Goal: Task Accomplishment & Management: Use online tool/utility

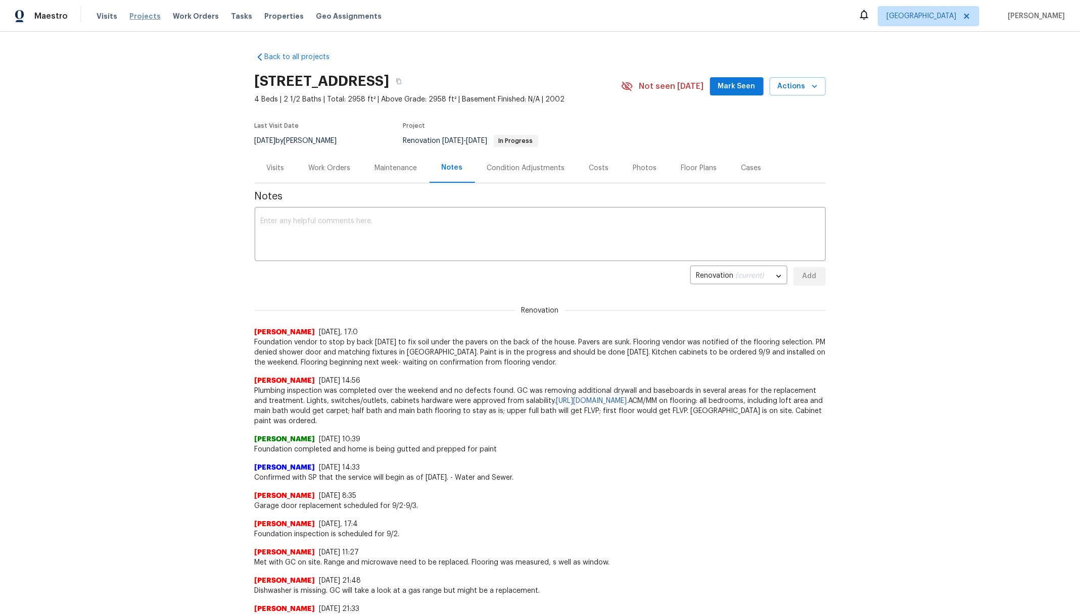
click at [146, 17] on span "Projects" at bounding box center [144, 16] width 31 height 10
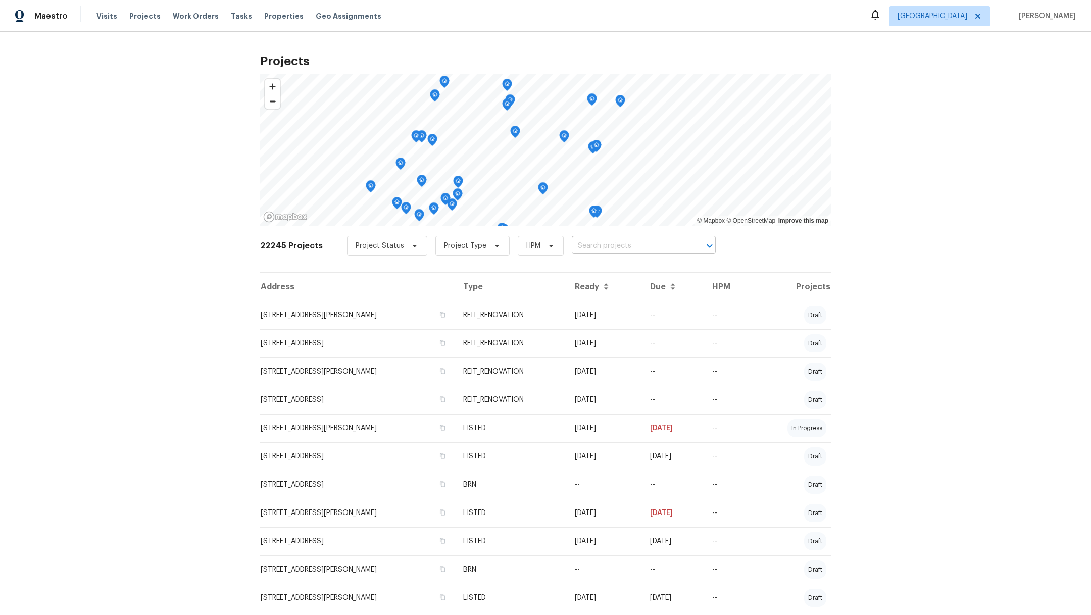
click at [610, 252] on input "text" at bounding box center [630, 246] width 116 height 16
type input "16223"
click at [614, 293] on li "[STREET_ADDRESS][PERSON_NAME]" at bounding box center [632, 284] width 148 height 17
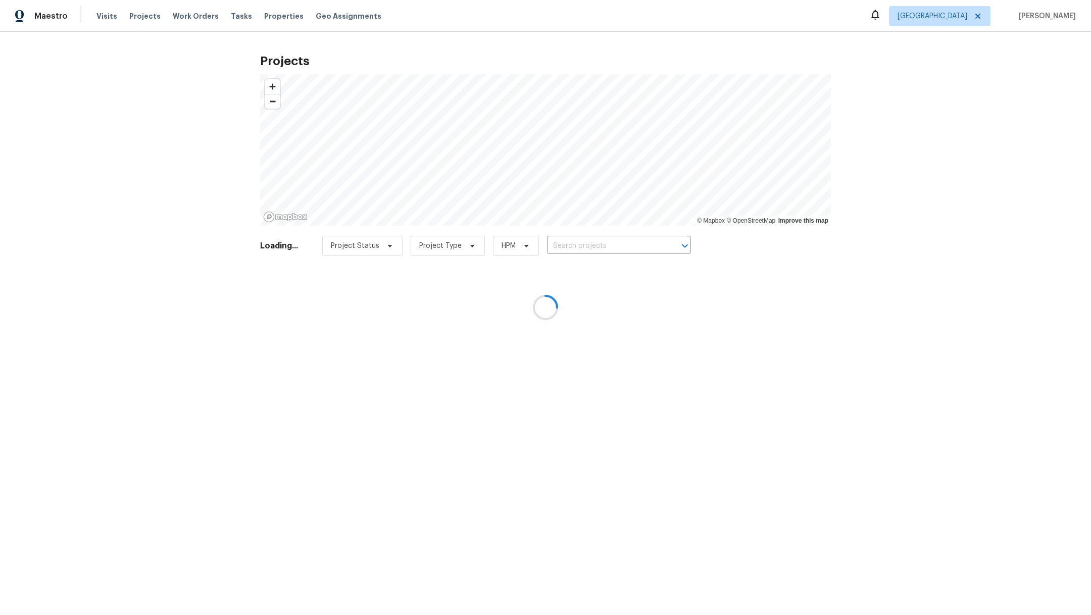
type input "[STREET_ADDRESS][PERSON_NAME]"
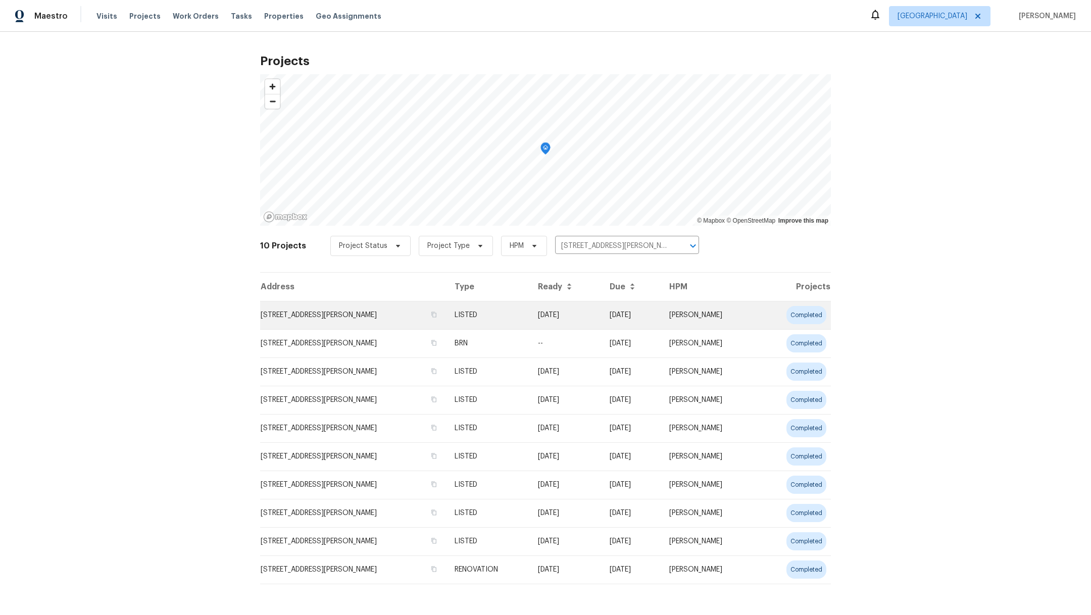
click at [324, 317] on td "[STREET_ADDRESS][PERSON_NAME]" at bounding box center [353, 315] width 186 height 28
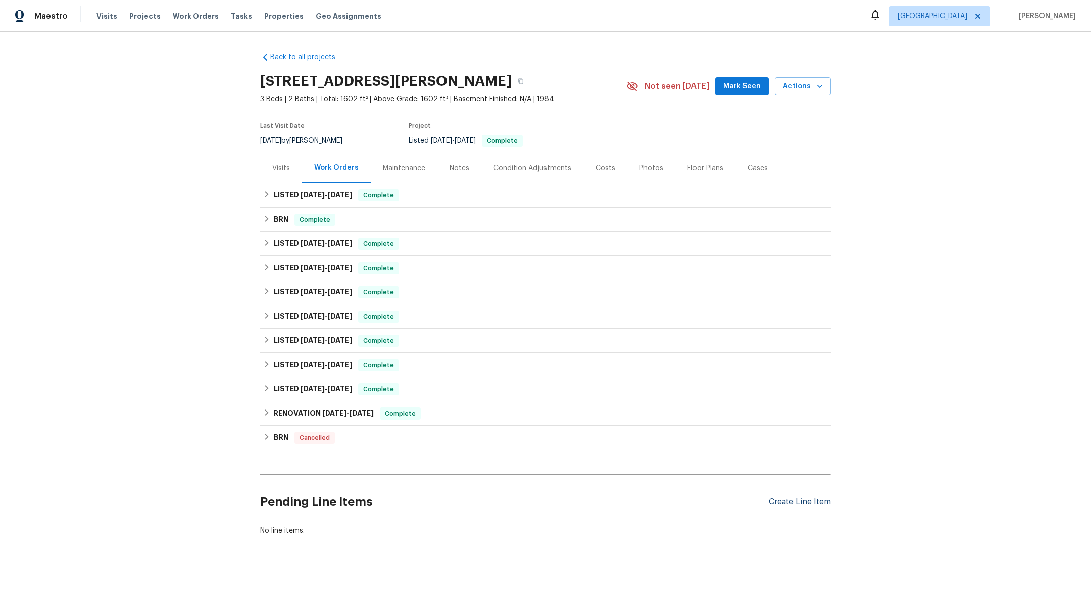
click at [777, 501] on div "Create Line Item" at bounding box center [800, 503] width 62 height 10
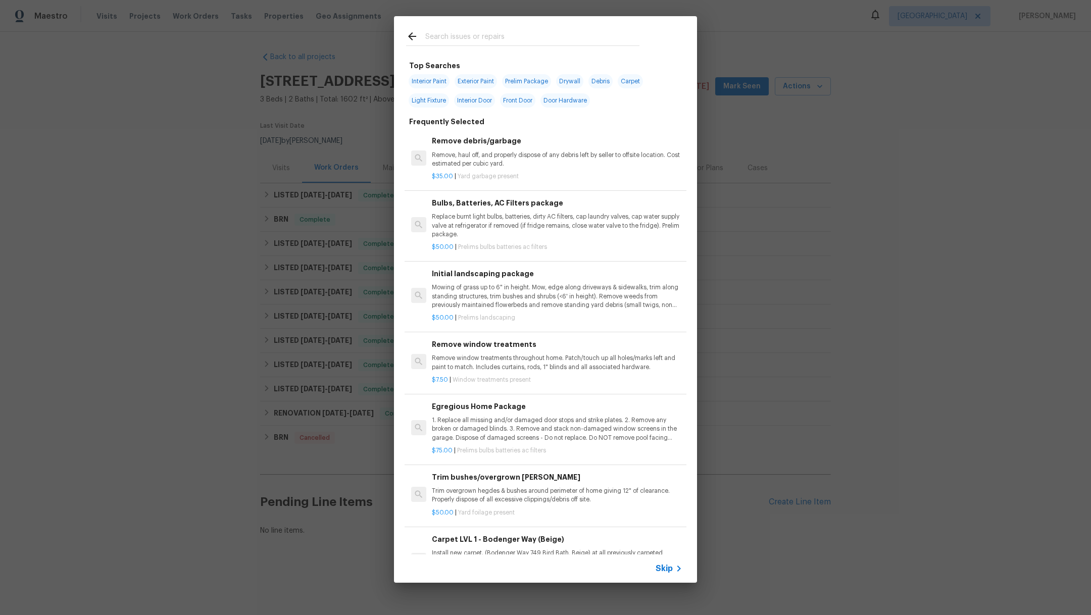
click at [467, 35] on input "text" at bounding box center [532, 37] width 214 height 15
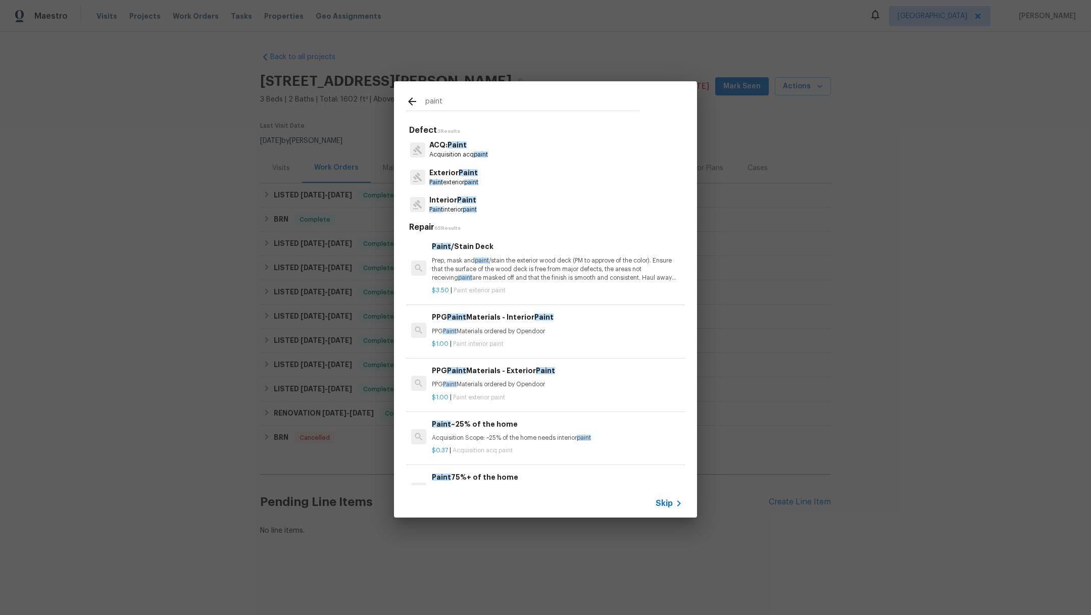
type input "paint"
click at [466, 179] on p "Paint exterior paint" at bounding box center [453, 182] width 49 height 9
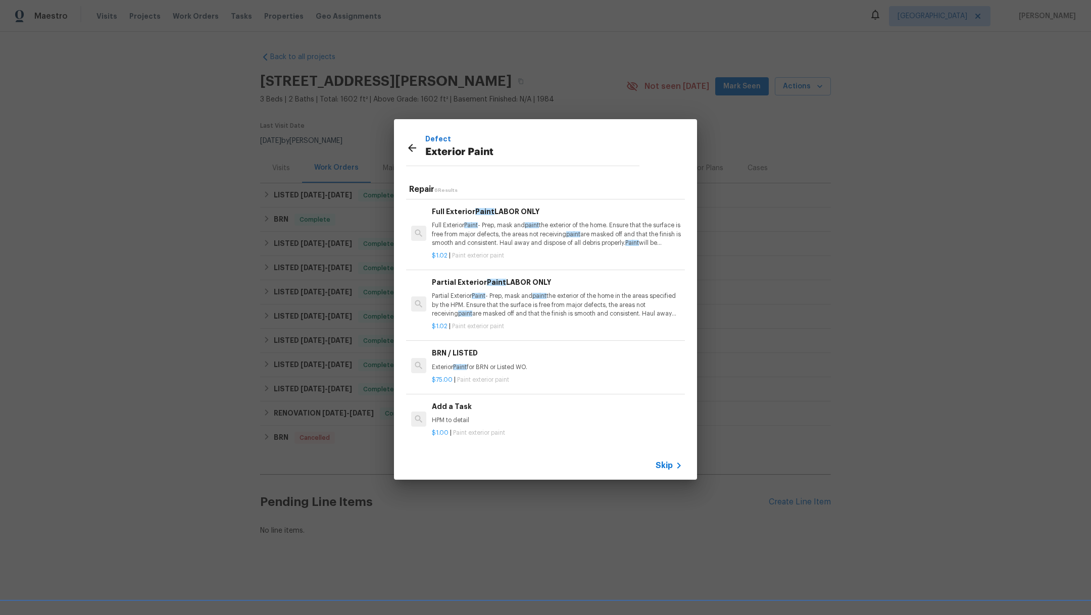
scroll to position [132, 0]
click at [618, 401] on div "Add a Task HPM to detail" at bounding box center [557, 413] width 251 height 24
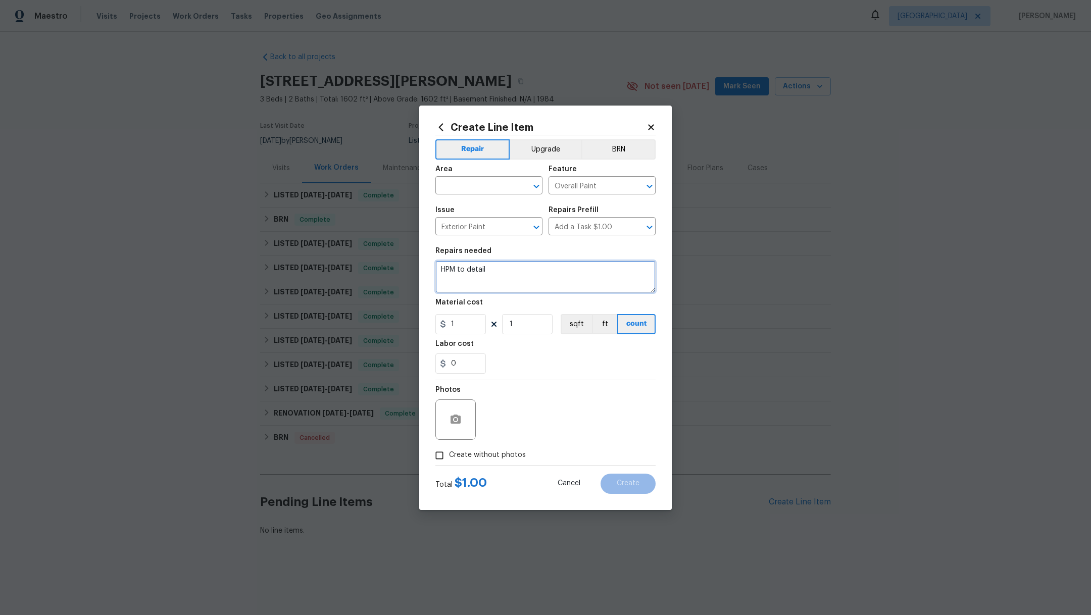
drag, startPoint x: 501, startPoint y: 271, endPoint x: 339, endPoint y: 265, distance: 161.2
click at [339, 265] on div "Create Line Item Repair Upgrade BRN Area ​ Feature Overall Paint ​ Issue Exteri…" at bounding box center [545, 307] width 1091 height 615
type textarea "Repaint front door."
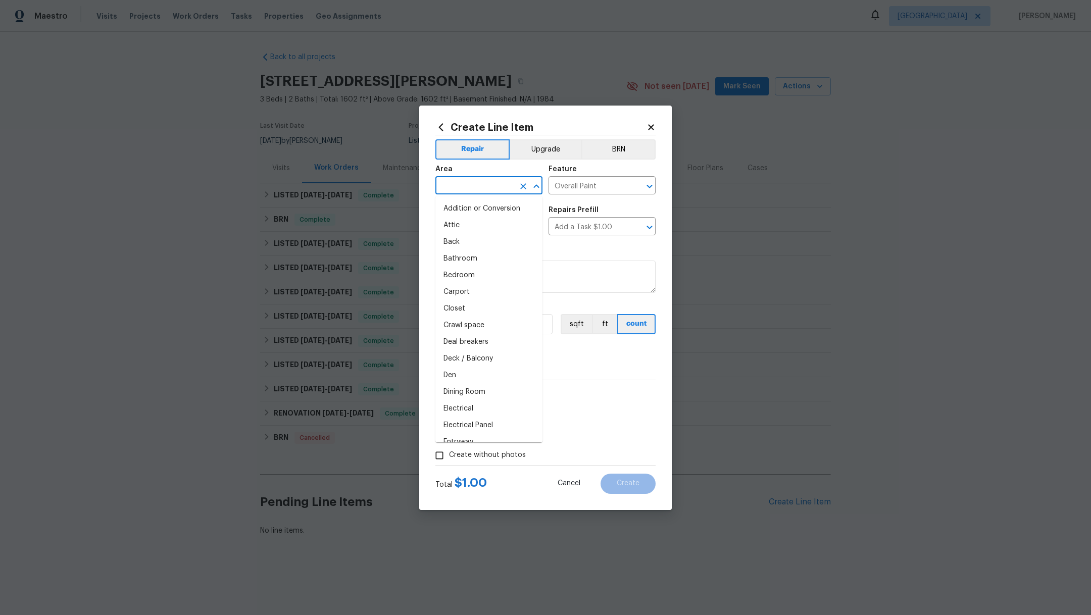
click at [443, 190] on input "text" at bounding box center [474, 187] width 79 height 16
click at [448, 204] on li "Front" at bounding box center [488, 209] width 107 height 17
type input "Front"
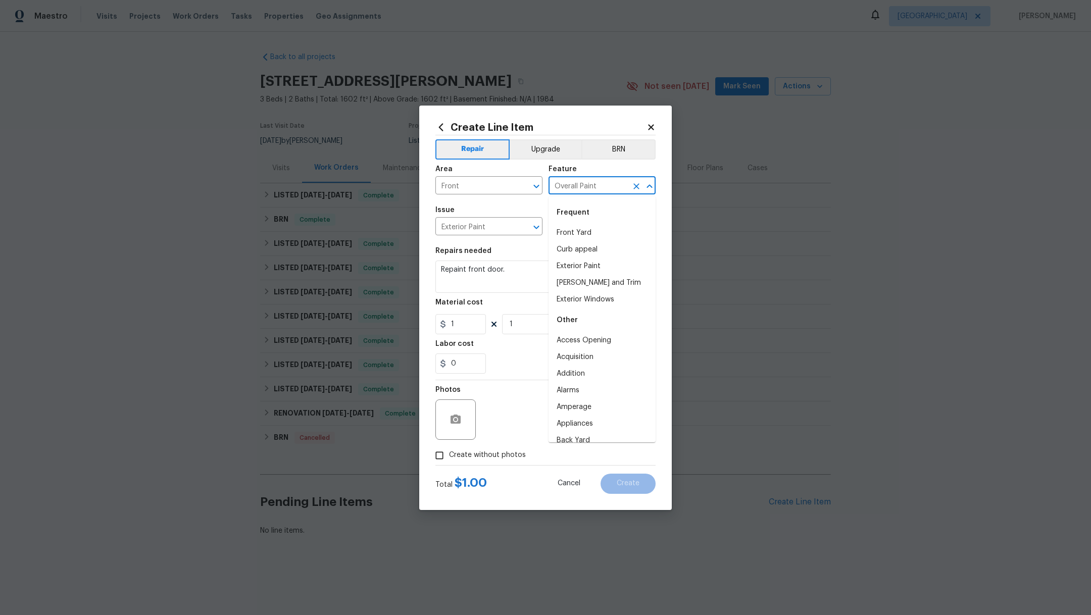
click at [584, 186] on input "Overall Paint" at bounding box center [588, 187] width 79 height 16
click at [597, 274] on li "Front Door" at bounding box center [602, 274] width 107 height 17
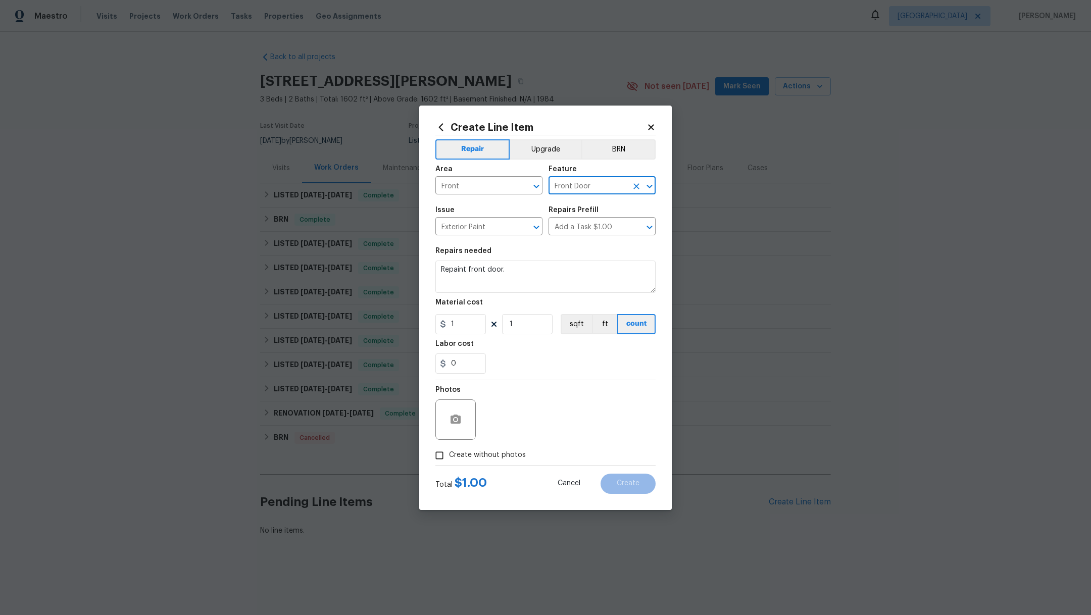
type input "Front Door"
click at [550, 368] on div "0" at bounding box center [545, 364] width 220 height 20
drag, startPoint x: 466, startPoint y: 332, endPoint x: 414, endPoint y: 306, distance: 58.1
click at [415, 306] on div "Create Line Item Repair Upgrade BRN Area Front ​ Feature Front Door ​ Issue Ext…" at bounding box center [545, 307] width 1091 height 615
type input "50"
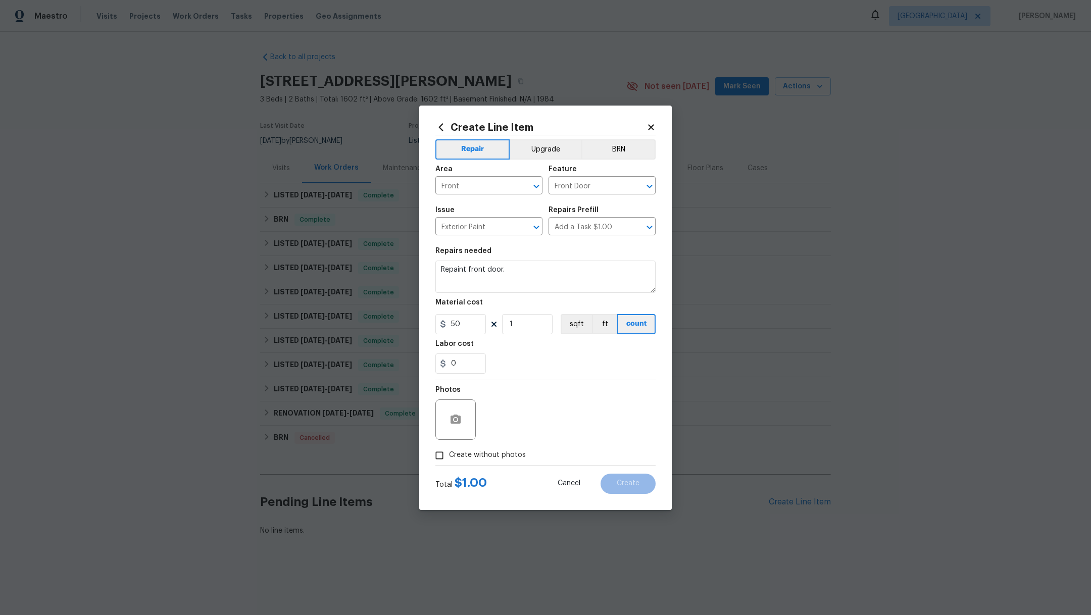
click at [591, 365] on div "0" at bounding box center [545, 364] width 220 height 20
click at [446, 457] on input "Create without photos" at bounding box center [439, 455] width 19 height 19
checkbox input "true"
click at [556, 427] on textarea at bounding box center [570, 420] width 172 height 40
type textarea "."
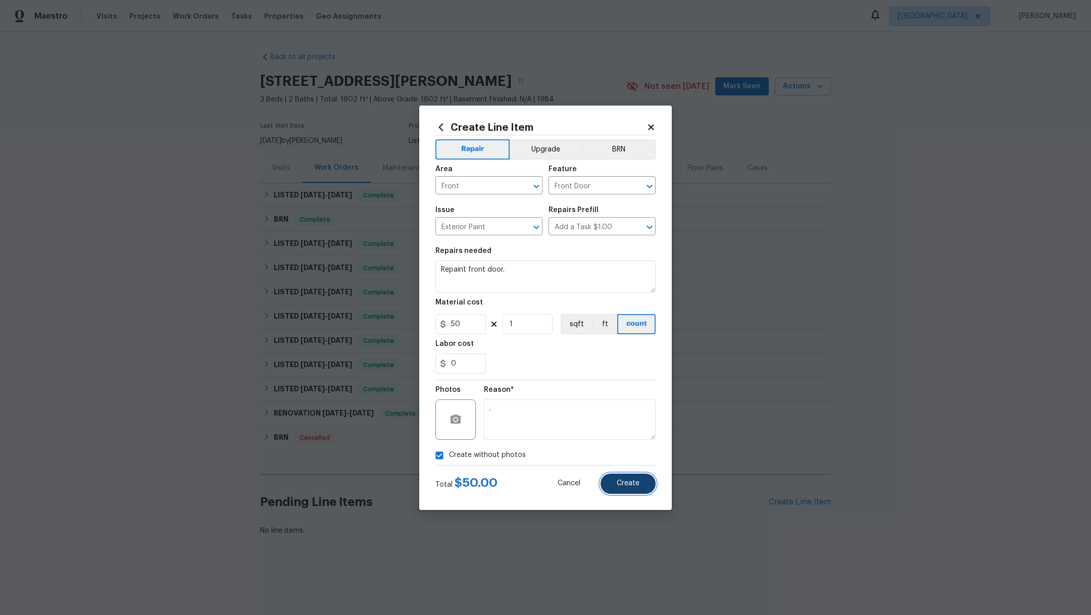
click at [626, 475] on button "Create" at bounding box center [628, 484] width 55 height 20
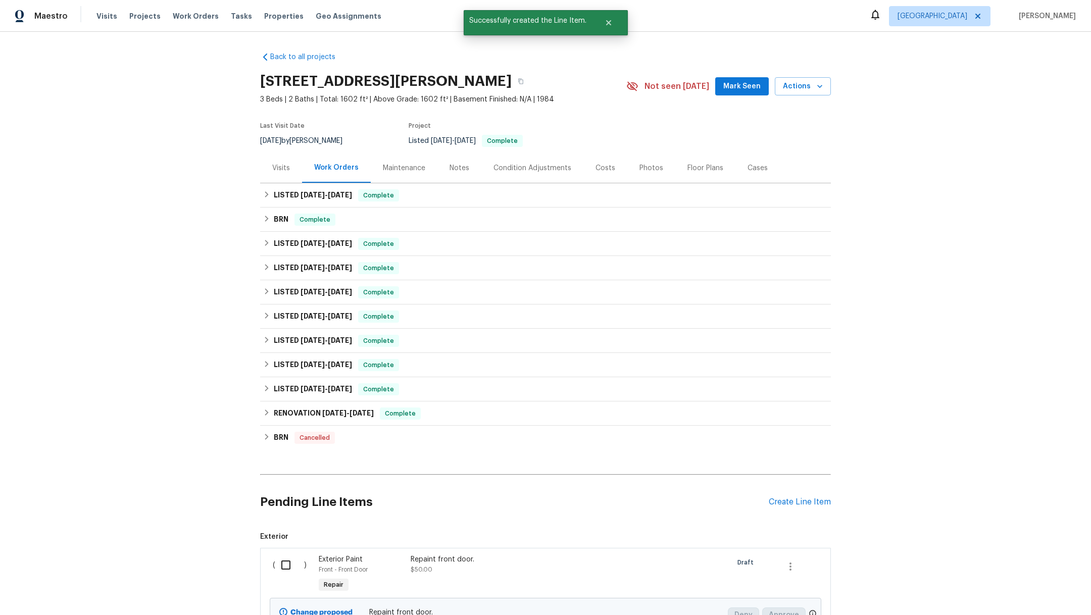
click at [289, 561] on input "checkbox" at bounding box center [289, 565] width 29 height 21
checkbox input "true"
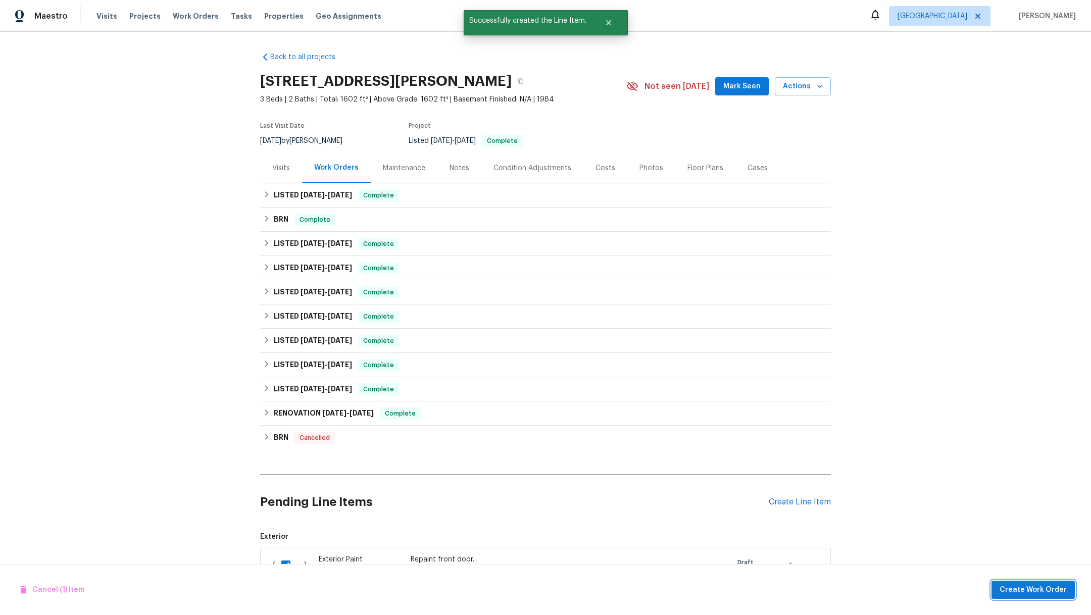
click at [1039, 591] on span "Create Work Order" at bounding box center [1033, 590] width 67 height 13
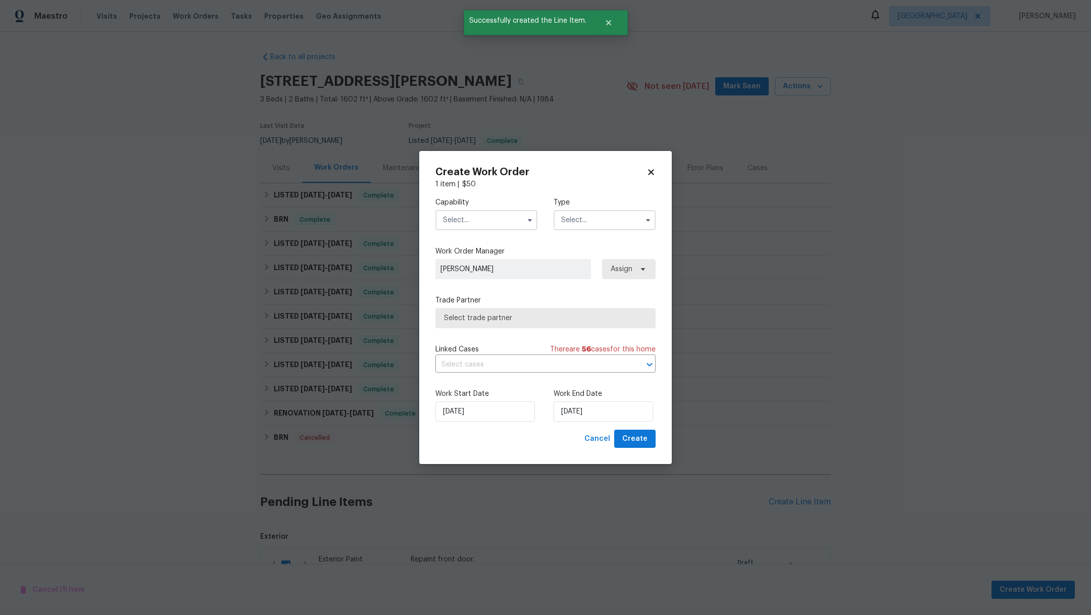
click at [485, 217] on input "text" at bounding box center [486, 220] width 102 height 20
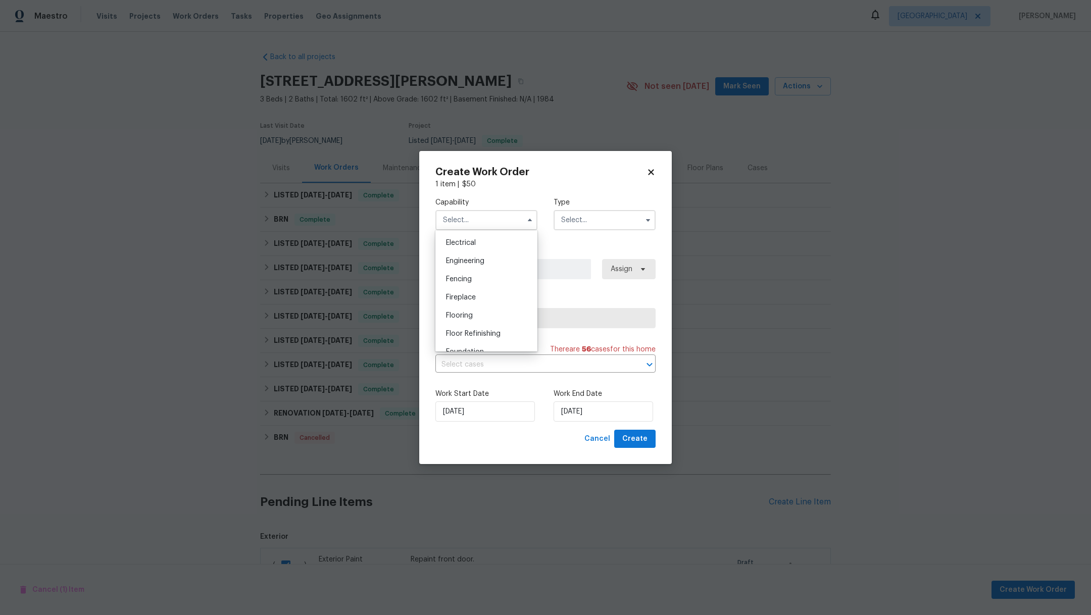
scroll to position [424, 0]
click at [516, 310] on div "General Contractor" at bounding box center [486, 300] width 97 height 18
type input "General Contractor"
click at [571, 222] on input "text" at bounding box center [605, 220] width 102 height 20
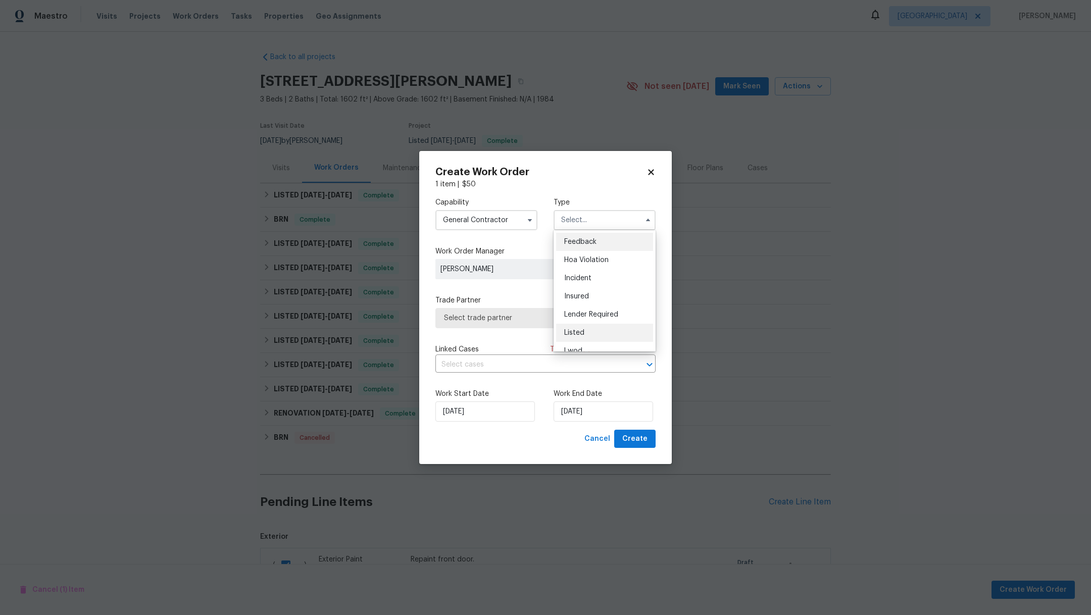
click at [606, 336] on div "Listed" at bounding box center [604, 333] width 97 height 18
type input "Listed"
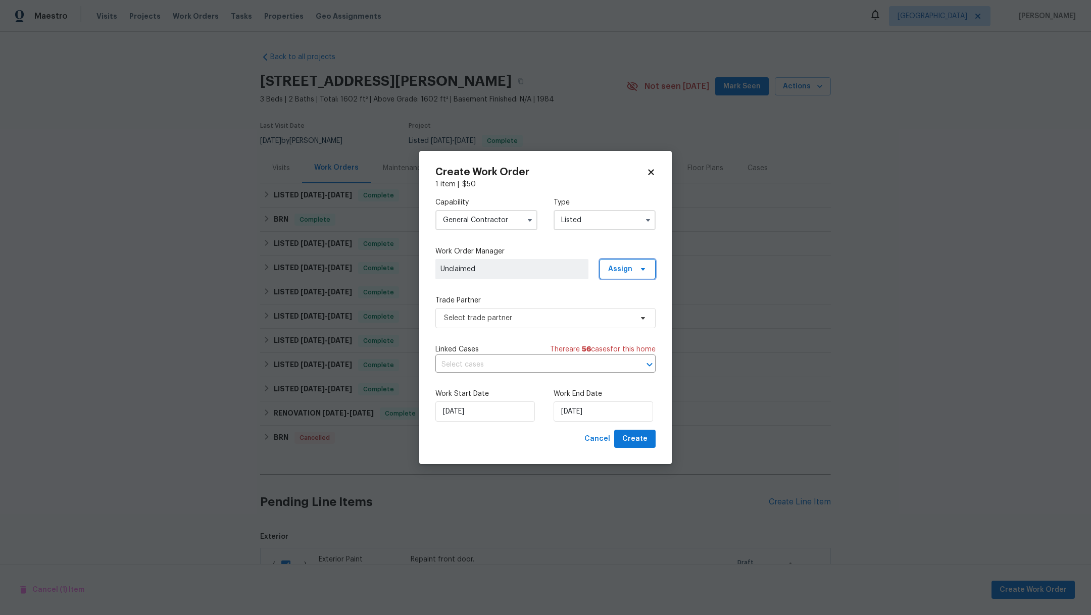
click at [620, 271] on span "Assign" at bounding box center [620, 269] width 24 height 10
click at [628, 295] on div "Assign to HPM" at bounding box center [631, 298] width 47 height 10
click at [519, 324] on span "Select trade partner" at bounding box center [545, 318] width 220 height 20
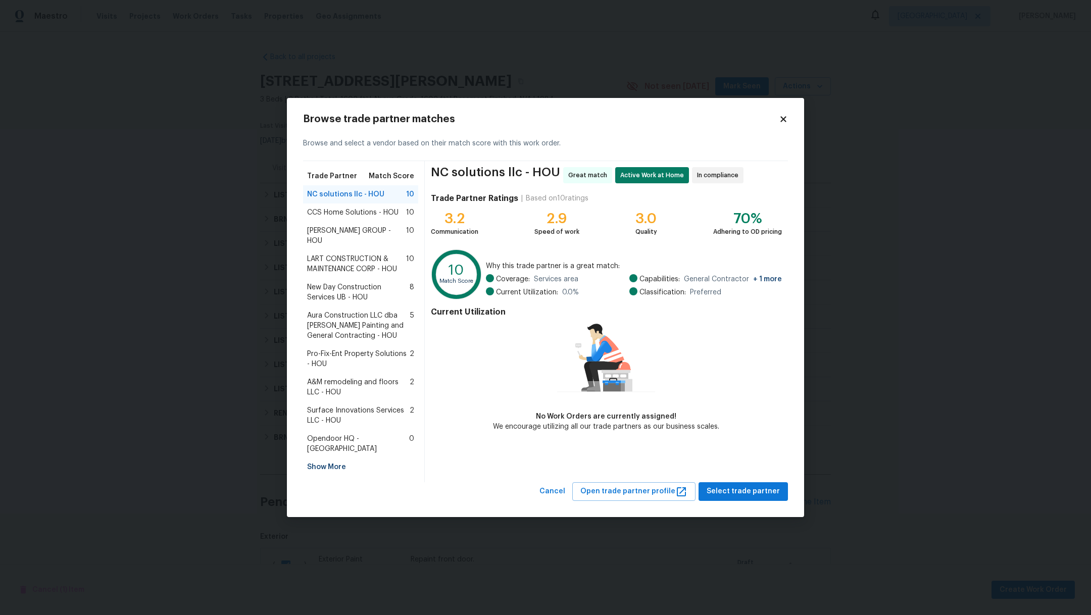
click at [328, 218] on span "CCS Home Solutions - HOU" at bounding box center [352, 213] width 91 height 10
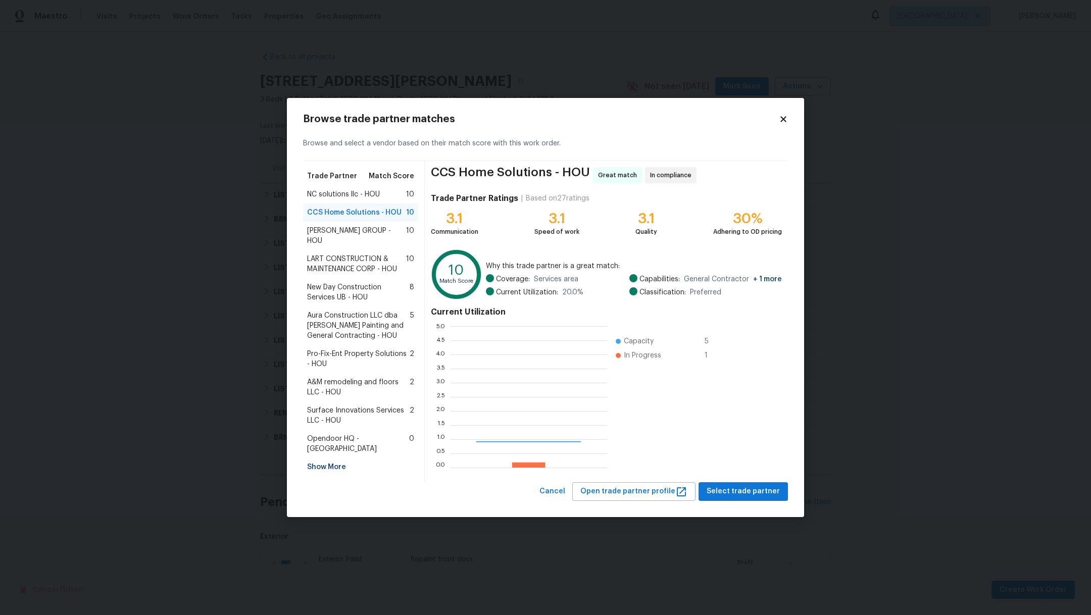
scroll to position [130, 146]
click at [334, 237] on span "[PERSON_NAME] GROUP - HOU" at bounding box center [356, 236] width 99 height 20
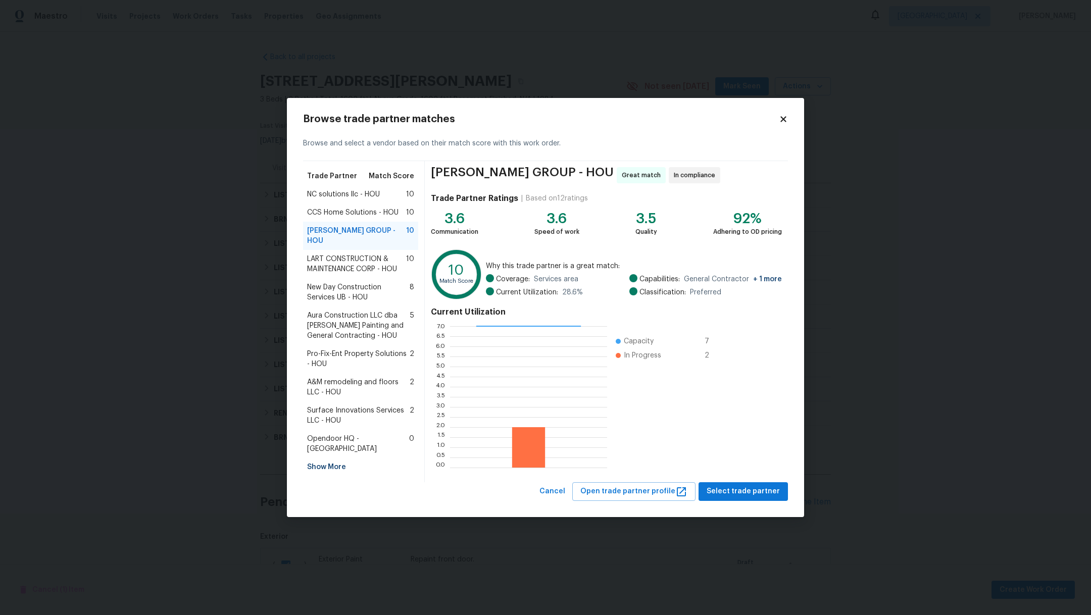
click at [347, 261] on span "LART CONSTRUCTION & MAINTENANCE CORP - HOU" at bounding box center [356, 264] width 99 height 20
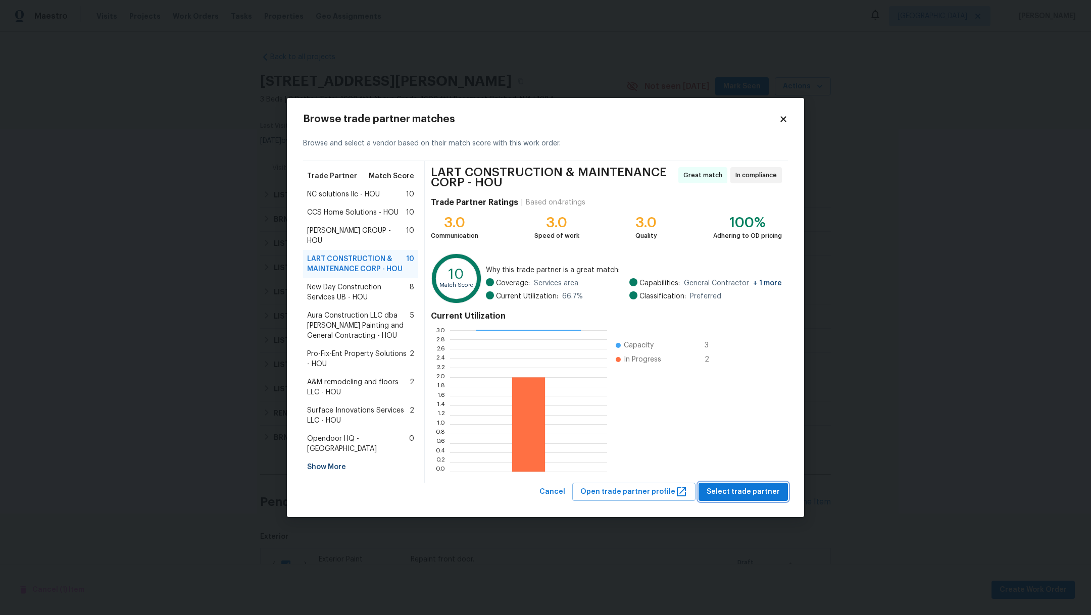
click at [764, 494] on span "Select trade partner" at bounding box center [743, 492] width 73 height 13
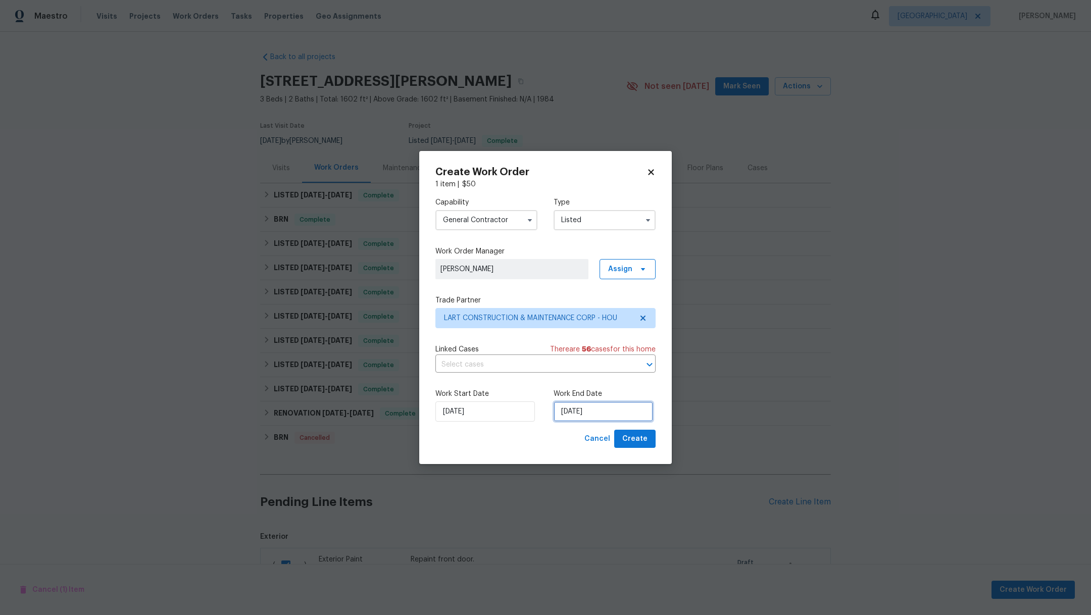
click at [607, 417] on input "[DATE]" at bounding box center [604, 412] width 100 height 20
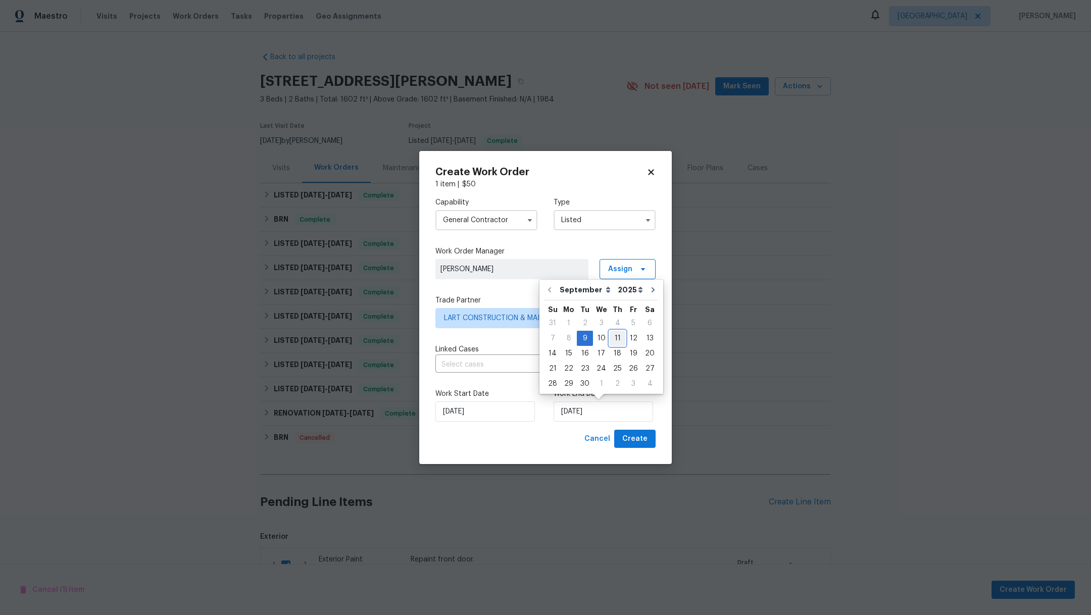
click at [612, 338] on div "11" at bounding box center [618, 338] width 16 height 14
type input "[DATE]"
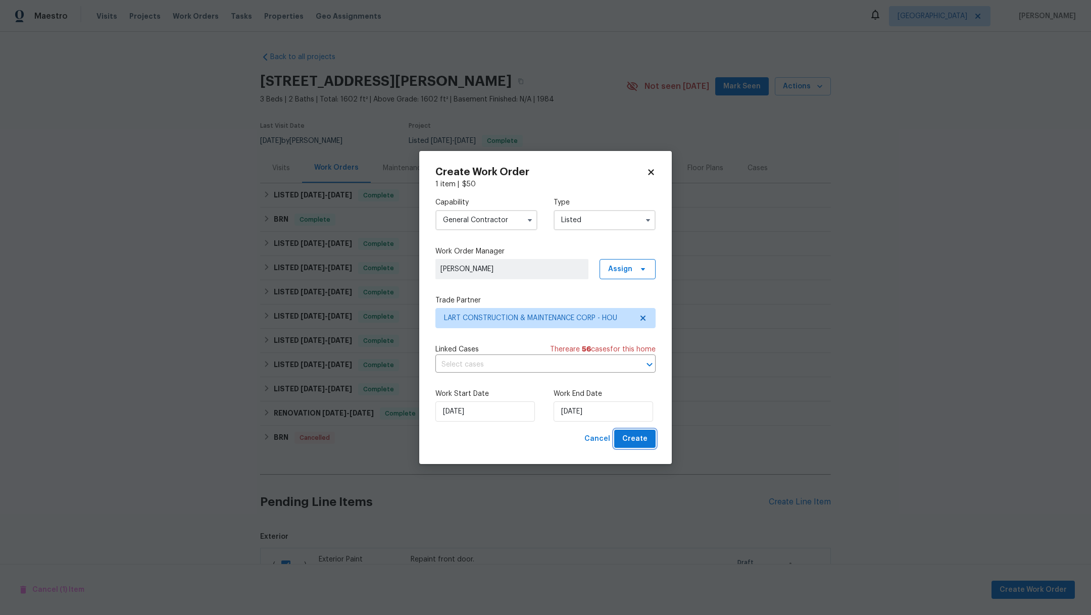
click at [634, 442] on span "Create" at bounding box center [634, 439] width 25 height 13
checkbox input "false"
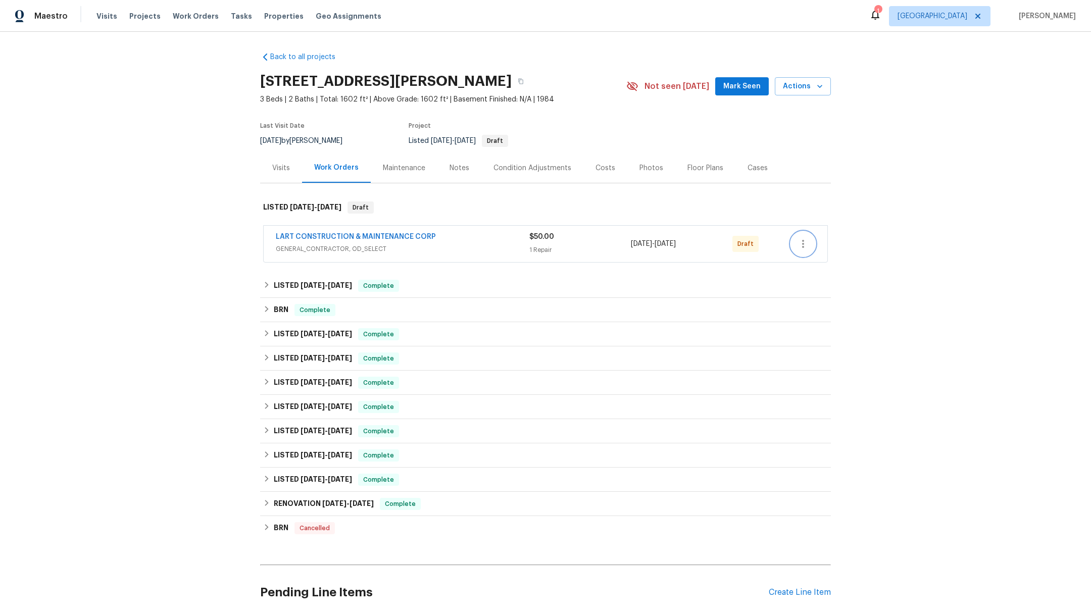
click at [802, 246] on icon "button" at bounding box center [803, 244] width 12 height 12
click at [813, 263] on li "Confirm and Send to Vendor" at bounding box center [842, 260] width 113 height 17
click at [143, 14] on div at bounding box center [545, 307] width 1091 height 615
click at [144, 16] on span "Projects" at bounding box center [144, 16] width 31 height 10
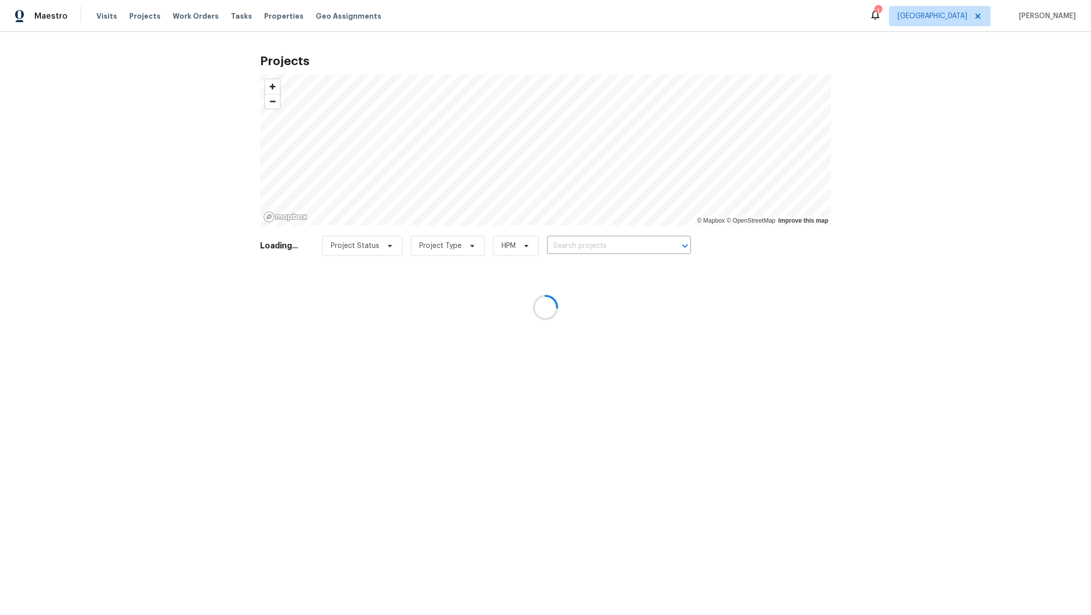
click at [589, 246] on div at bounding box center [545, 307] width 1091 height 615
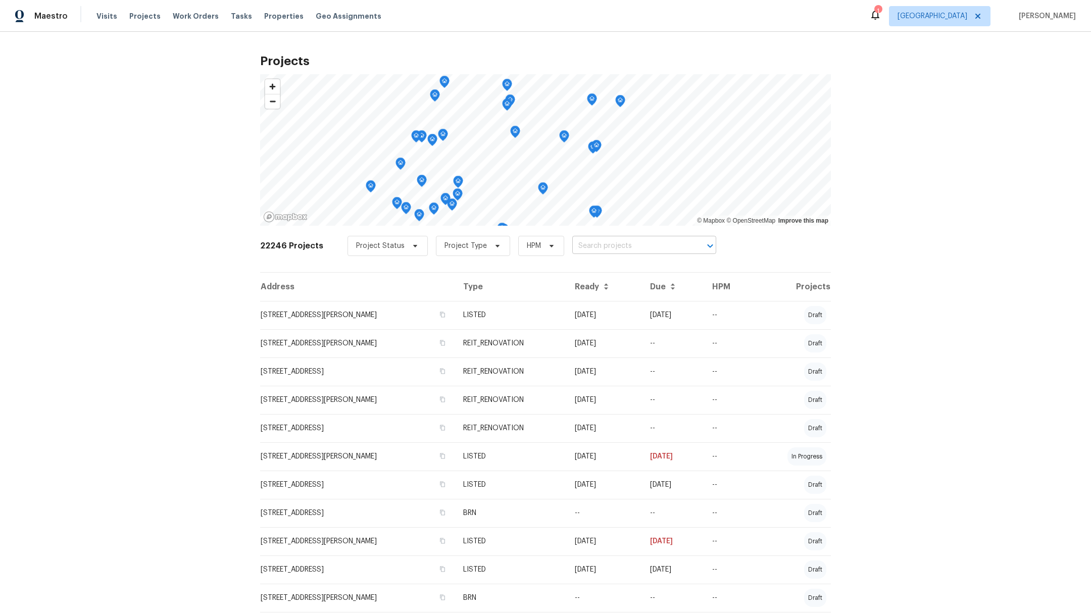
click at [589, 245] on input "text" at bounding box center [630, 246] width 116 height 16
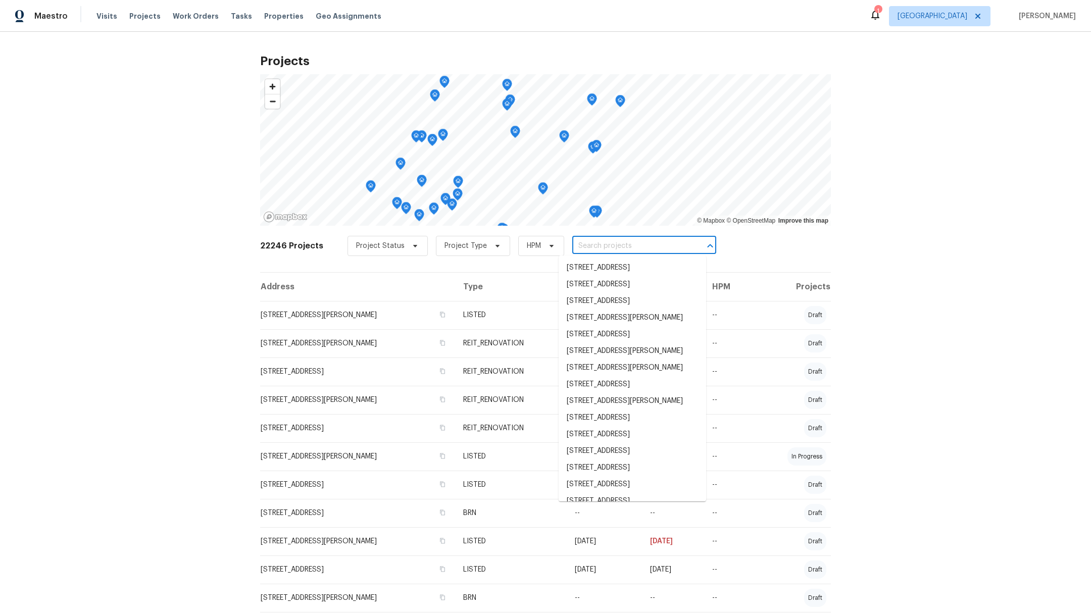
type input "1"
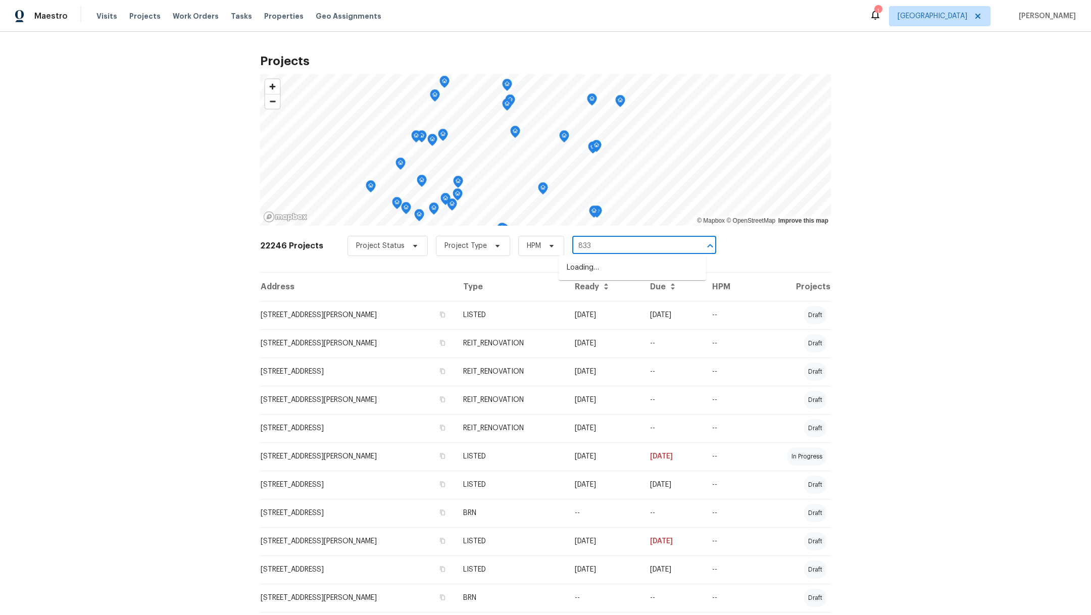
type input "8335"
click at [599, 326] on li "8335 Sparkling Springs Dr, Houston, TX 77095" at bounding box center [633, 318] width 148 height 17
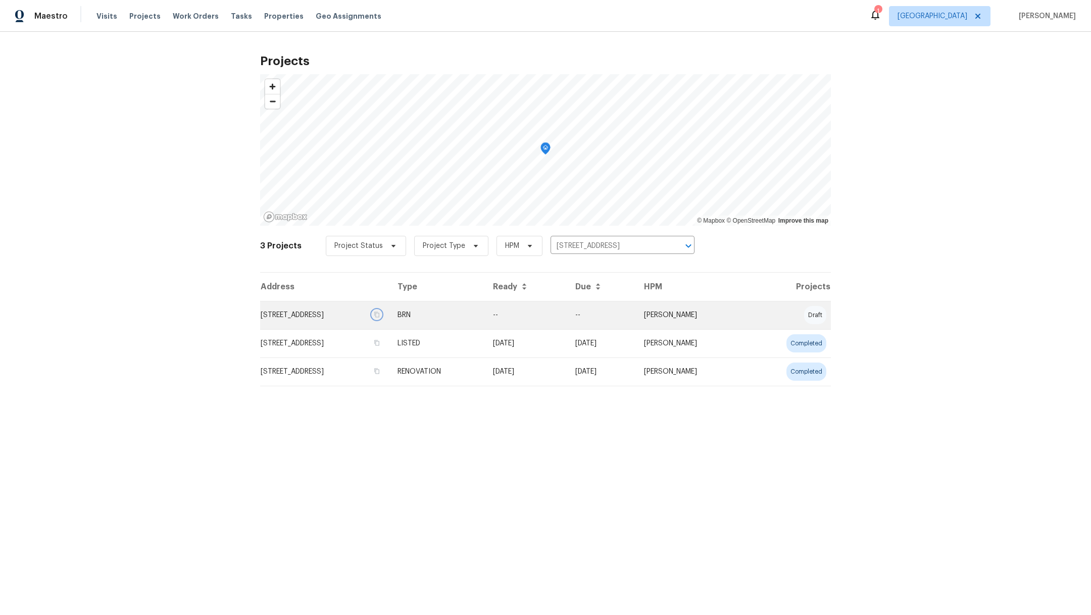
click at [380, 314] on icon "button" at bounding box center [377, 315] width 6 height 6
click at [310, 312] on td "8335 Sparkling Springs Dr, Houston, TX 77095" at bounding box center [324, 315] width 129 height 28
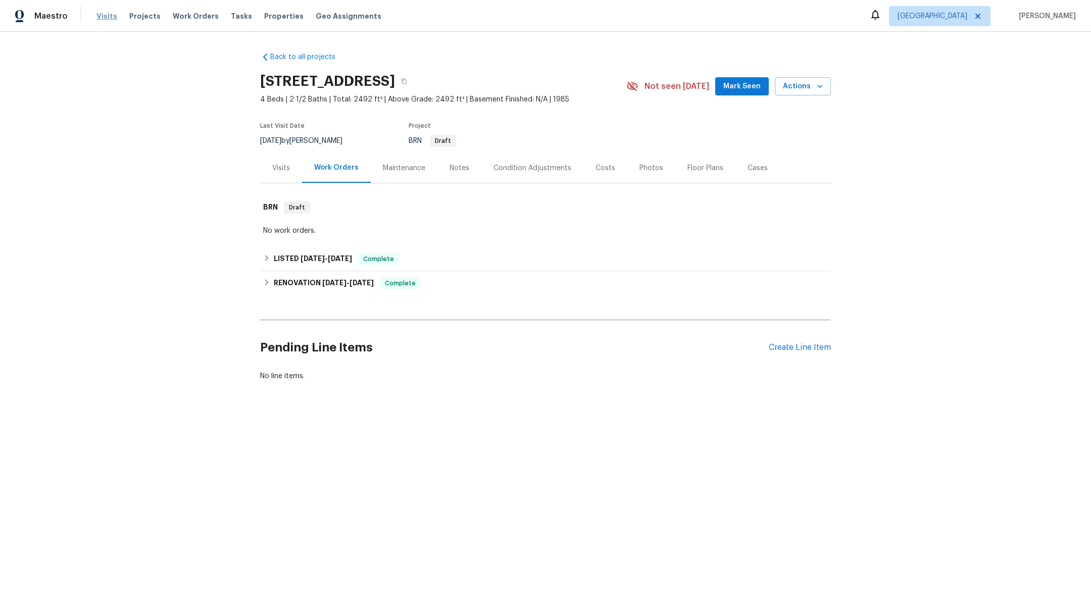
click at [102, 13] on span "Visits" at bounding box center [106, 16] width 21 height 10
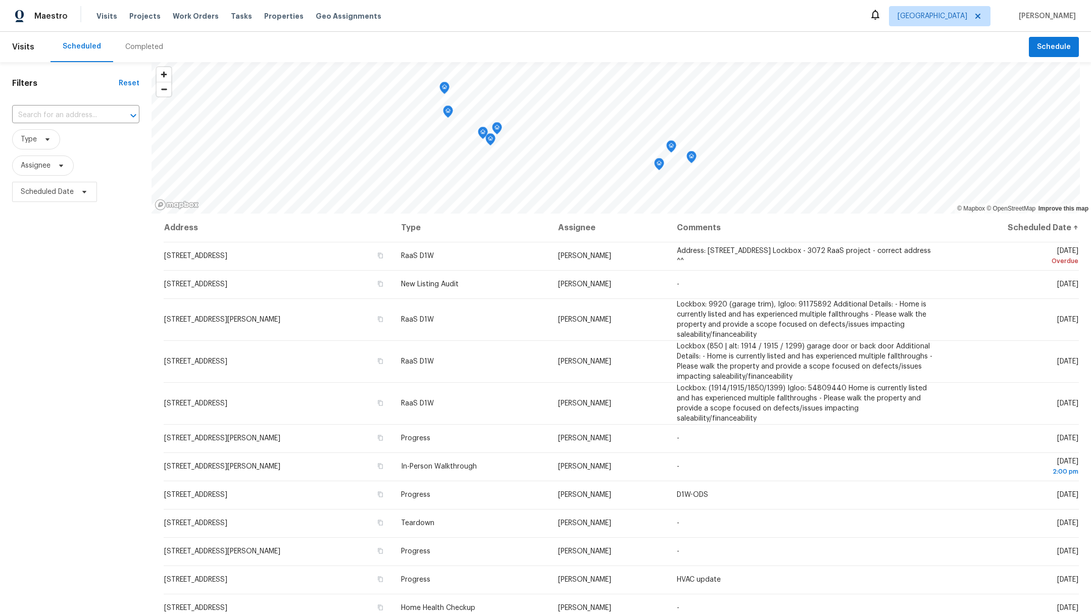
click at [141, 51] on div "Completed" at bounding box center [144, 47] width 38 height 10
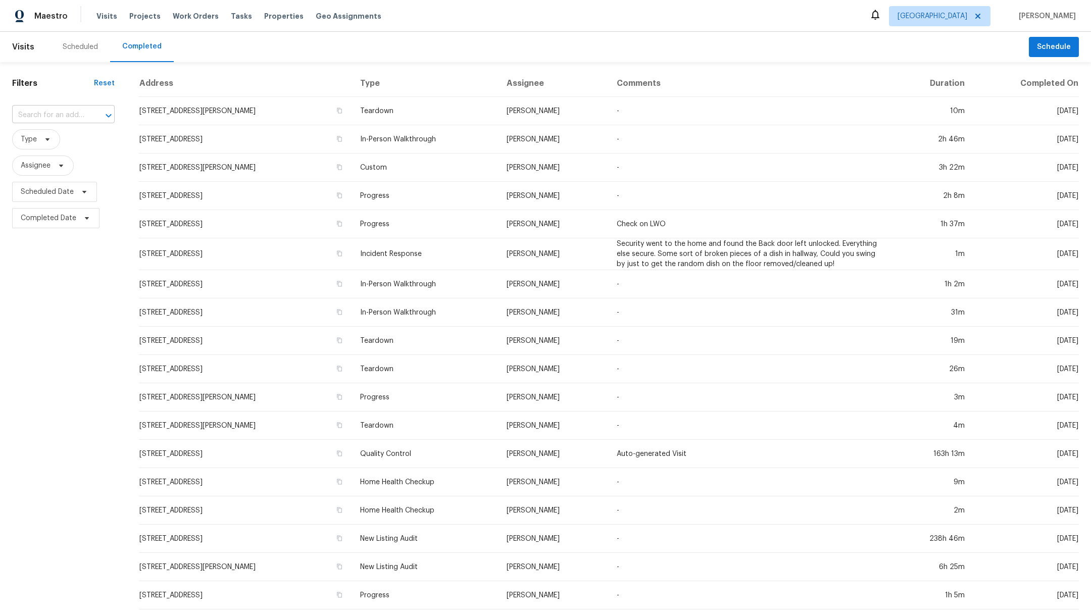
click at [46, 120] on input "text" at bounding box center [49, 116] width 74 height 16
type input "3231"
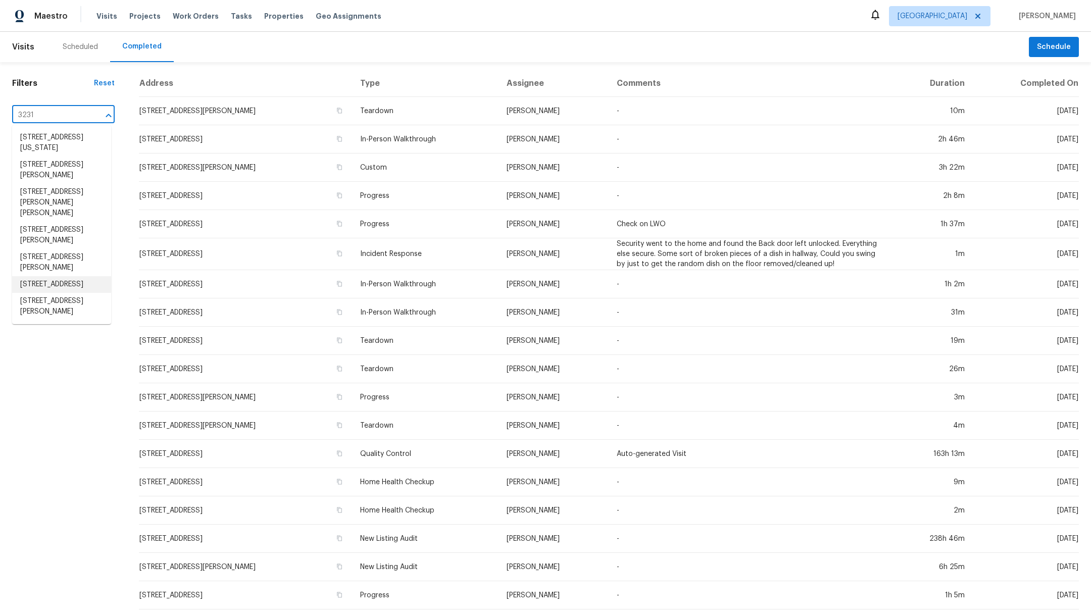
click at [45, 279] on li "3231 Bent Brook Way, Katy, TX 77449" at bounding box center [61, 284] width 99 height 17
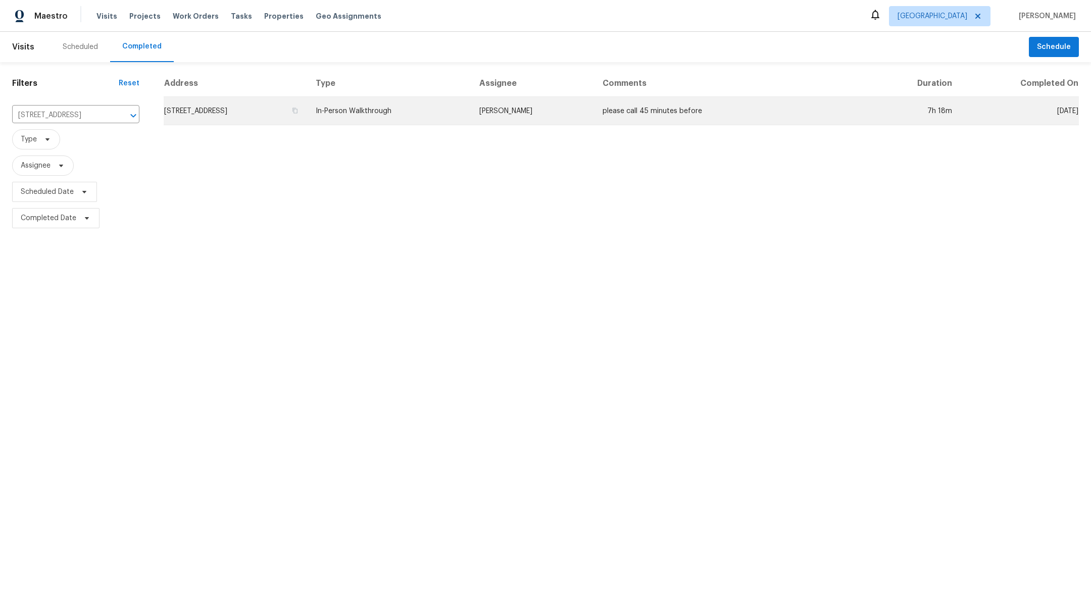
click at [190, 110] on td "3231 Bent Brook Way, Katy, TX 77449" at bounding box center [236, 111] width 144 height 28
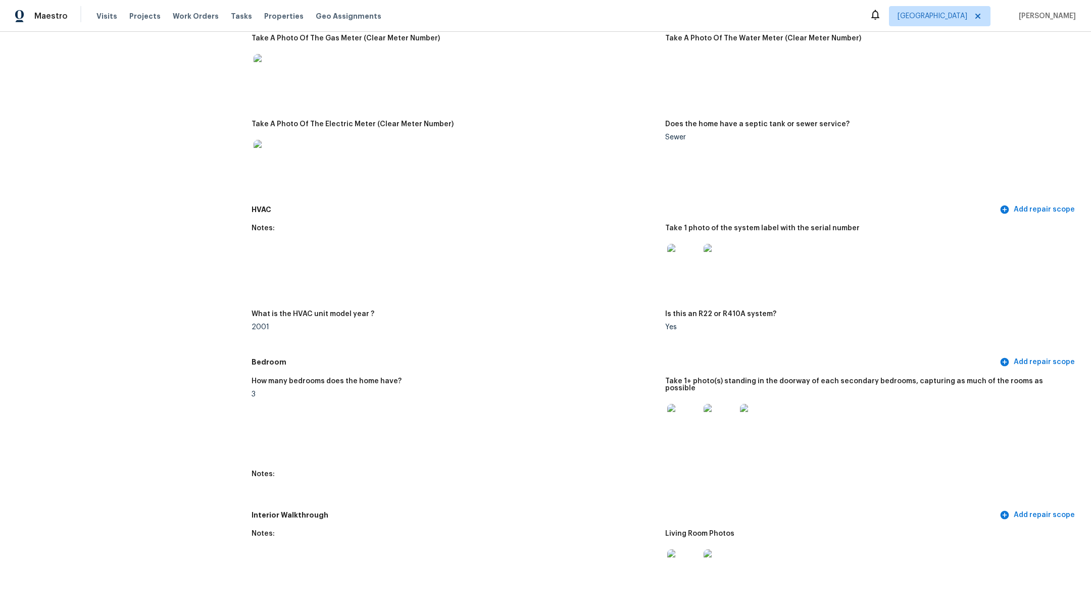
scroll to position [726, 0]
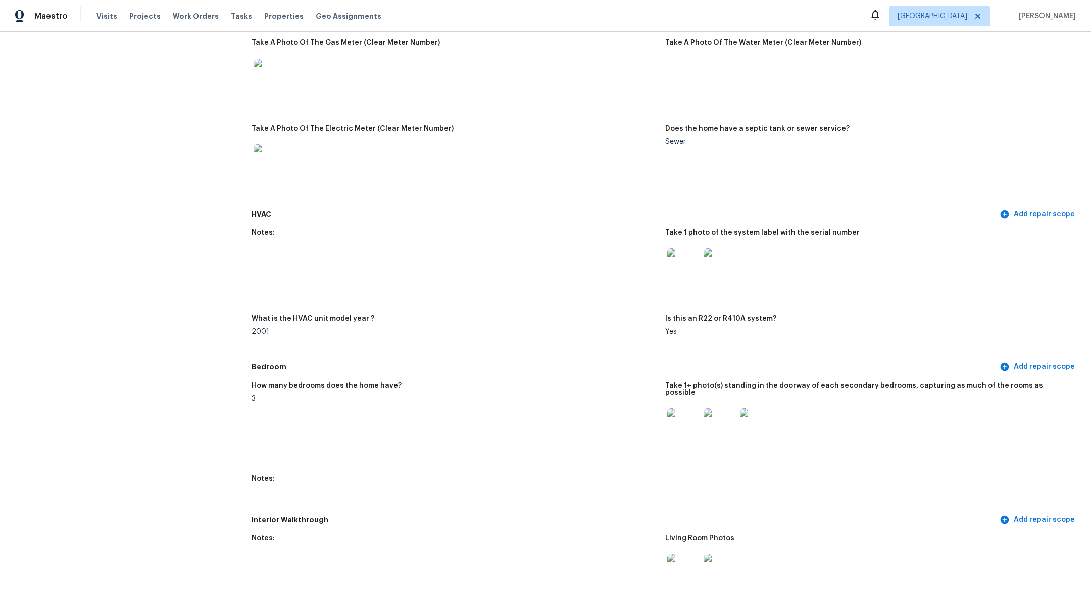
click at [679, 413] on img at bounding box center [683, 425] width 32 height 32
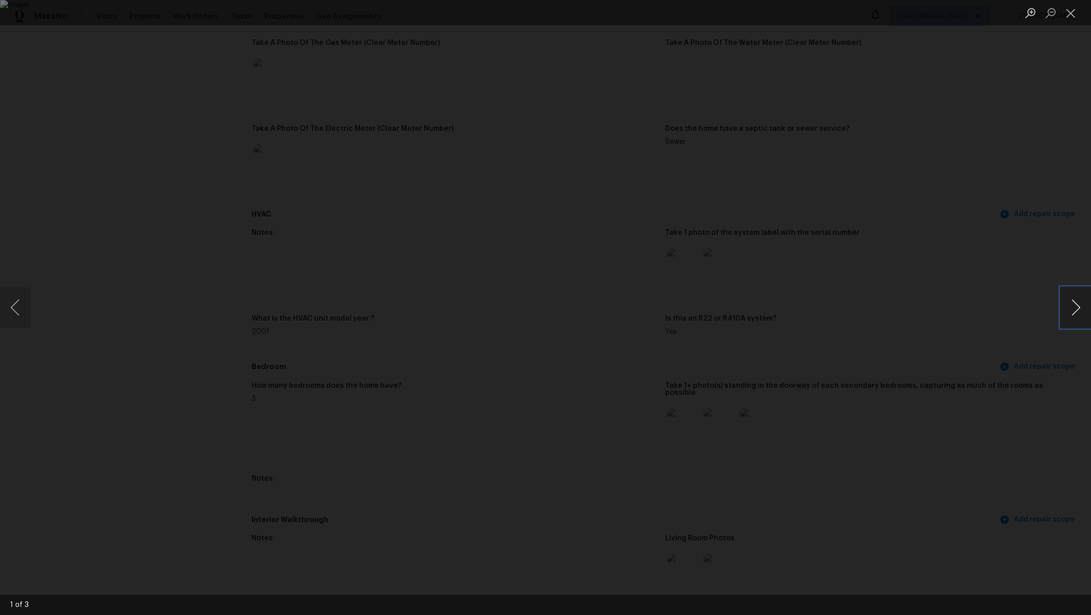
click at [1070, 305] on button "Next image" at bounding box center [1076, 307] width 30 height 40
click at [1073, 14] on button "Close lightbox" at bounding box center [1071, 13] width 20 height 18
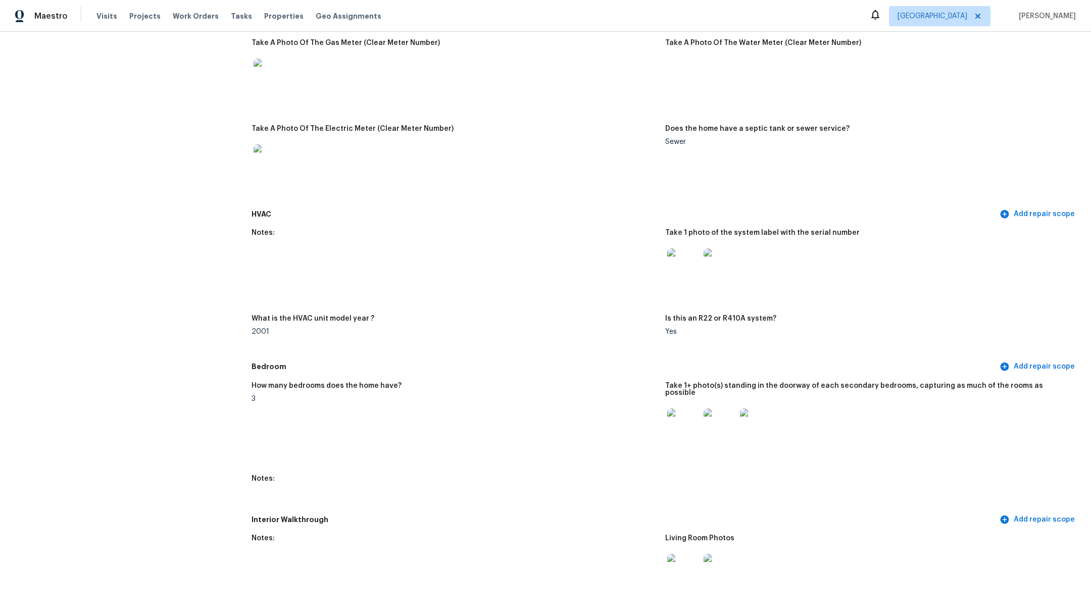
scroll to position [1101, 0]
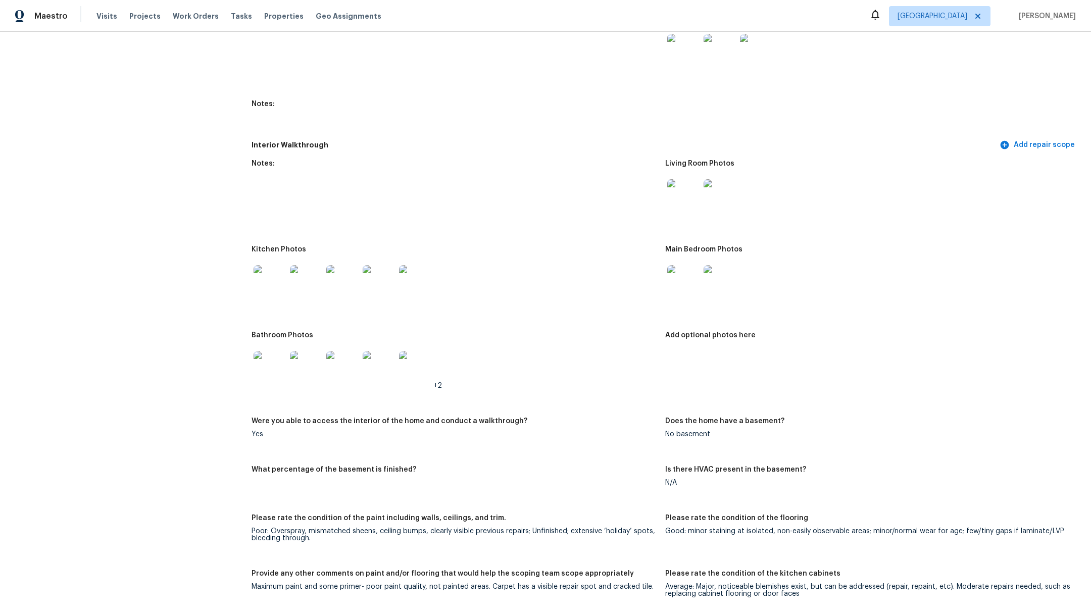
click at [272, 265] on img at bounding box center [270, 281] width 32 height 32
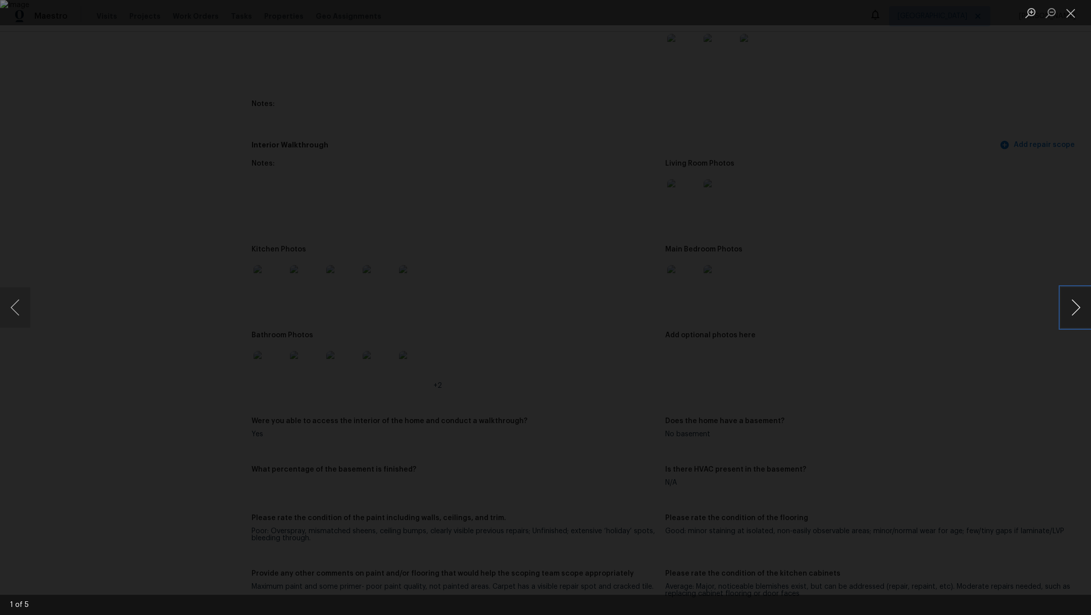
click at [1073, 314] on button "Next image" at bounding box center [1076, 307] width 30 height 40
click at [1074, 314] on button "Next image" at bounding box center [1076, 307] width 30 height 40
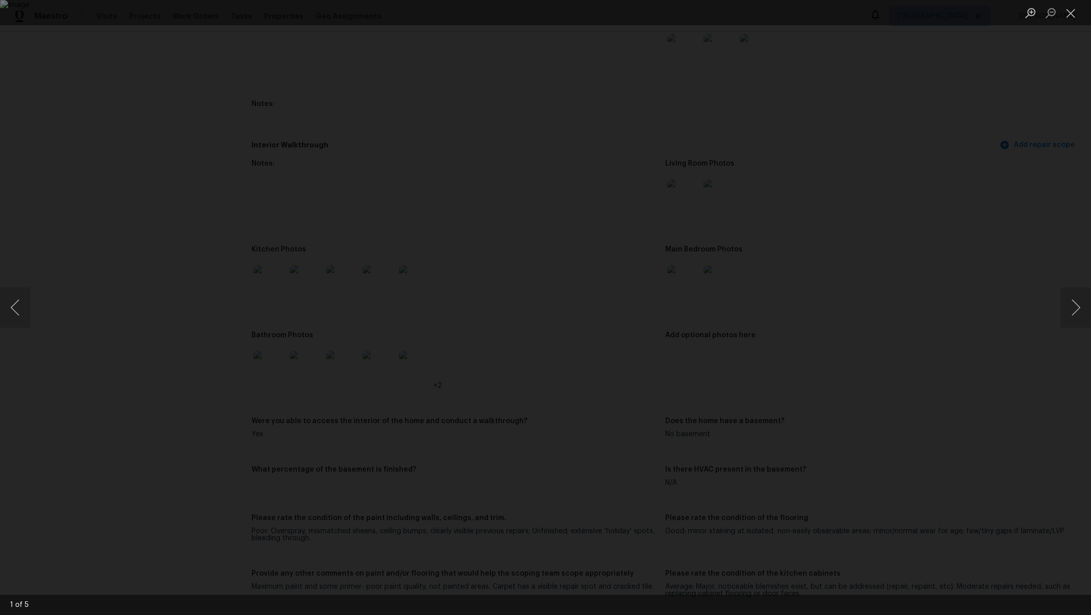
click at [1071, 22] on li "Lightbox" at bounding box center [1071, 12] width 20 height 25
click at [1071, 16] on button "Close lightbox" at bounding box center [1071, 13] width 20 height 18
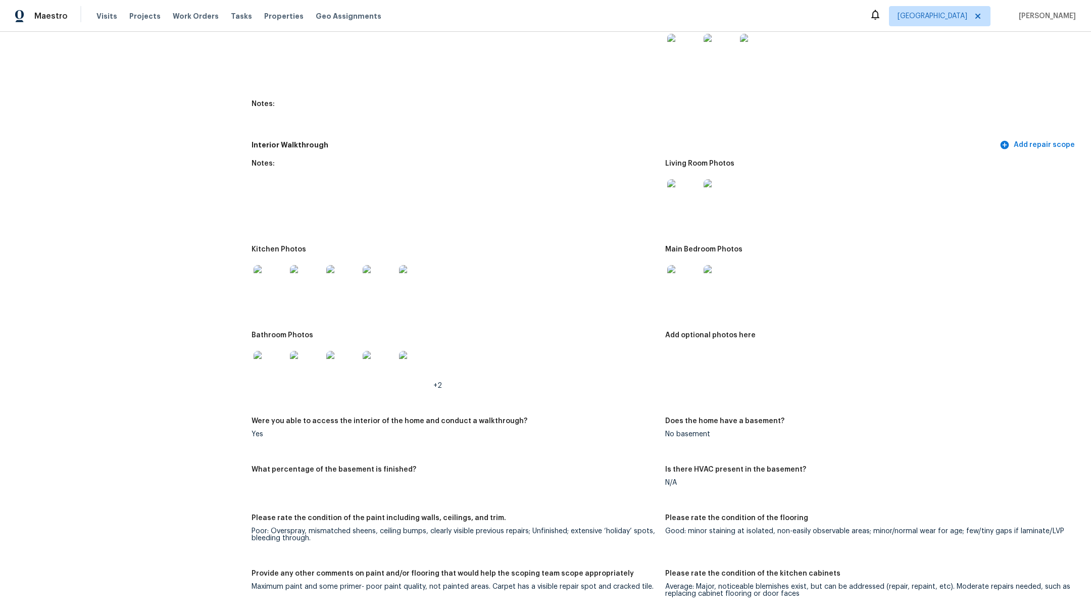
click at [673, 267] on img at bounding box center [683, 281] width 32 height 32
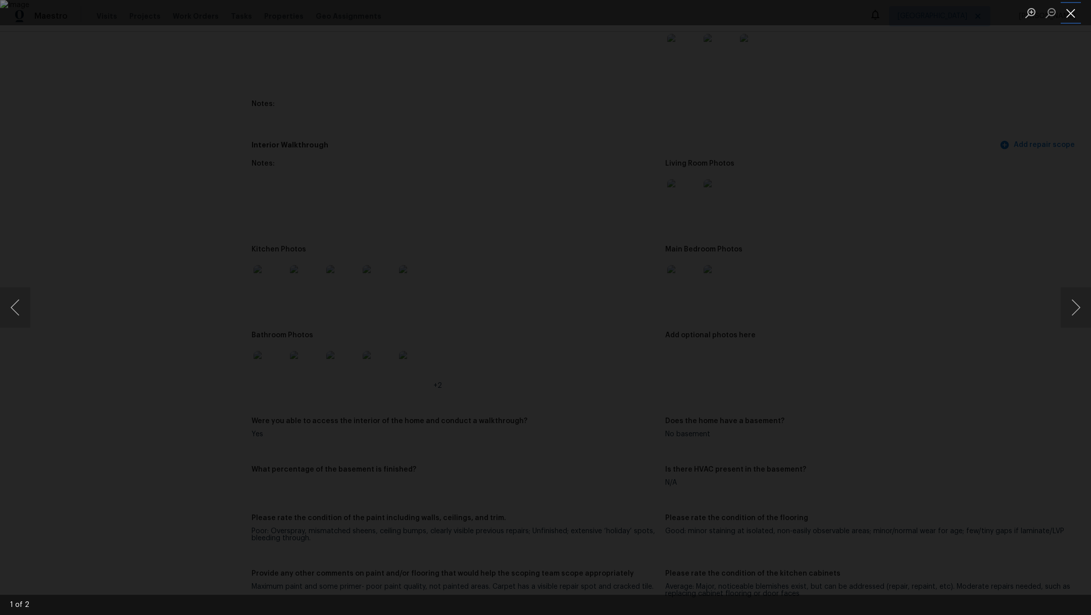
click at [1077, 17] on button "Close lightbox" at bounding box center [1071, 13] width 20 height 18
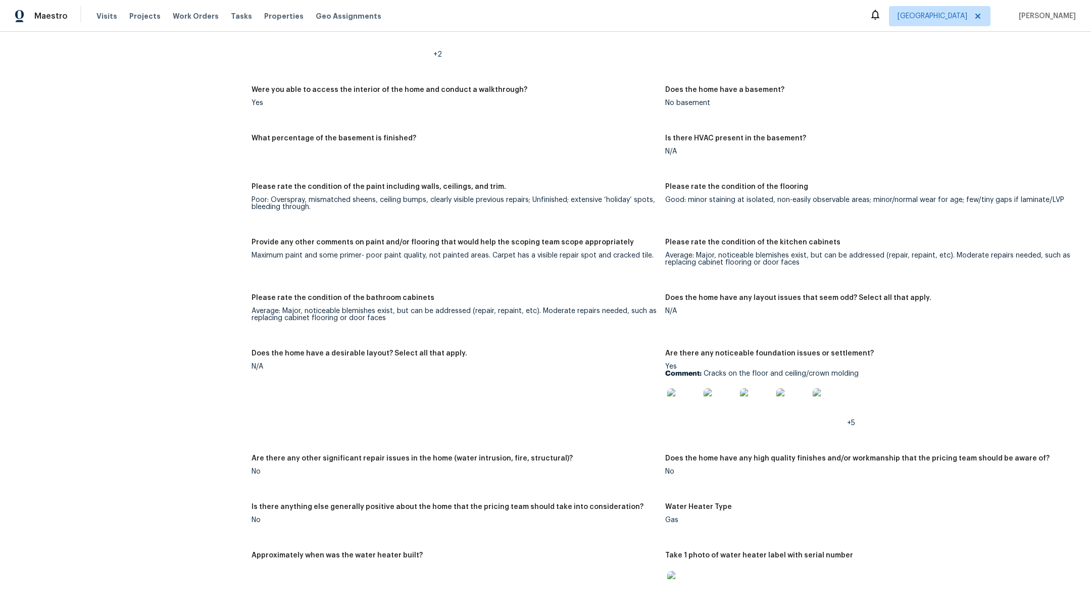
scroll to position [1574, 0]
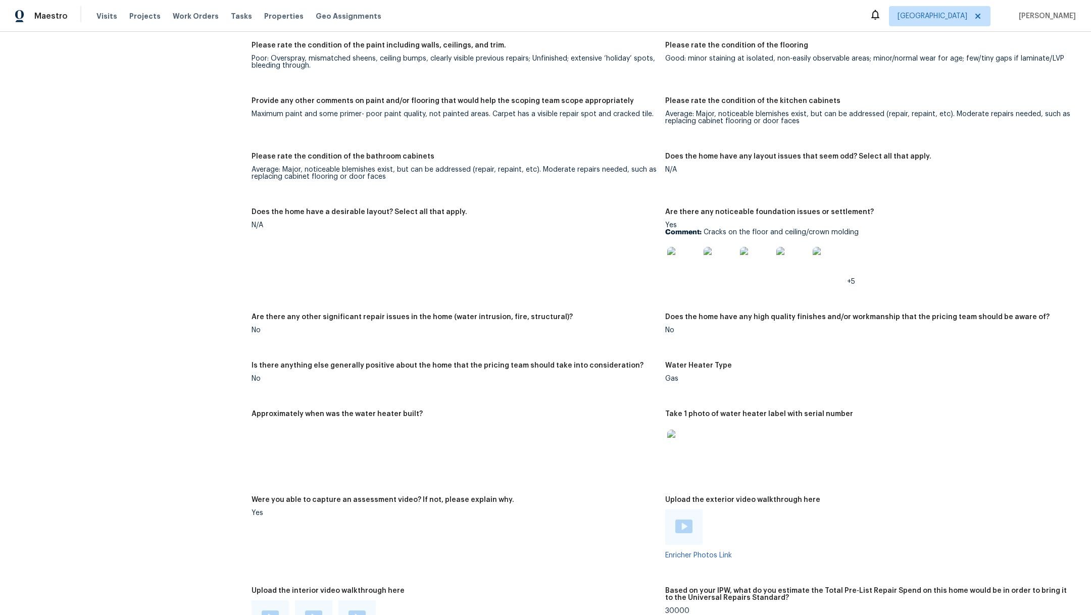
click at [674, 251] on img at bounding box center [683, 263] width 32 height 32
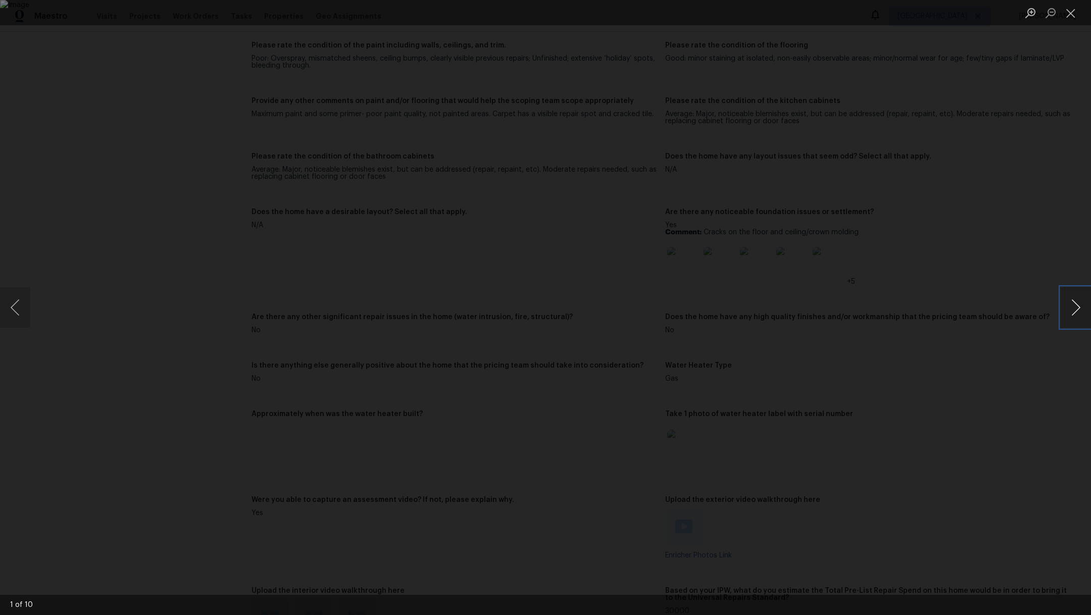
click at [1091, 321] on button "Next image" at bounding box center [1076, 307] width 30 height 40
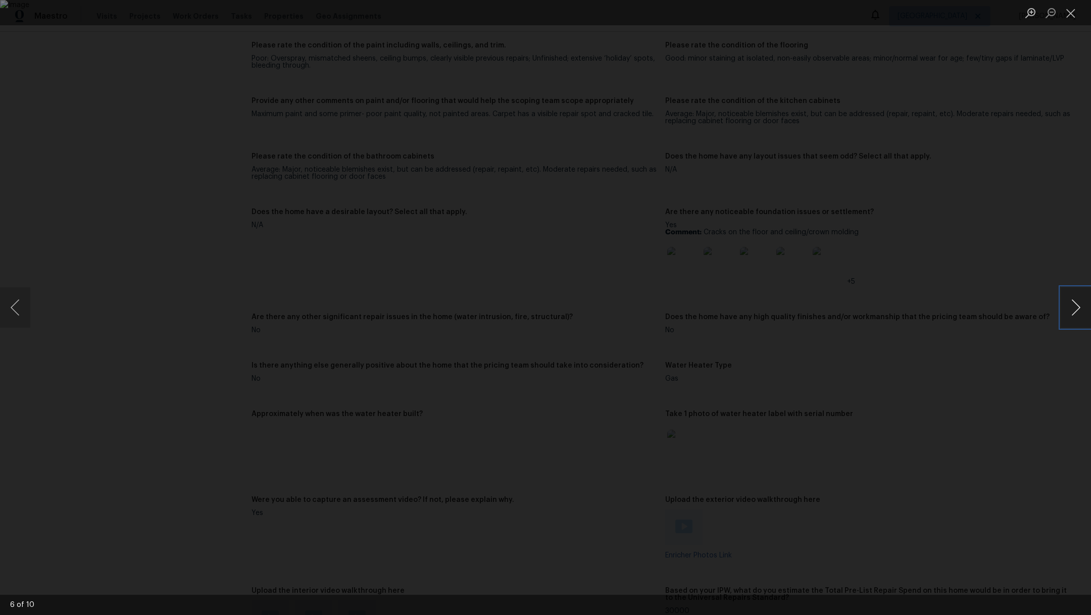
click at [1091, 321] on button "Next image" at bounding box center [1076, 307] width 30 height 40
click at [1073, 16] on button "Close lightbox" at bounding box center [1071, 13] width 20 height 18
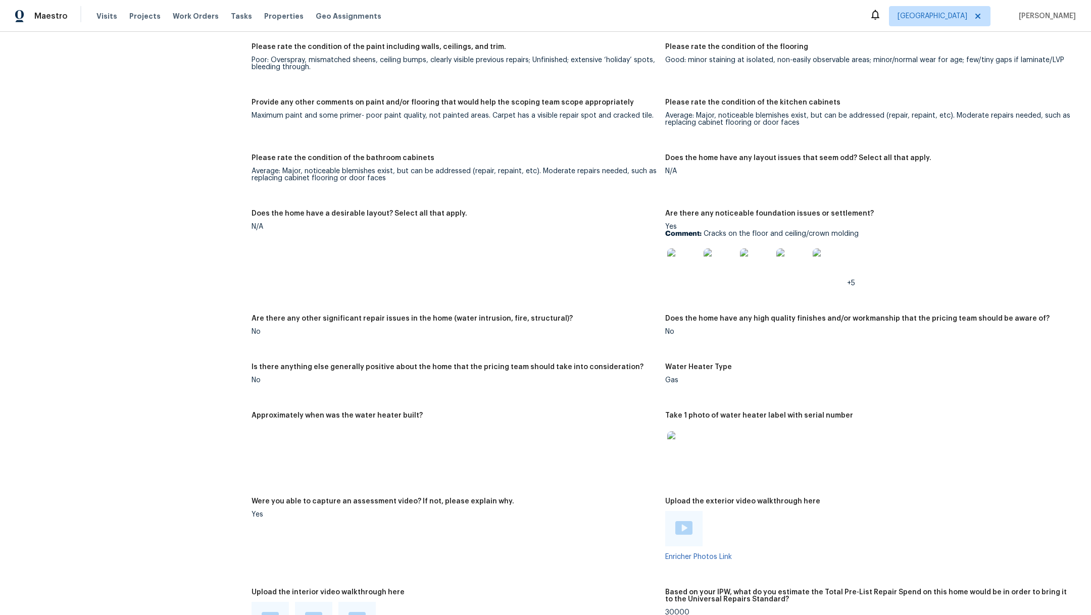
scroll to position [167, 0]
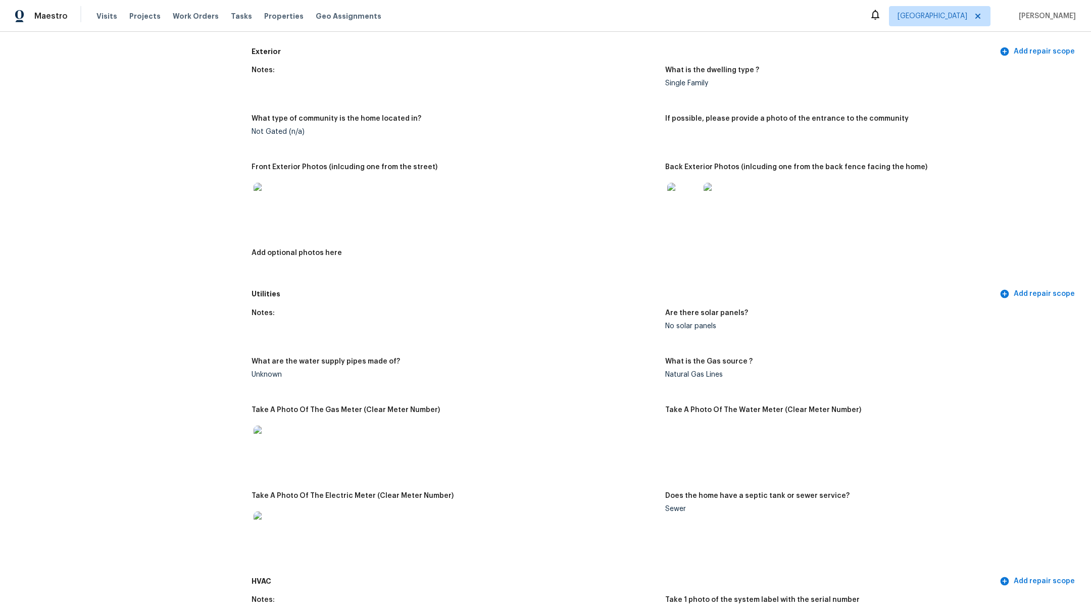
drag, startPoint x: 1091, startPoint y: 354, endPoint x: 1073, endPoint y: 116, distance: 239.1
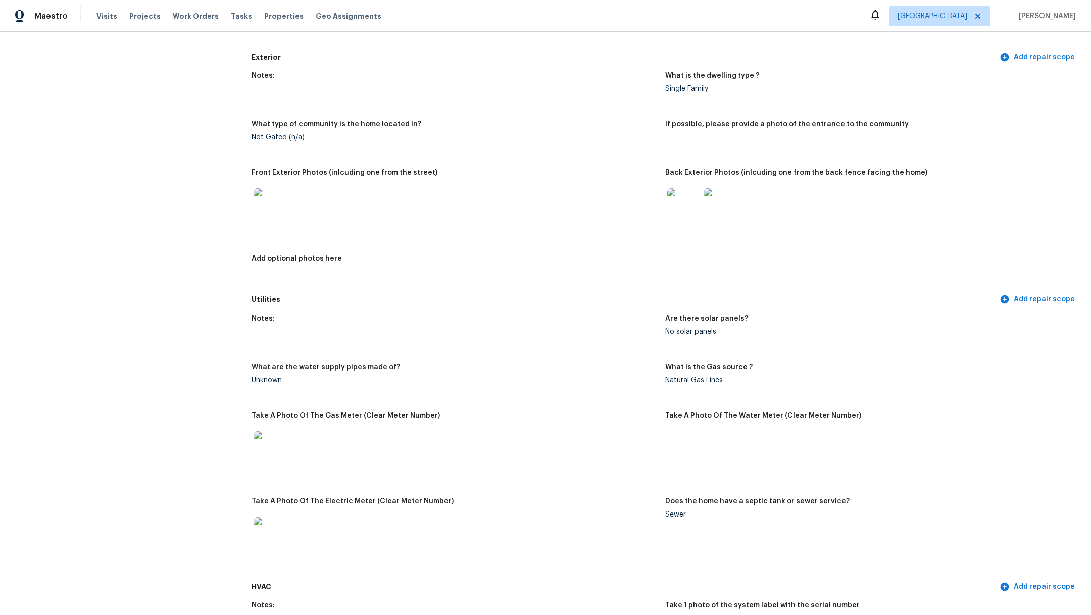
click at [1073, 124] on div "All visits 3231 Bent Brook Way Katy, TX 77449 Home details Other Visits Day One…" at bounding box center [545, 323] width 1091 height 583
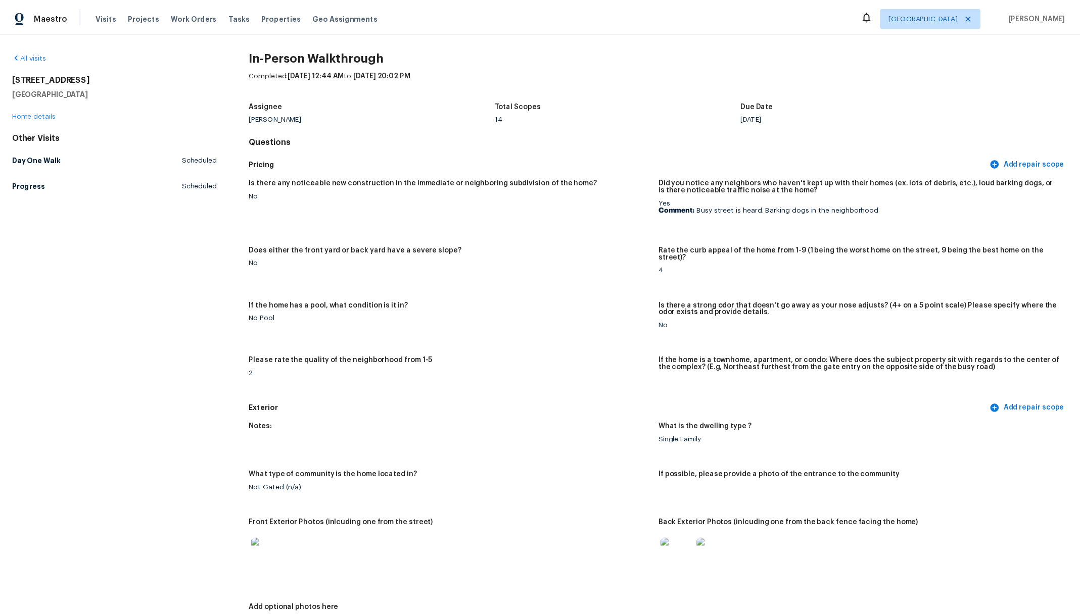
scroll to position [0, 0]
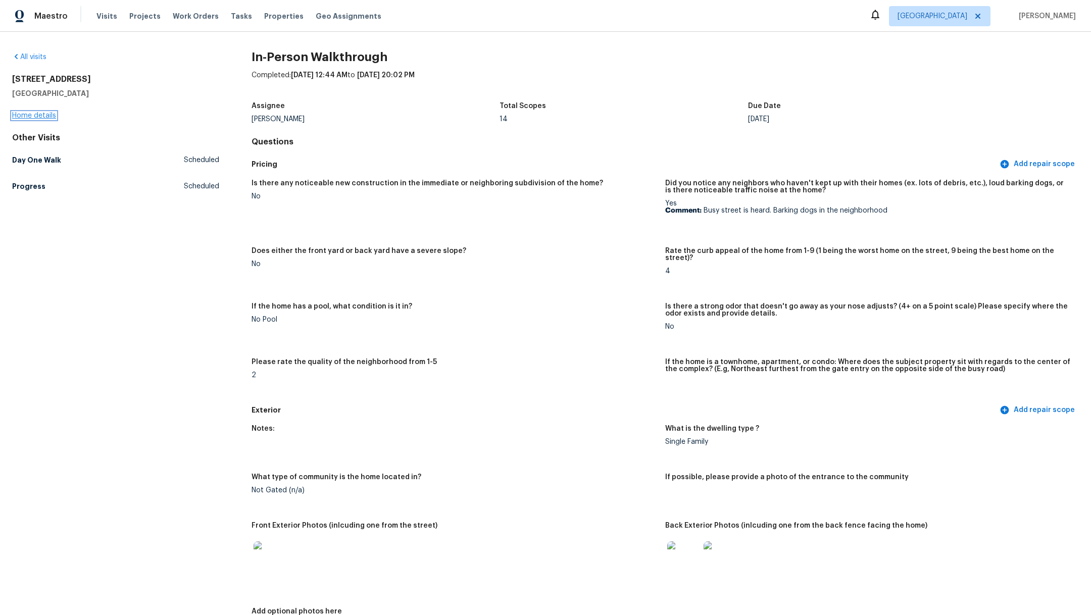
click at [38, 116] on link "Home details" at bounding box center [34, 115] width 44 height 7
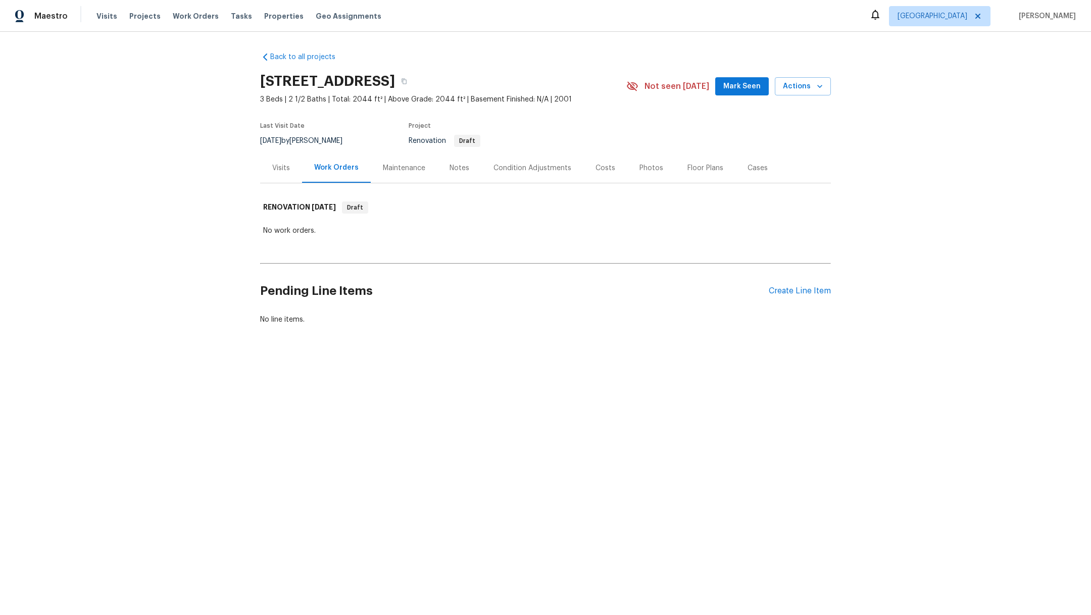
click at [459, 168] on div "Notes" at bounding box center [460, 168] width 20 height 10
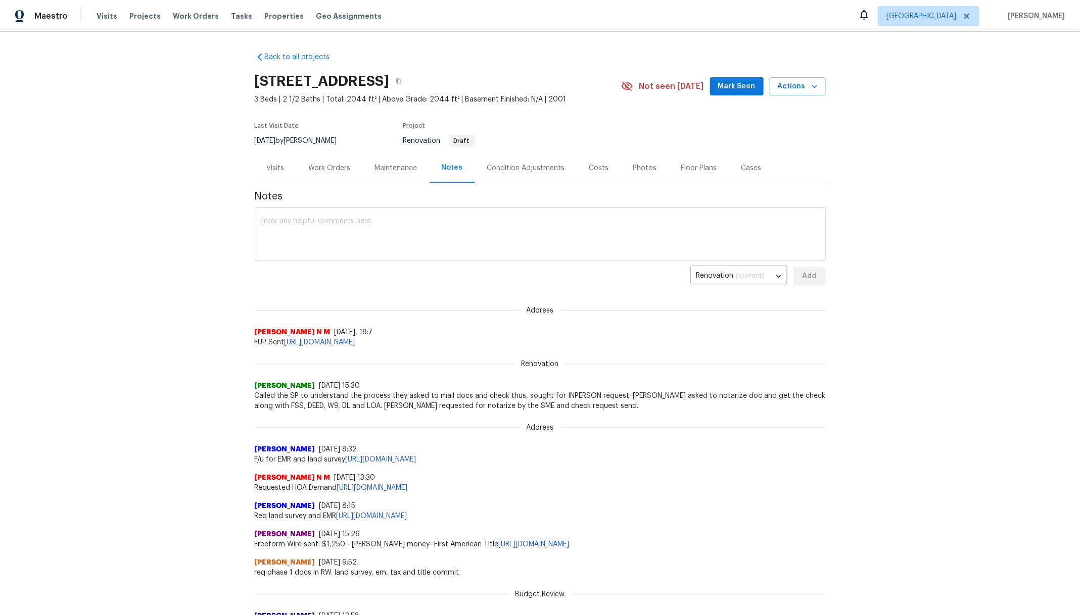
click at [359, 216] on div "x ​" at bounding box center [540, 236] width 571 height 52
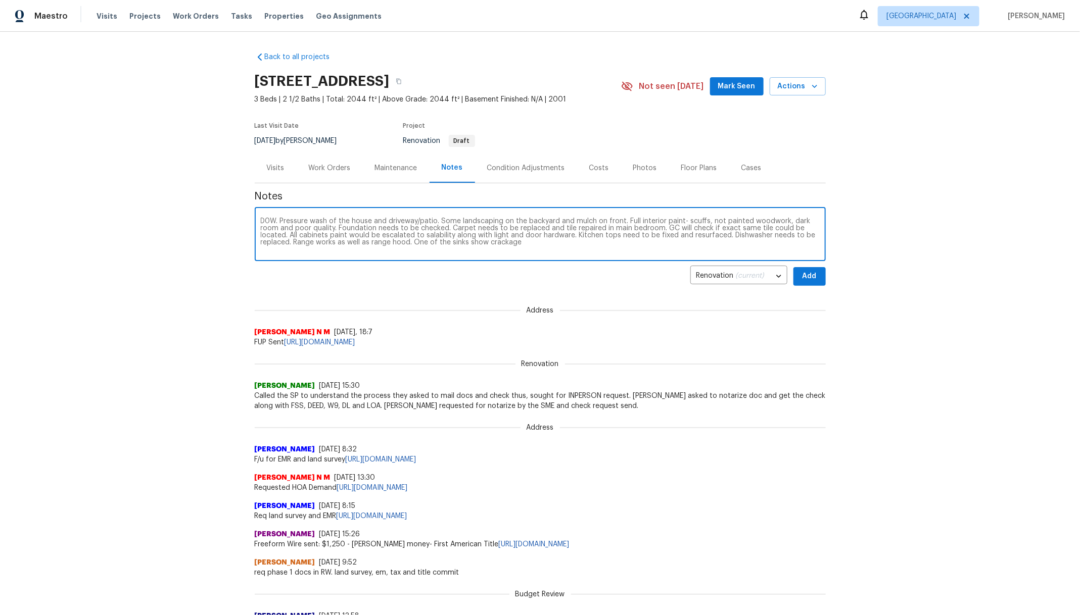
click at [488, 242] on textarea "D0W. Pressure wash of the house and driveway/patio. Some landscaping on the bac…" at bounding box center [540, 235] width 559 height 35
click at [526, 238] on textarea "D0W. Pressure wash of the house and driveway/patio. Some landscaping on the bac…" at bounding box center [540, 235] width 559 height 35
click at [518, 243] on textarea "D0W. Pressure wash of the house and driveway/patio. Some landscaping on the bac…" at bounding box center [540, 235] width 559 height 35
type textarea "D0W. Pressure wash of the house and driveway/patio. Some landscaping on the bac…"
click at [818, 279] on button "Add" at bounding box center [809, 276] width 32 height 19
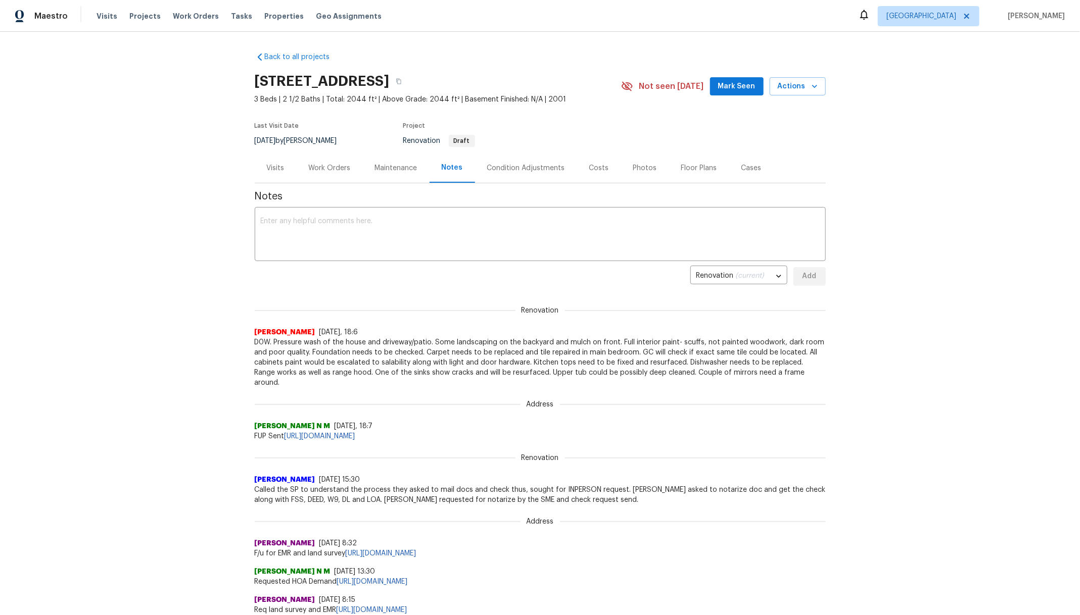
click at [739, 96] on div "3231 Bent Brook Way, Katy, TX 77449 3 Beds | 2 1/2 Baths | Total: 2044 ft² | Ab…" at bounding box center [540, 86] width 571 height 36
click at [739, 93] on button "Mark Seen" at bounding box center [737, 86] width 54 height 19
click at [310, 171] on div "Work Orders" at bounding box center [330, 168] width 42 height 10
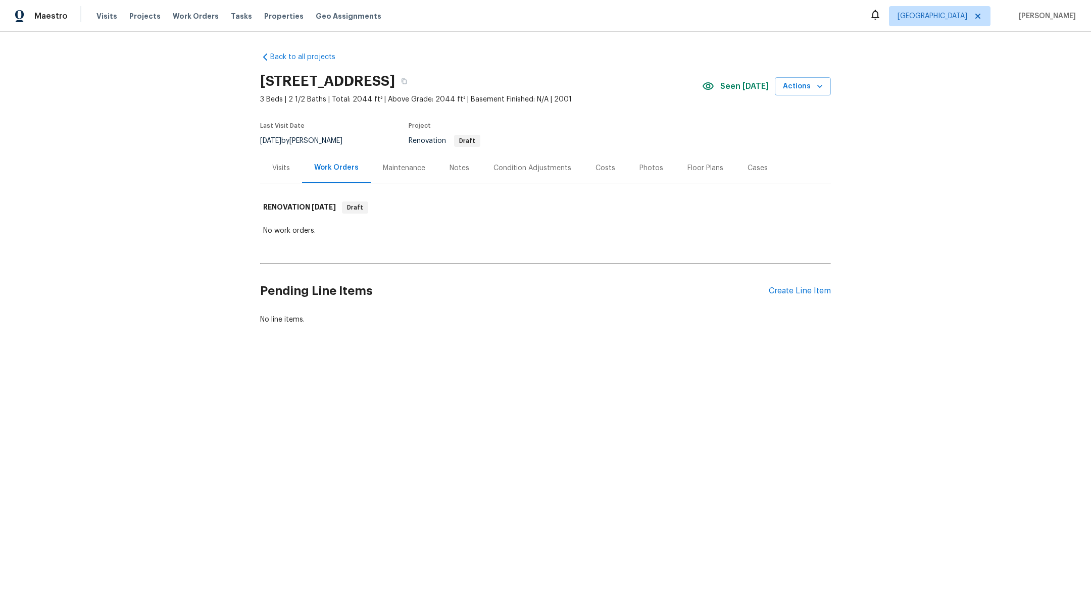
click at [532, 168] on div "Condition Adjustments" at bounding box center [533, 168] width 78 height 10
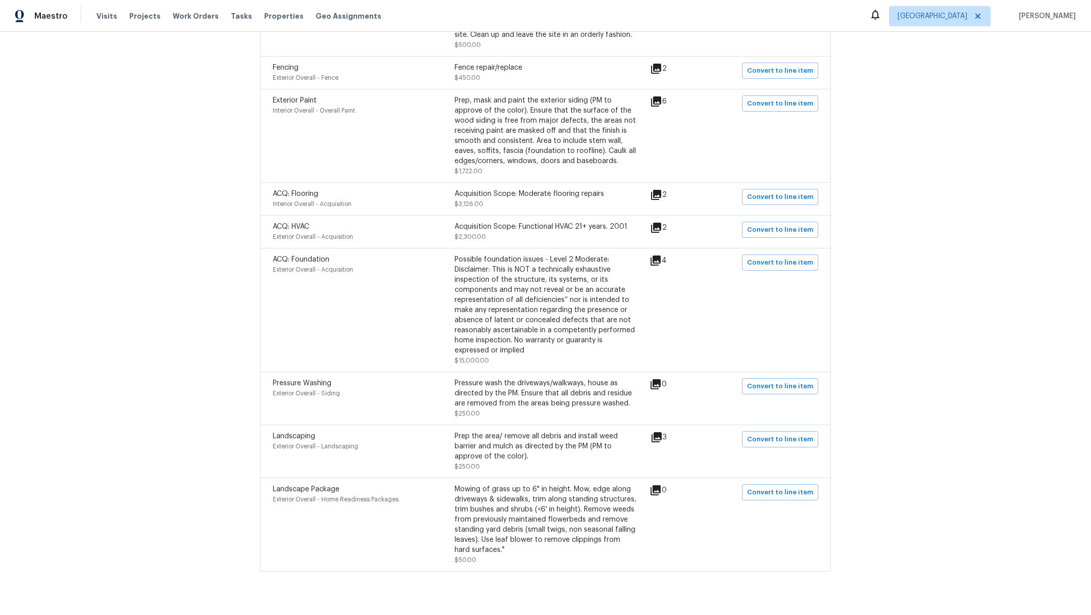
scroll to position [984, 0]
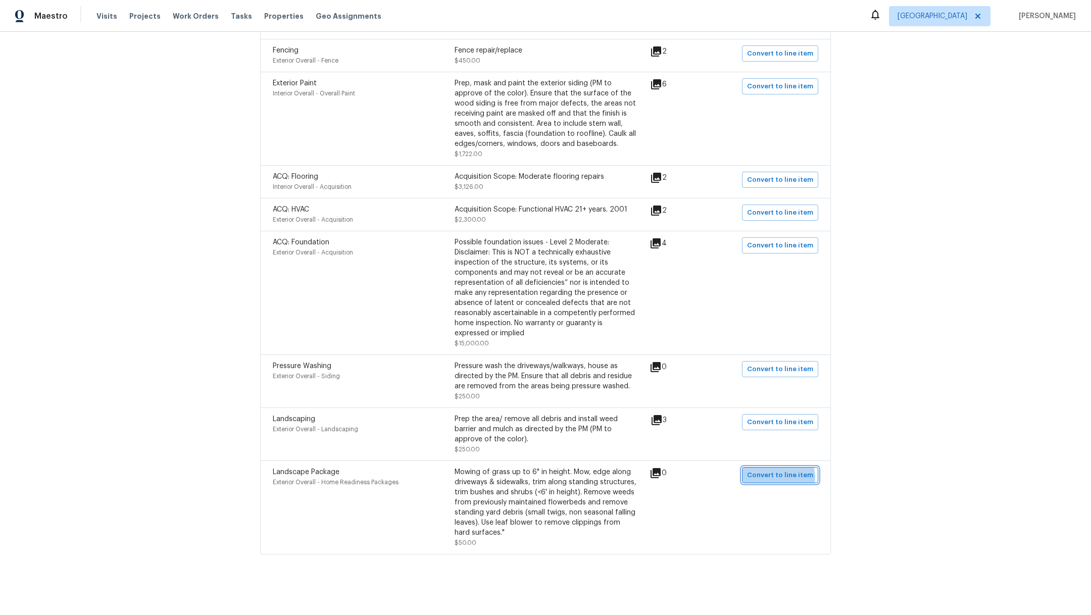
click at [775, 470] on span "Convert to line item" at bounding box center [780, 476] width 66 height 12
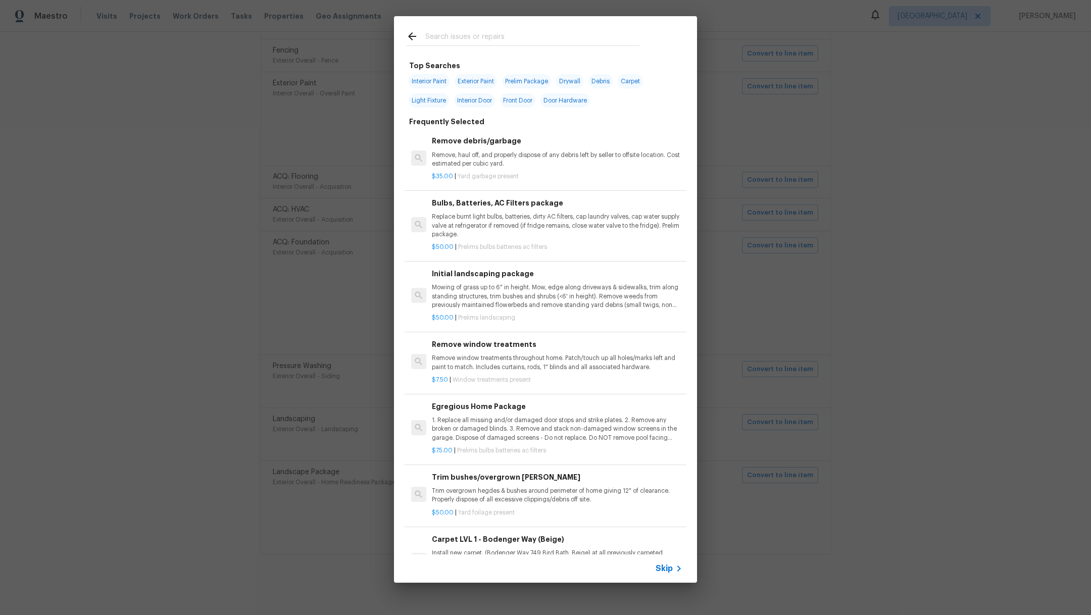
click at [666, 569] on span "Skip" at bounding box center [664, 569] width 17 height 10
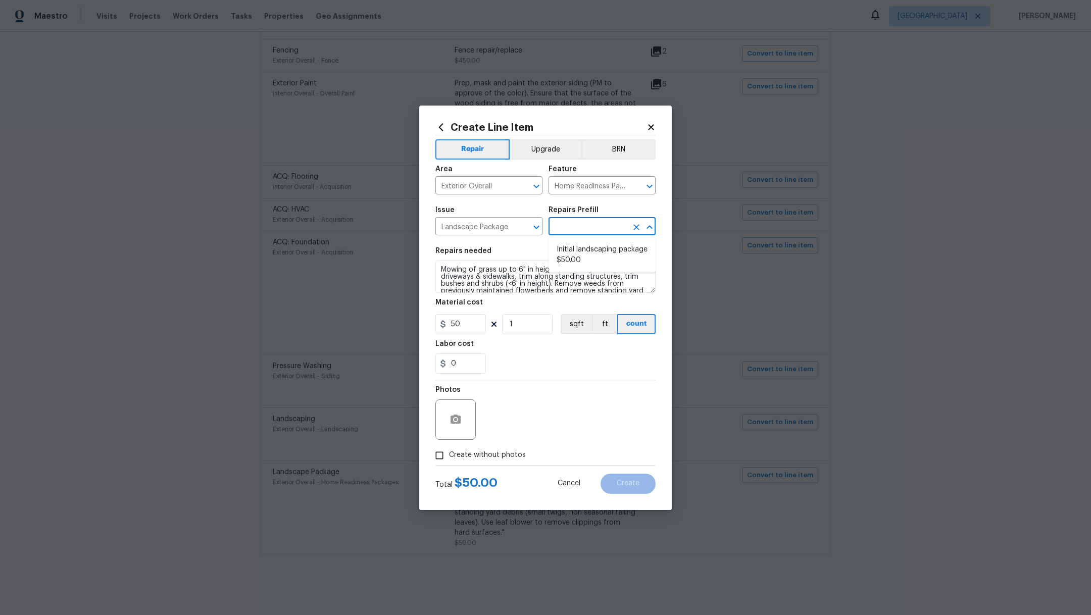
click at [596, 222] on input "text" at bounding box center [588, 228] width 79 height 16
click at [603, 254] on li "Initial landscaping package $50.00" at bounding box center [602, 254] width 107 height 27
type input "Initial landscaping package $50.00"
click at [470, 448] on label "Create without photos" at bounding box center [478, 455] width 96 height 19
click at [449, 448] on input "Create without photos" at bounding box center [439, 455] width 19 height 19
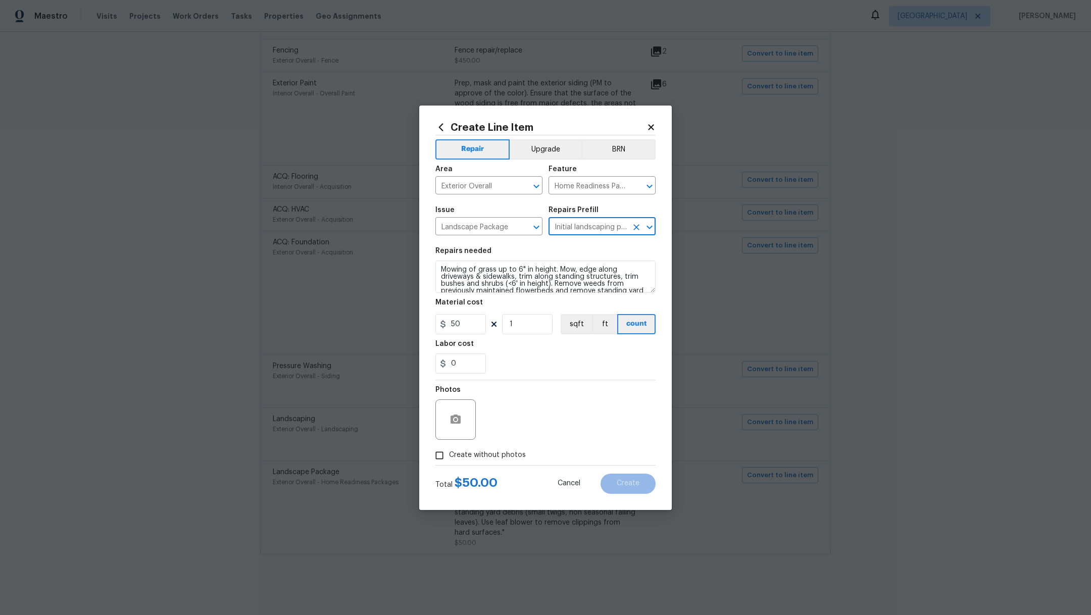
checkbox input "true"
click at [532, 432] on textarea at bounding box center [570, 420] width 172 height 40
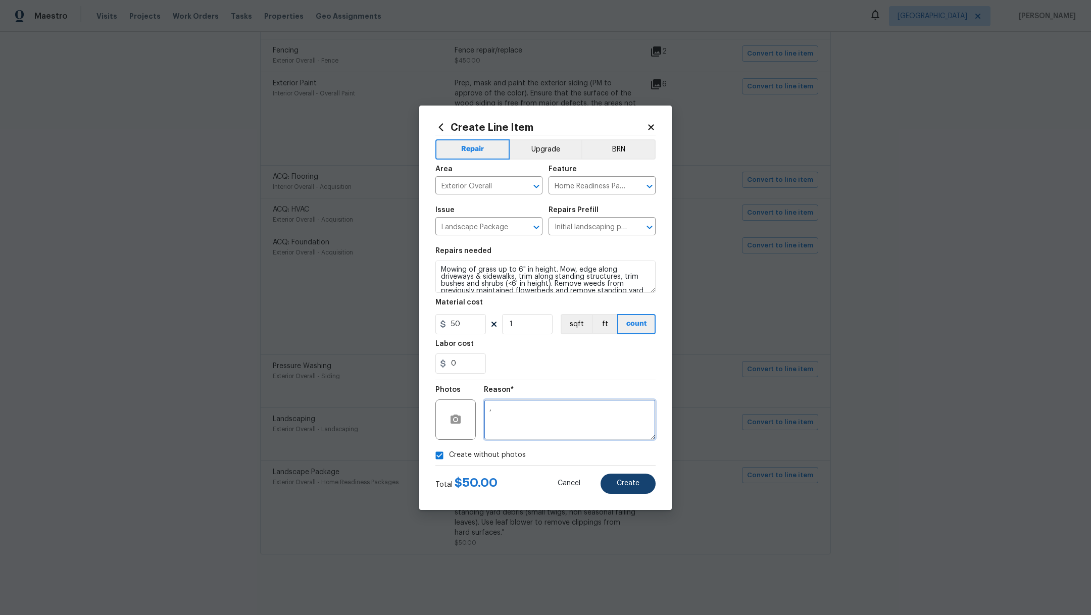
type textarea ","
click at [622, 487] on span "Create" at bounding box center [628, 484] width 23 height 8
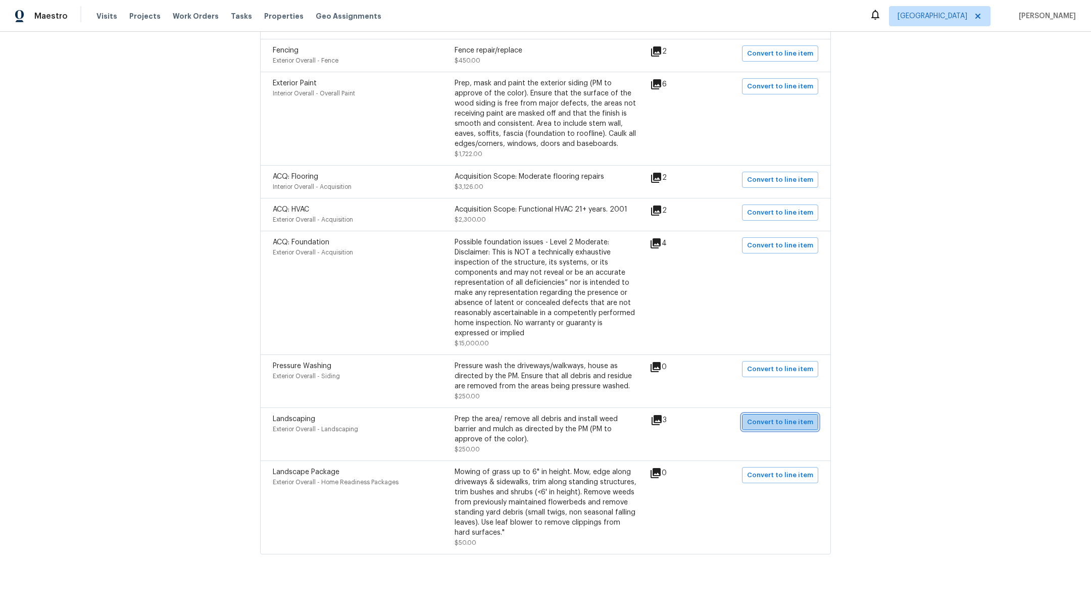
click at [780, 417] on span "Convert to line item" at bounding box center [780, 423] width 66 height 12
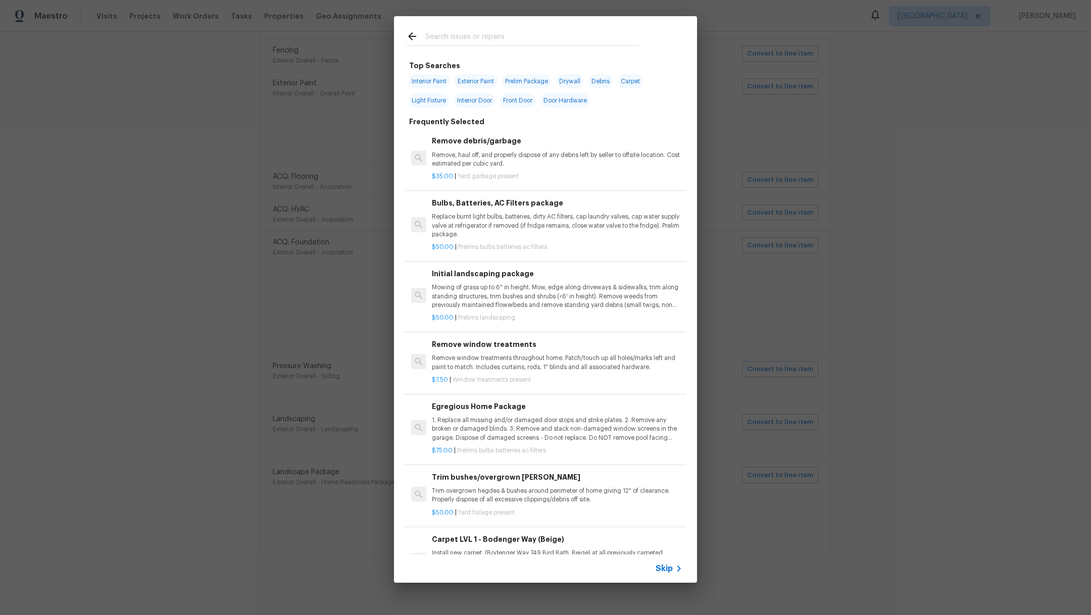
click at [665, 567] on span "Skip" at bounding box center [664, 569] width 17 height 10
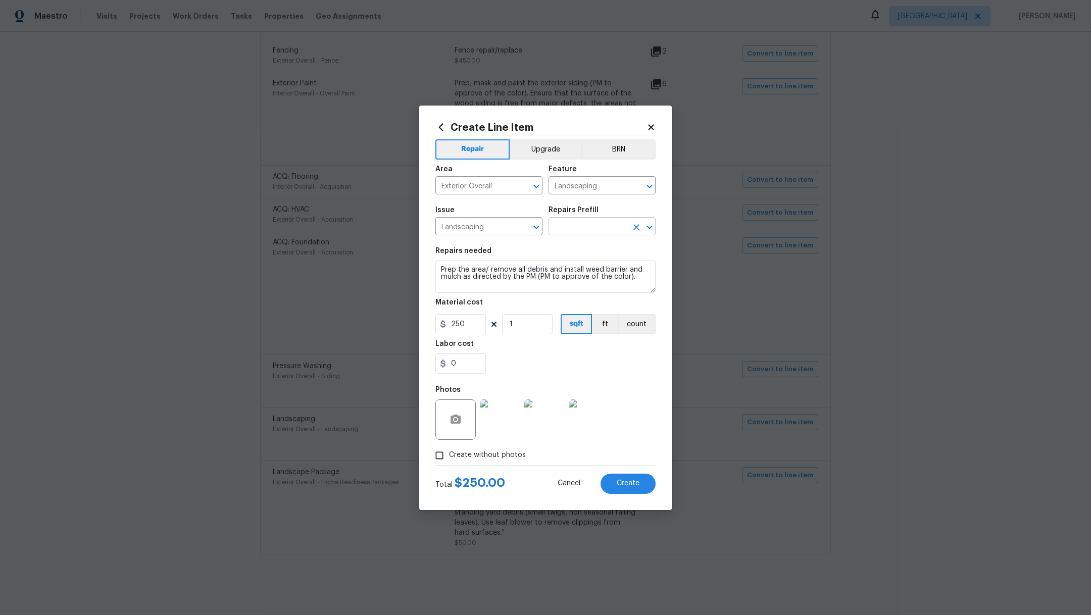
click at [617, 234] on input "text" at bounding box center [588, 228] width 79 height 16
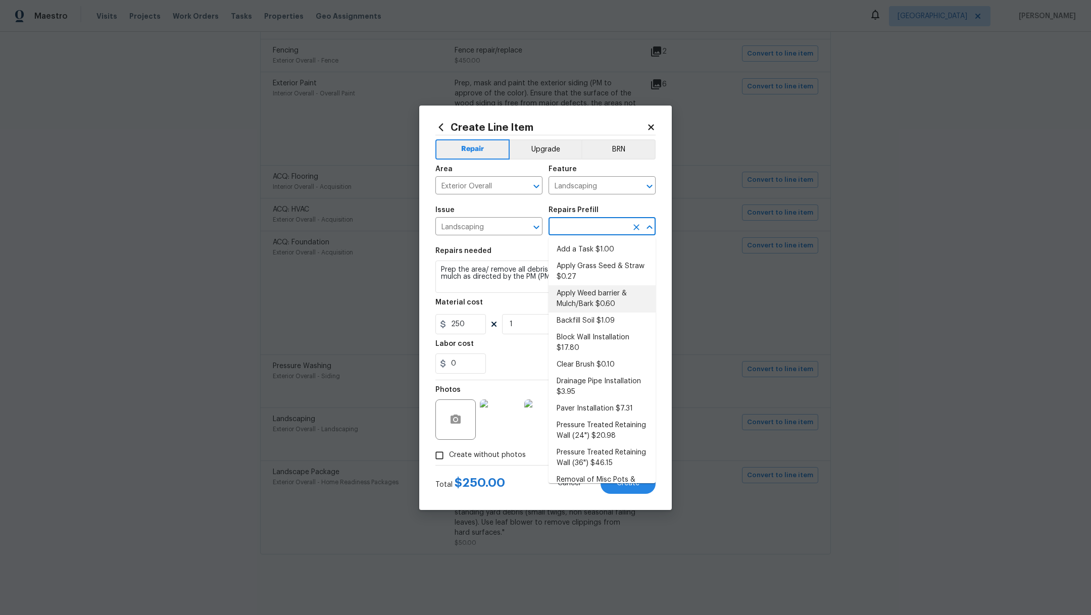
click at [622, 296] on li "Apply Weed barrier & Mulch/Bark $0.60" at bounding box center [602, 298] width 107 height 27
type input "Apply Weed barrier & Mulch/Bark $0.60"
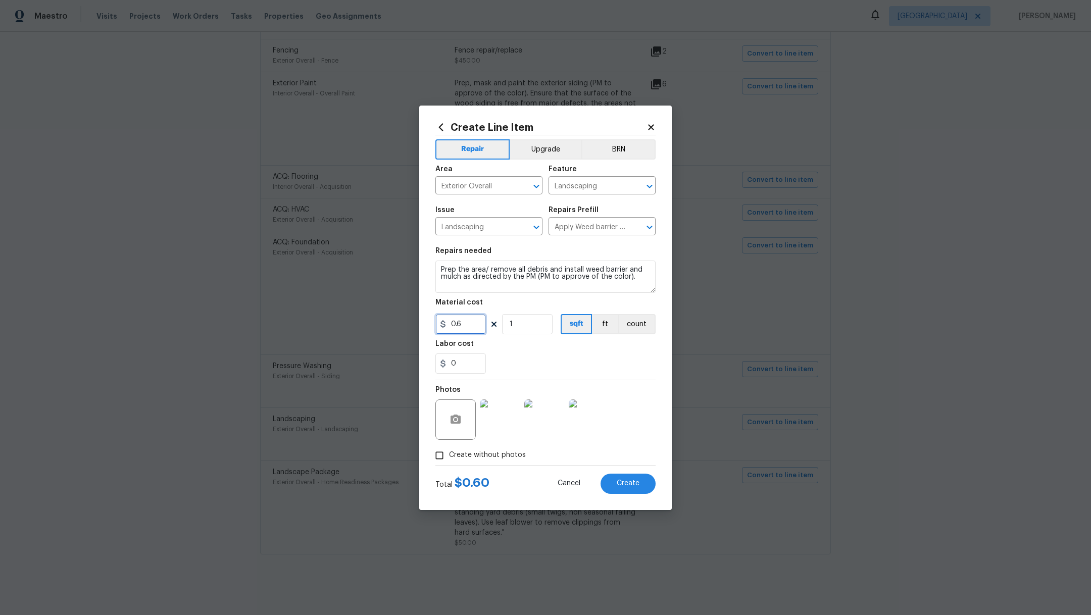
drag, startPoint x: 470, startPoint y: 327, endPoint x: 344, endPoint y: 307, distance: 127.5
click at [344, 307] on div "Create Line Item Repair Upgrade BRN Area Exterior Overall ​ Feature Landscaping…" at bounding box center [545, 307] width 1091 height 615
type input "200"
click at [528, 356] on div "0" at bounding box center [545, 364] width 220 height 20
click at [644, 483] on button "Create" at bounding box center [628, 484] width 55 height 20
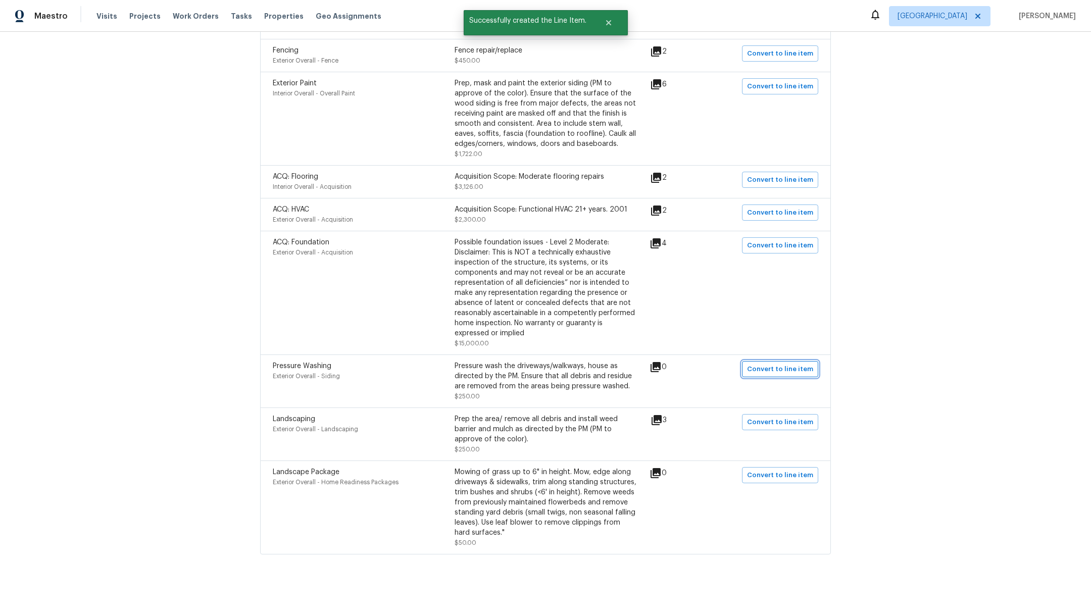
click at [750, 364] on span "Convert to line item" at bounding box center [780, 370] width 66 height 12
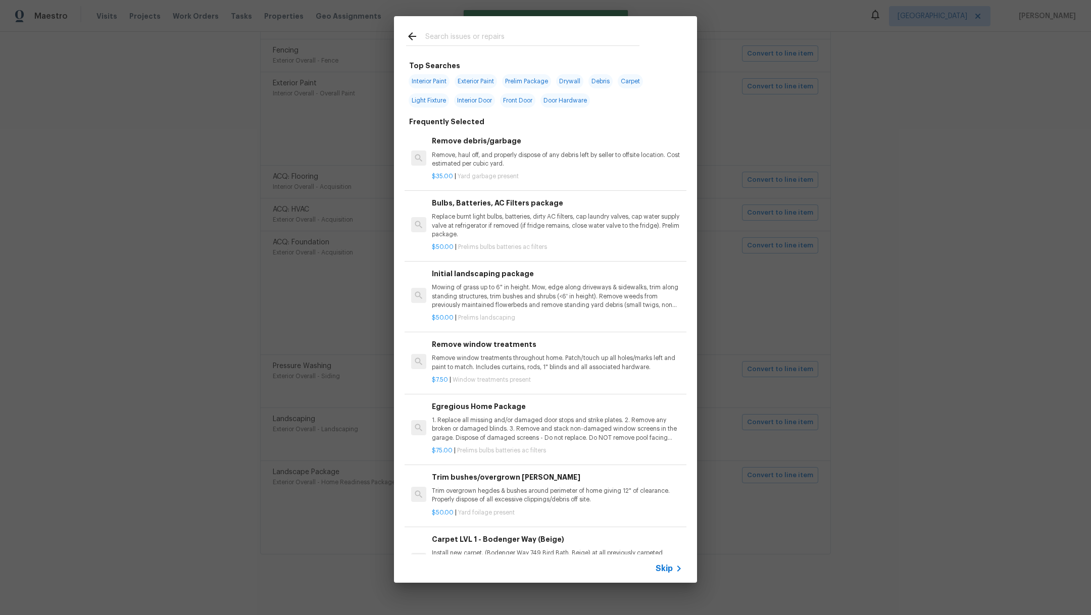
click at [671, 571] on span "Skip" at bounding box center [664, 569] width 17 height 10
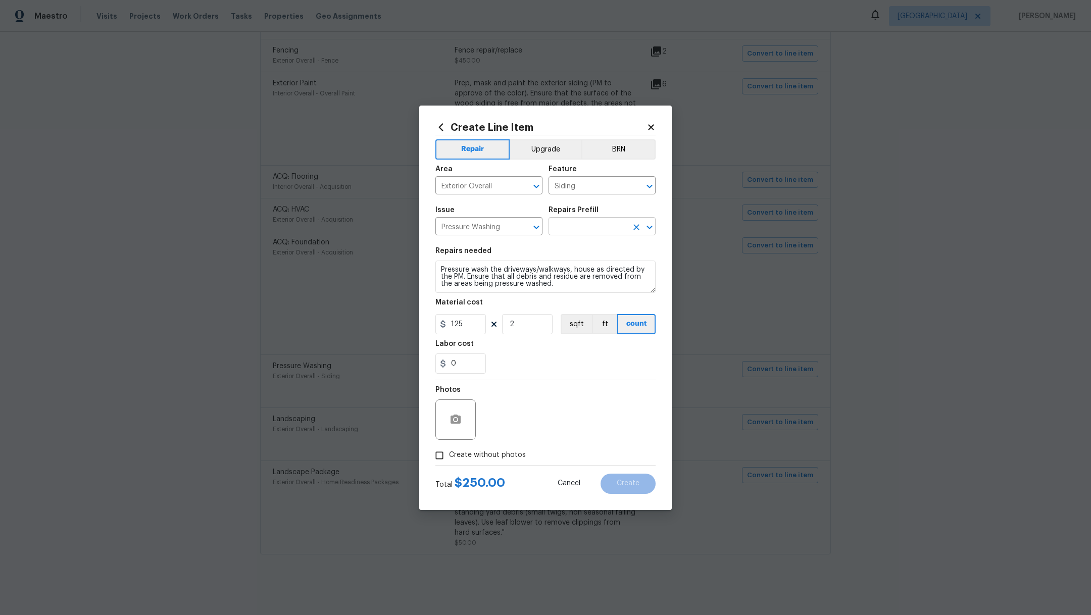
click at [579, 228] on input "text" at bounding box center [588, 228] width 79 height 16
click at [596, 274] on li "Pressure Wash Drive/Walk Way $125.00" at bounding box center [602, 271] width 107 height 27
type input "Pressure Wash Drive/Walk Way $125.00"
type textarea "Pressure wash the driveways/walkways as directed by the PM. Ensure that all deb…"
click at [474, 463] on label "Create without photos" at bounding box center [478, 455] width 96 height 19
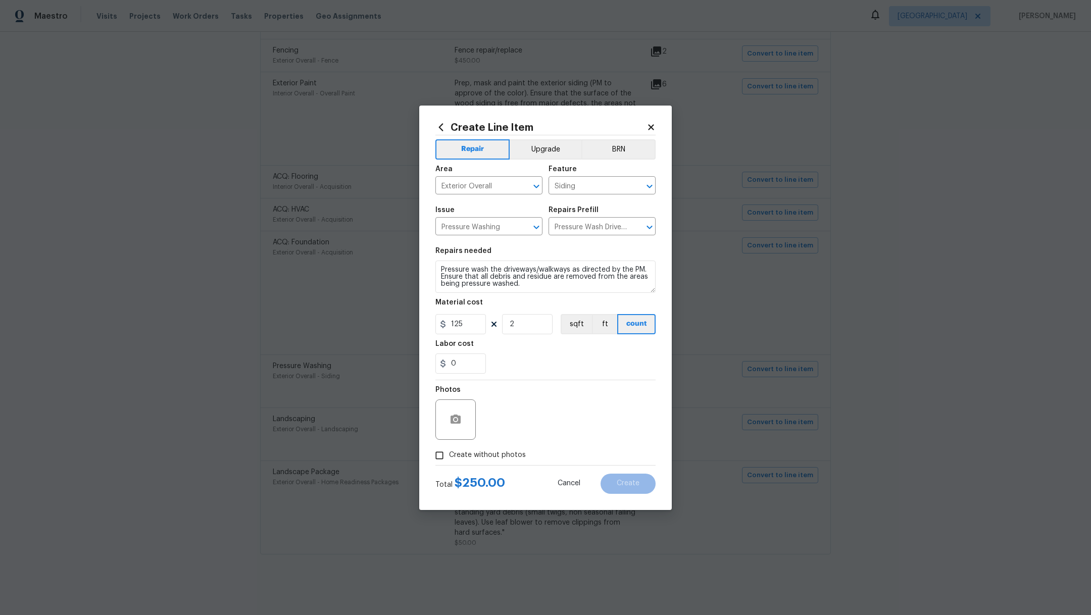
click at [449, 463] on input "Create without photos" at bounding box center [439, 455] width 19 height 19
checkbox input "true"
click at [532, 427] on textarea at bounding box center [570, 420] width 172 height 40
type textarea "."
click at [621, 486] on span "Create" at bounding box center [628, 484] width 23 height 8
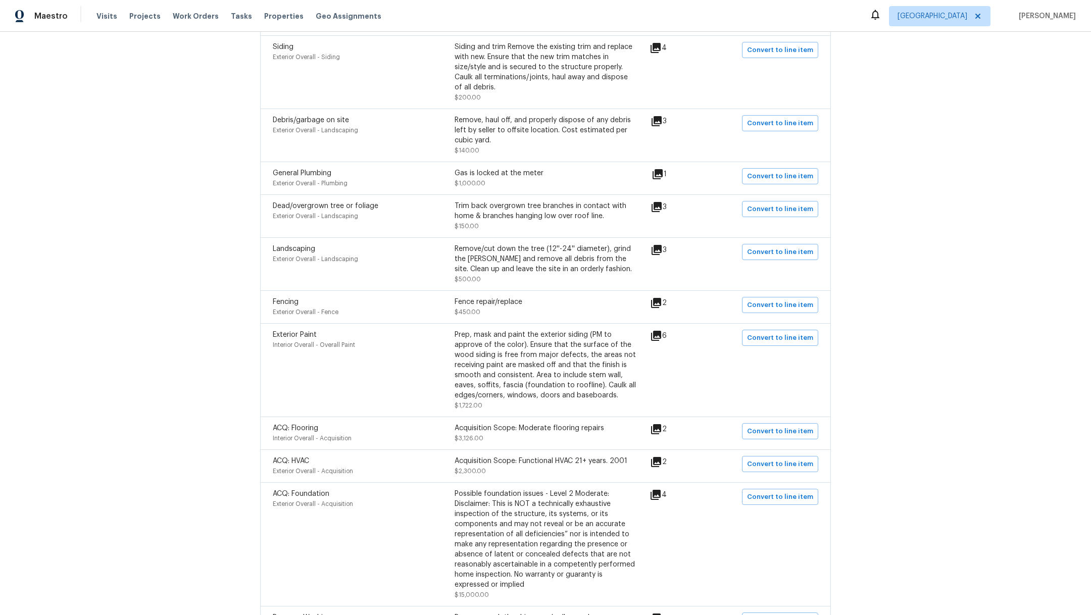
scroll to position [724, 0]
click at [764, 334] on span "Convert to line item" at bounding box center [780, 340] width 66 height 12
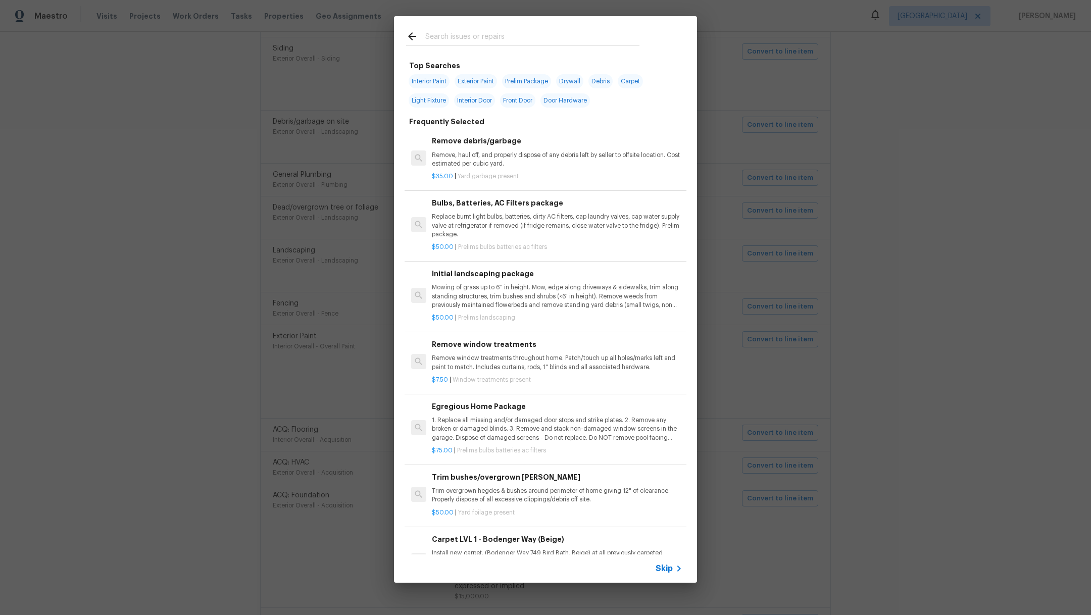
click at [673, 569] on icon at bounding box center [679, 569] width 12 height 12
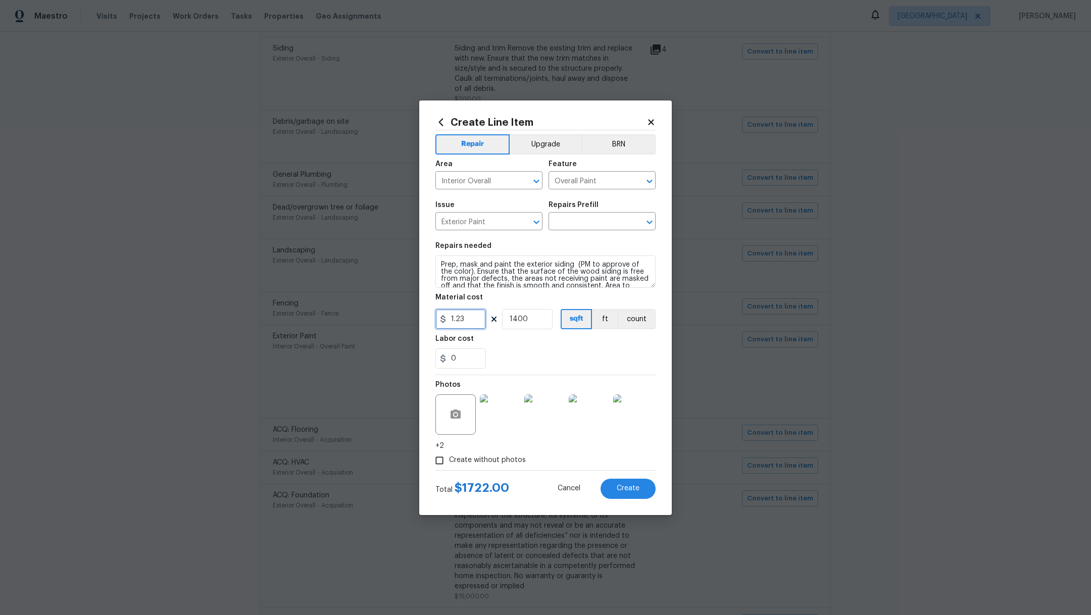
click at [466, 319] on input "1.23" at bounding box center [460, 319] width 51 height 20
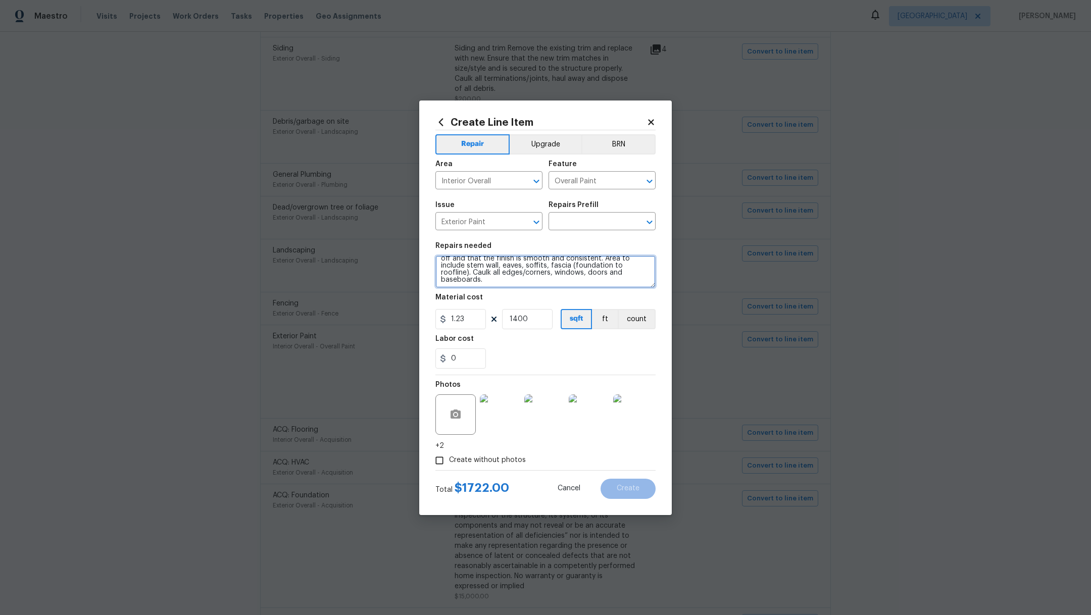
scroll to position [28, 0]
click at [543, 360] on div "0" at bounding box center [545, 359] width 220 height 20
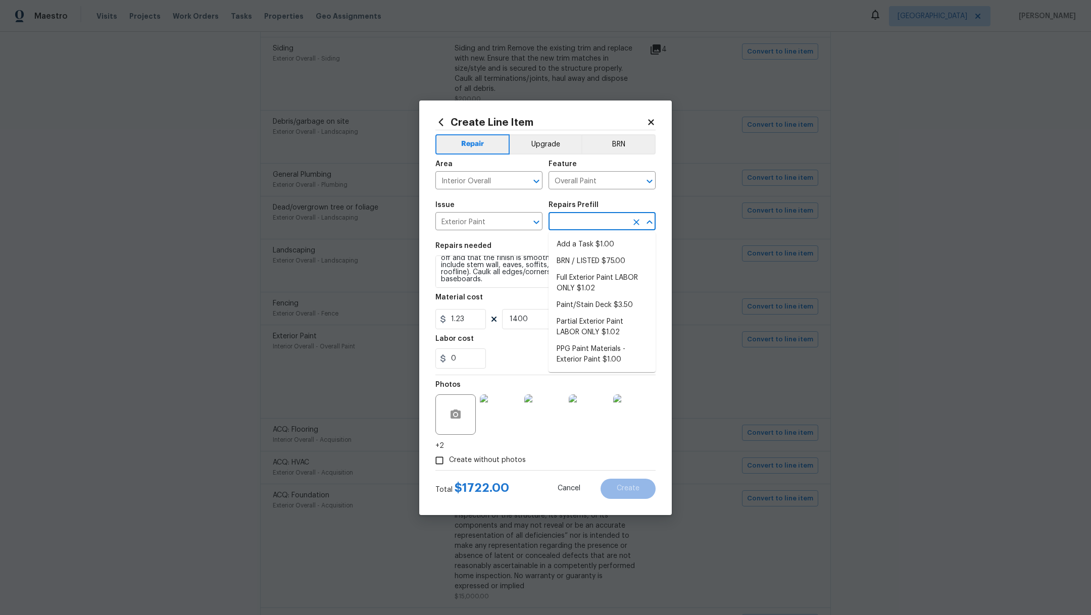
click at [570, 222] on input "text" at bounding box center [588, 223] width 79 height 16
click at [633, 326] on li "Partial Exterior Paint LABOR ONLY $1.02" at bounding box center [602, 327] width 107 height 27
type input "Partial Exterior Paint LABOR ONLY $1.02"
type textarea "Partial Exterior Paint - Prep, mask and paint the exterior of the home in the a…"
type input "1.02"
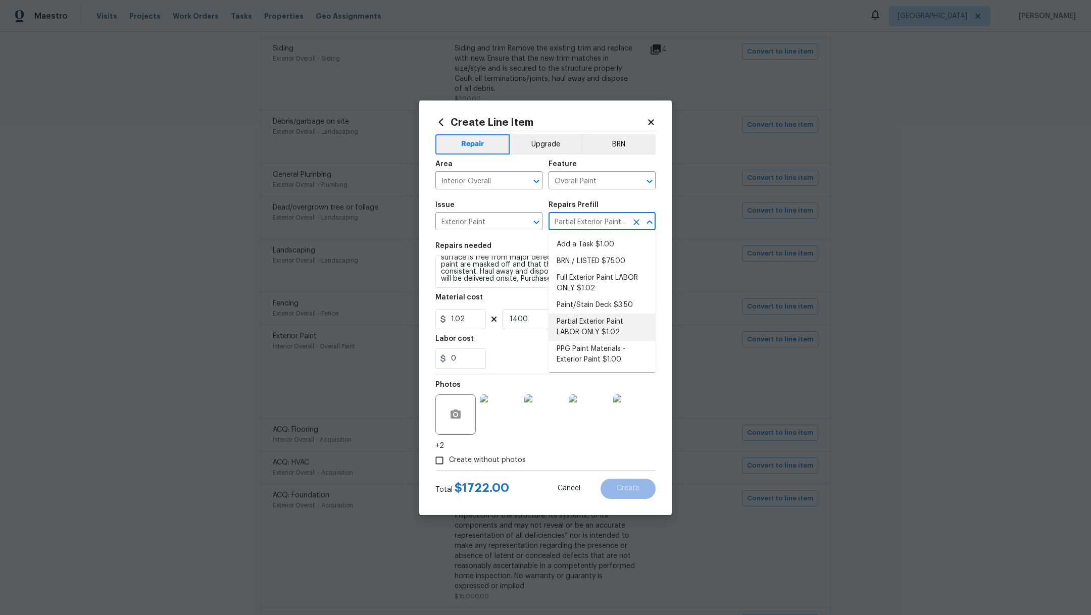
scroll to position [21, 0]
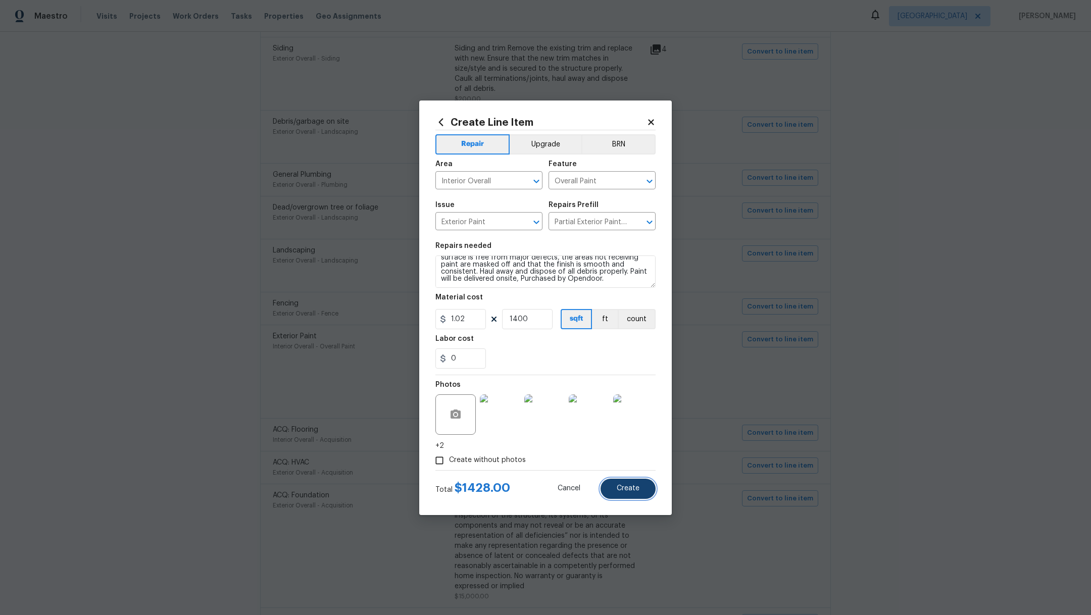
click at [626, 491] on span "Create" at bounding box center [628, 489] width 23 height 8
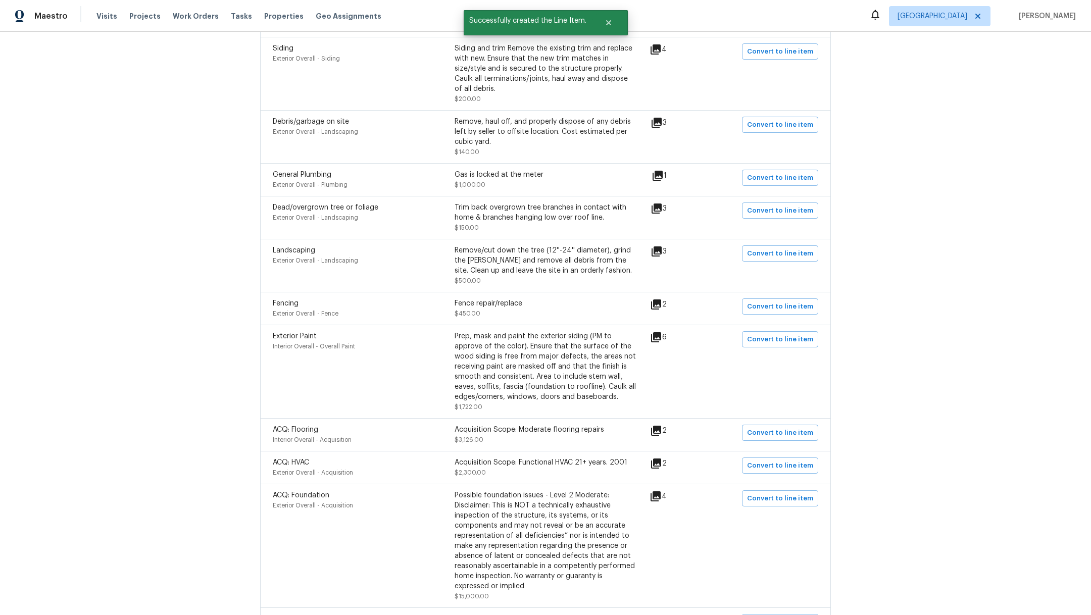
click at [659, 300] on icon at bounding box center [656, 305] width 10 height 10
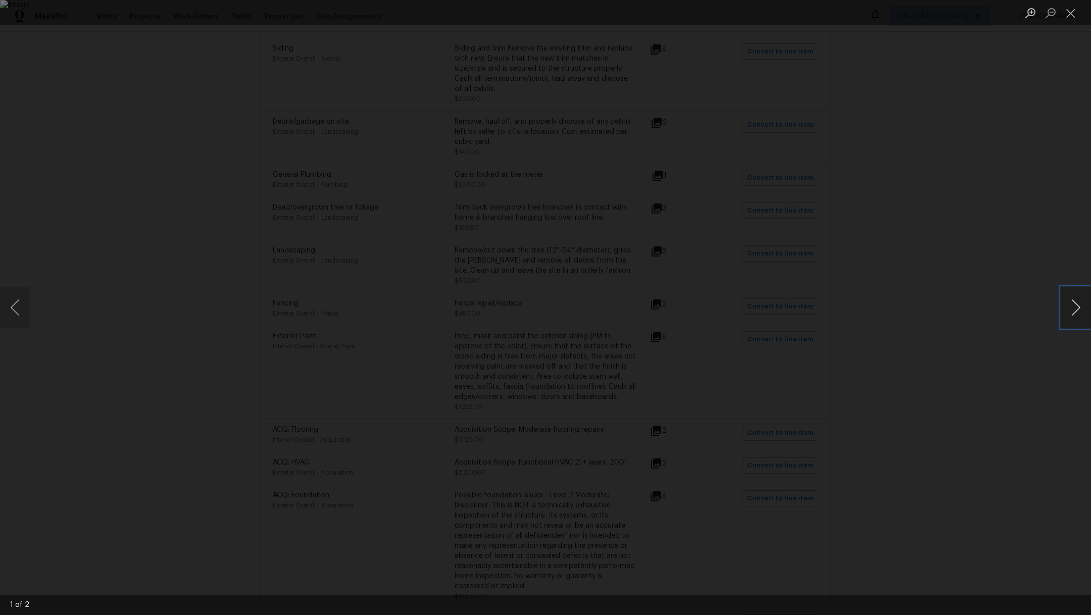
click at [1077, 310] on button "Next image" at bounding box center [1076, 307] width 30 height 40
click at [1071, 17] on button "Close lightbox" at bounding box center [1071, 13] width 20 height 18
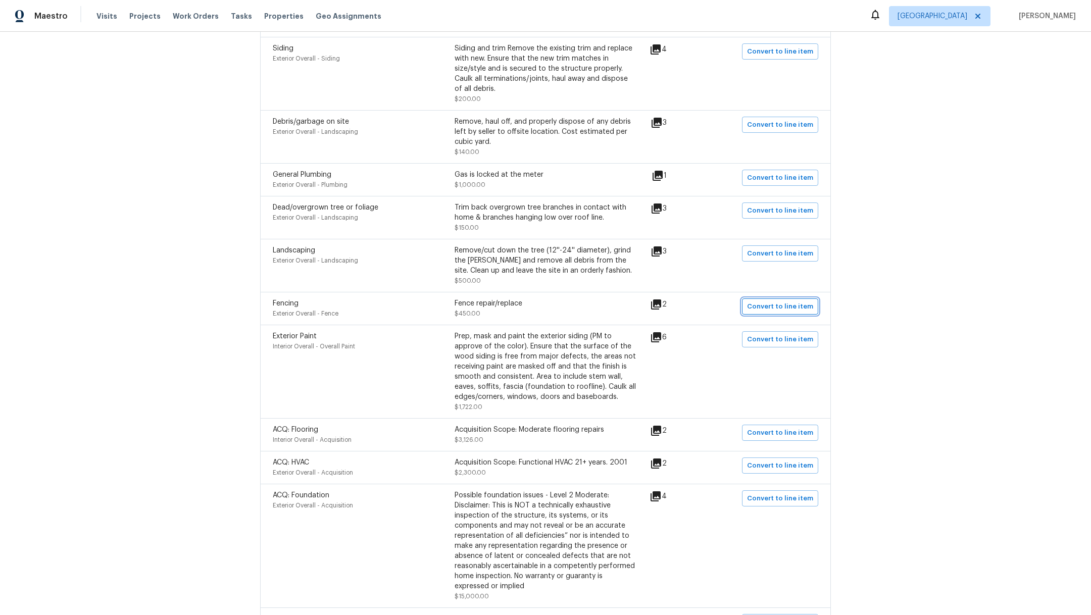
click at [759, 302] on span "Convert to line item" at bounding box center [780, 307] width 66 height 12
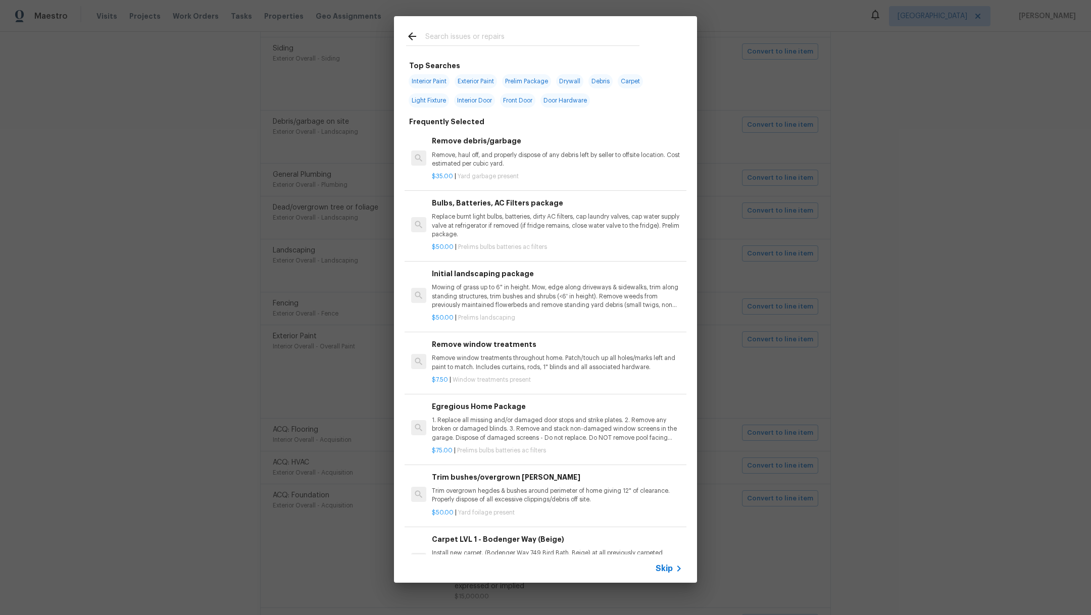
click at [665, 567] on span "Skip" at bounding box center [664, 569] width 17 height 10
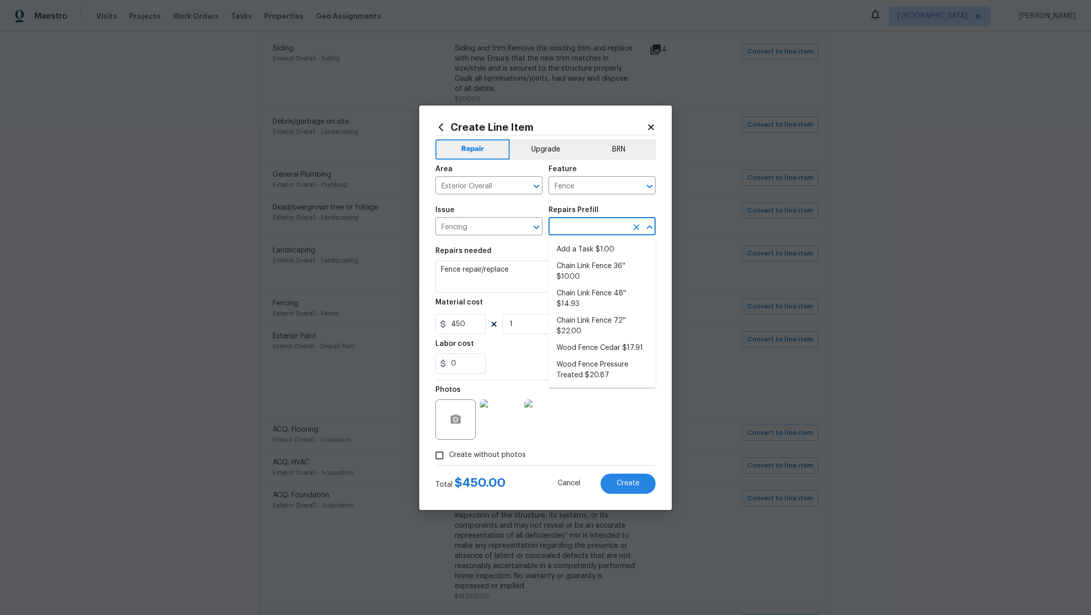
click at [561, 228] on input "text" at bounding box center [588, 228] width 79 height 16
click at [569, 249] on li "Add a Task $1.00" at bounding box center [602, 249] width 107 height 17
type input "Add a Task $1.00"
type textarea "HPM to detail"
type input "1"
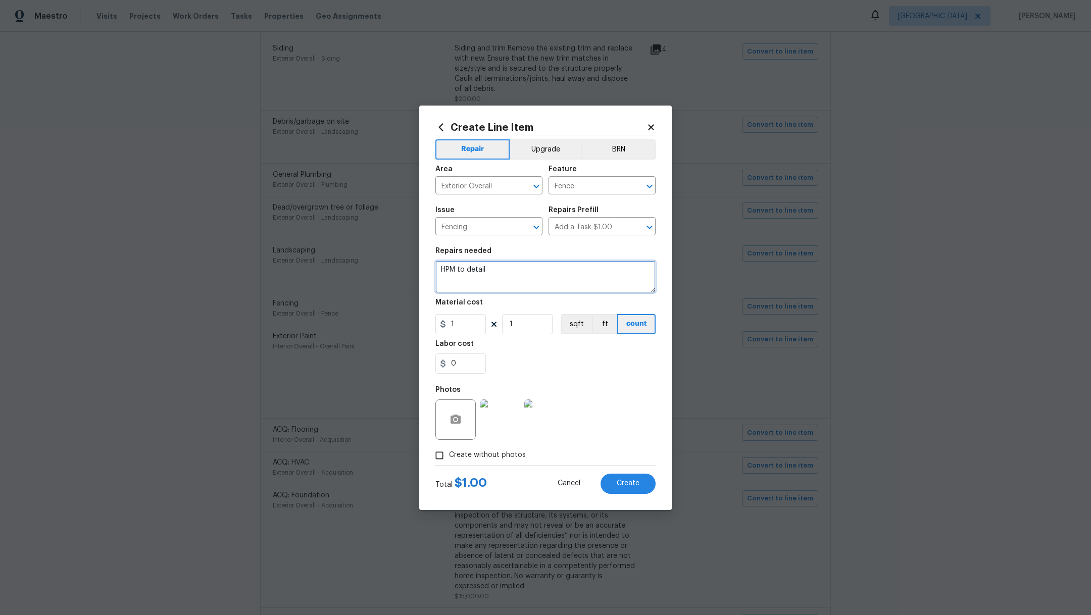
drag, startPoint x: 506, startPoint y: 269, endPoint x: 325, endPoint y: 263, distance: 180.9
click at [325, 263] on div "Create Line Item Repair Upgrade BRN Area Exterior Overall ​ Feature Fence ​ Iss…" at bounding box center [545, 307] width 1091 height 615
type textarea "fence repair"
drag, startPoint x: 468, startPoint y: 322, endPoint x: 345, endPoint y: 313, distance: 123.6
click at [345, 313] on div "Create Line Item Repair Upgrade BRN Area Exterior Overall ​ Feature Fence ​ Iss…" at bounding box center [545, 307] width 1091 height 615
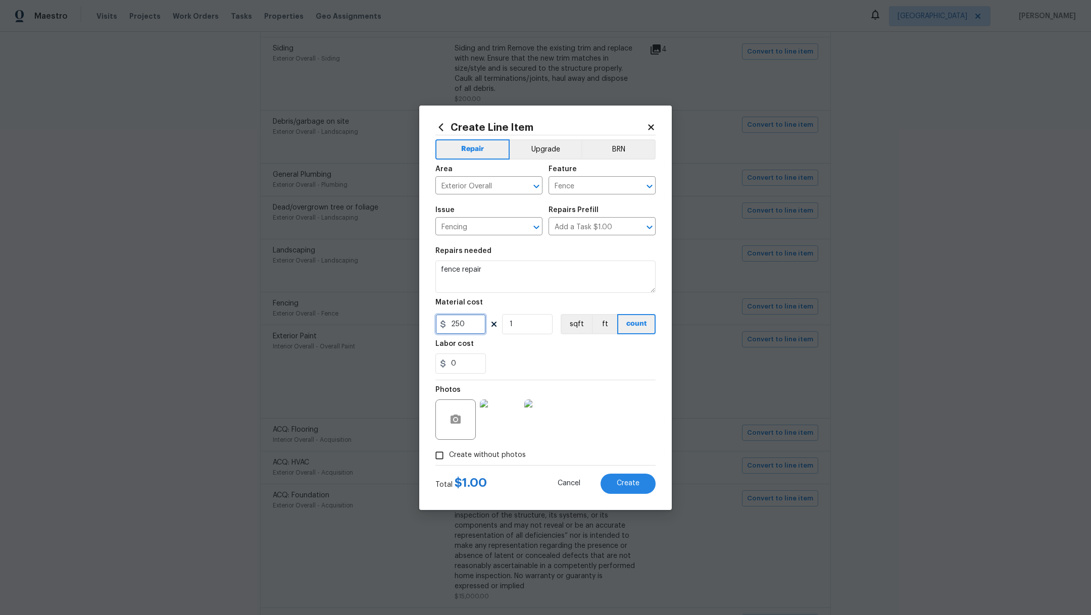
click at [465, 327] on input "250" at bounding box center [460, 324] width 51 height 20
type input "250"
click at [520, 356] on div "0" at bounding box center [545, 364] width 220 height 20
click at [443, 456] on input "Create without photos" at bounding box center [439, 455] width 19 height 19
checkbox input "false"
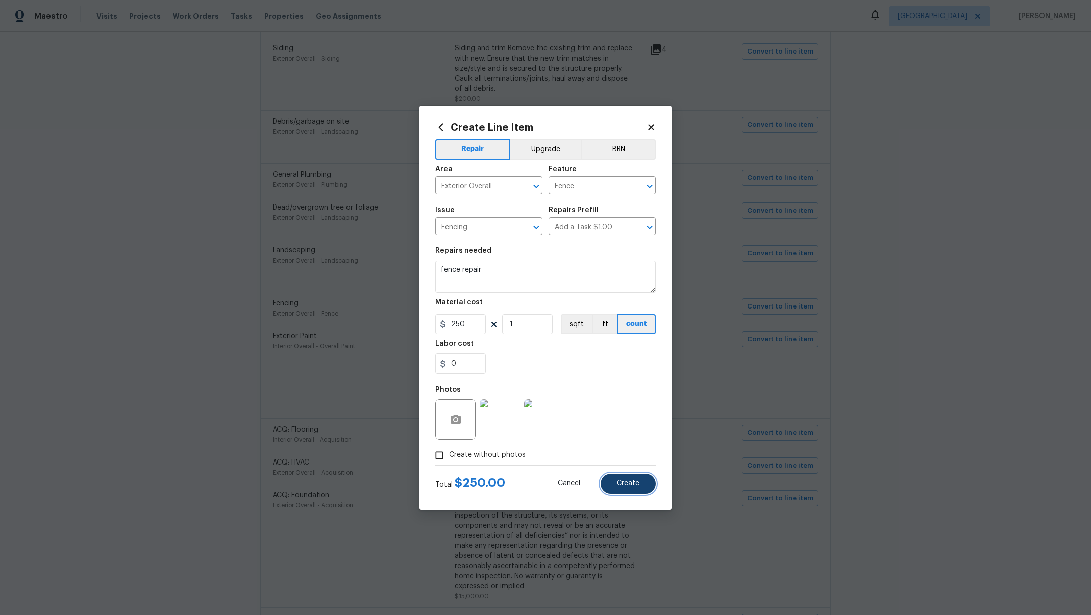
click at [641, 482] on button "Create" at bounding box center [628, 484] width 55 height 20
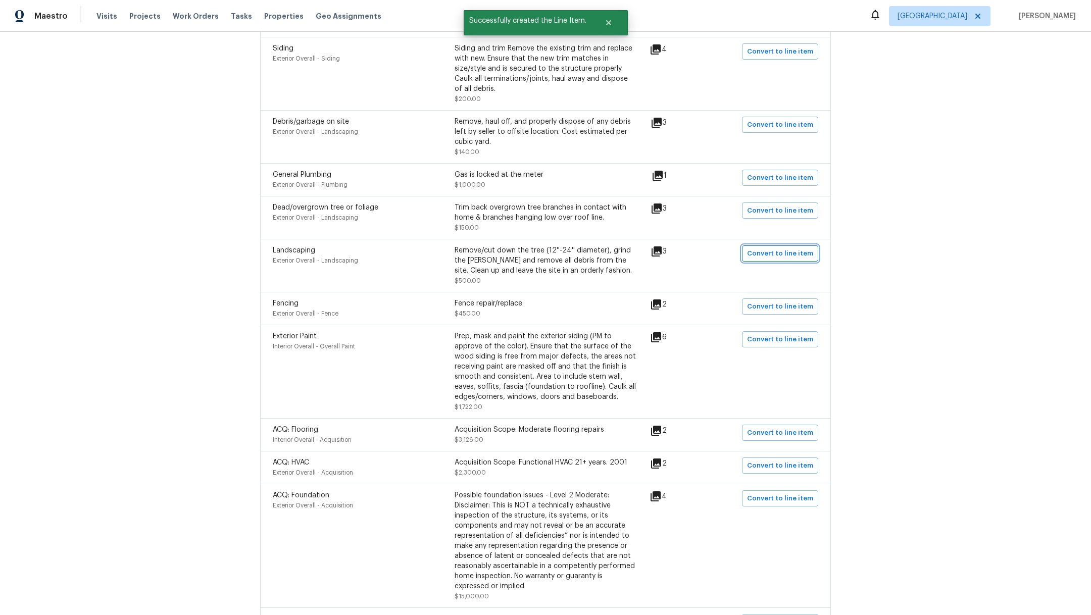
click at [778, 248] on span "Convert to line item" at bounding box center [780, 254] width 66 height 12
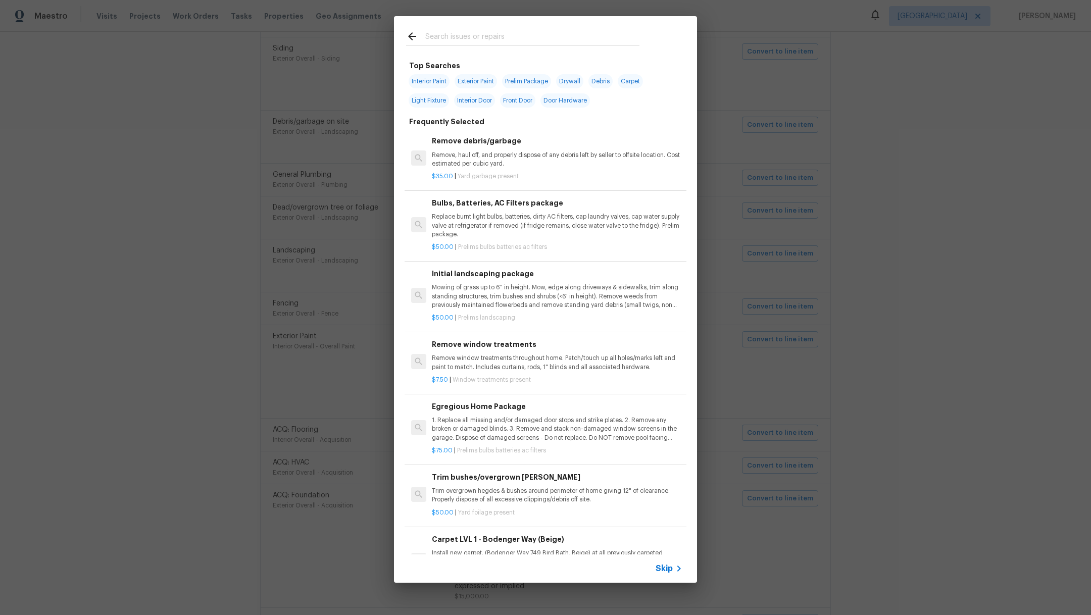
click at [671, 569] on span "Skip" at bounding box center [664, 569] width 17 height 10
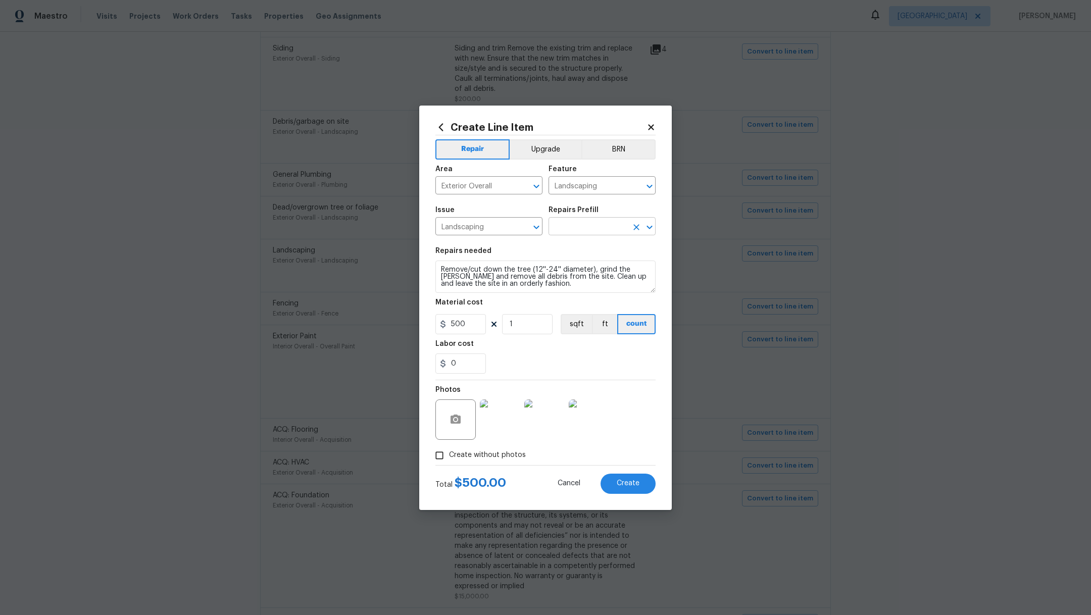
click at [598, 227] on input "text" at bounding box center [588, 228] width 79 height 16
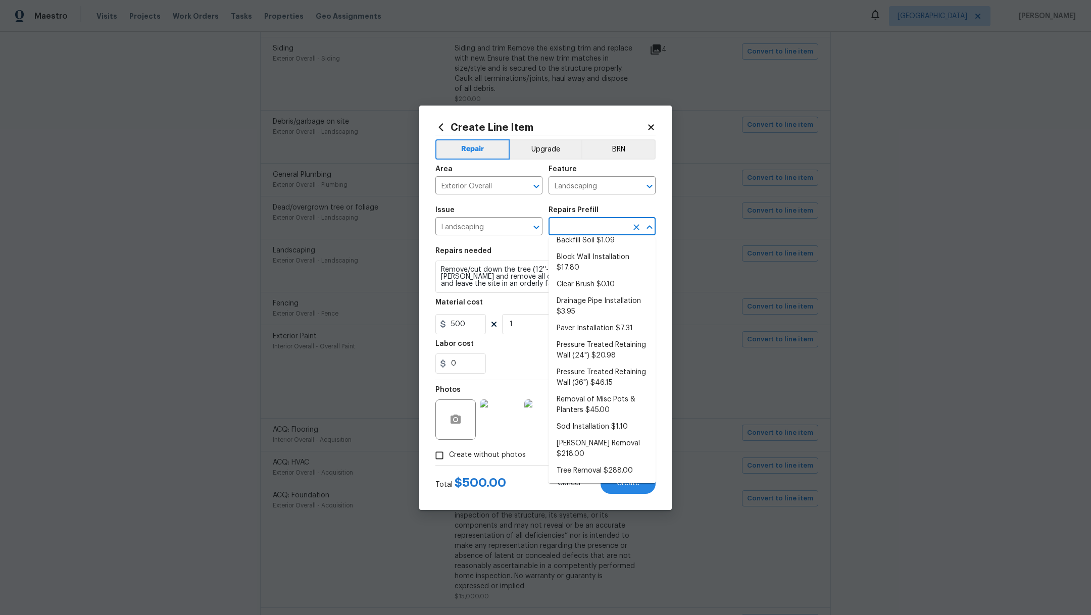
scroll to position [101, 0]
click at [625, 475] on li "Tree Removal $288.00" at bounding box center [602, 471] width 107 height 17
type input "Tree Removal $288.00"
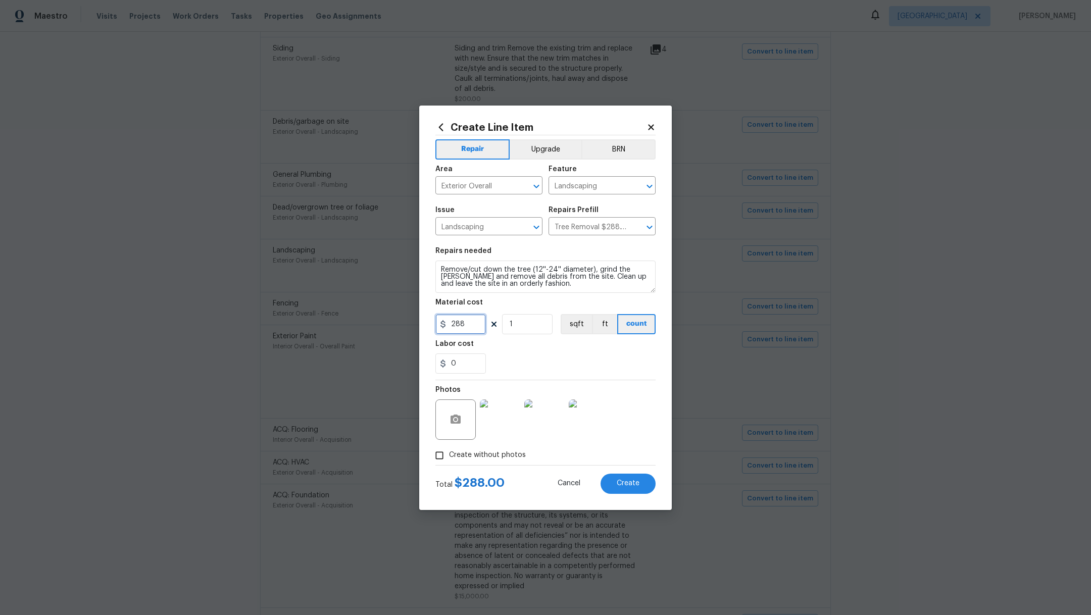
drag, startPoint x: 479, startPoint y: 324, endPoint x: 357, endPoint y: 320, distance: 122.3
click at [357, 320] on div "Create Line Item Repair Upgrade BRN Area Exterior Overall ​ Feature Landscaping…" at bounding box center [545, 307] width 1091 height 615
type input "500"
click at [541, 349] on div "Labor cost" at bounding box center [545, 346] width 220 height 13
click at [623, 487] on button "Create" at bounding box center [628, 484] width 55 height 20
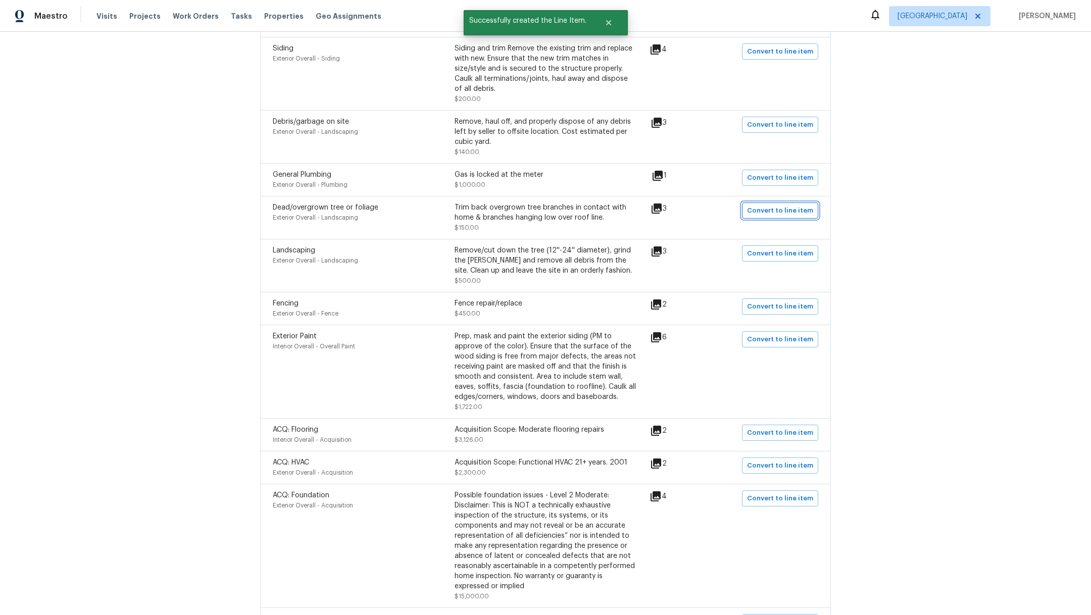
click at [768, 205] on span "Convert to line item" at bounding box center [780, 211] width 66 height 12
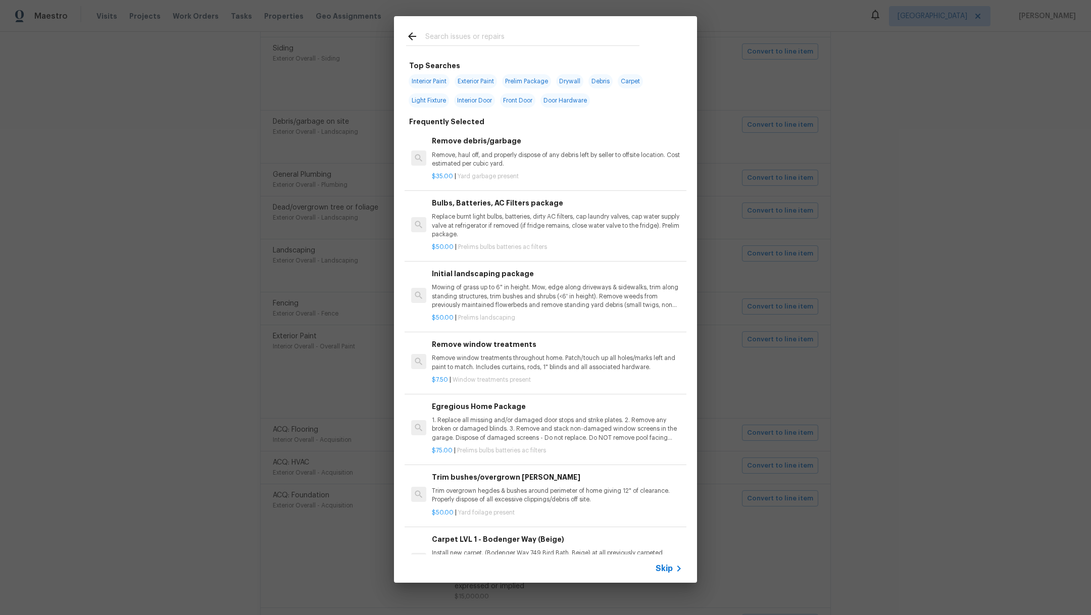
click at [666, 569] on span "Skip" at bounding box center [664, 569] width 17 height 10
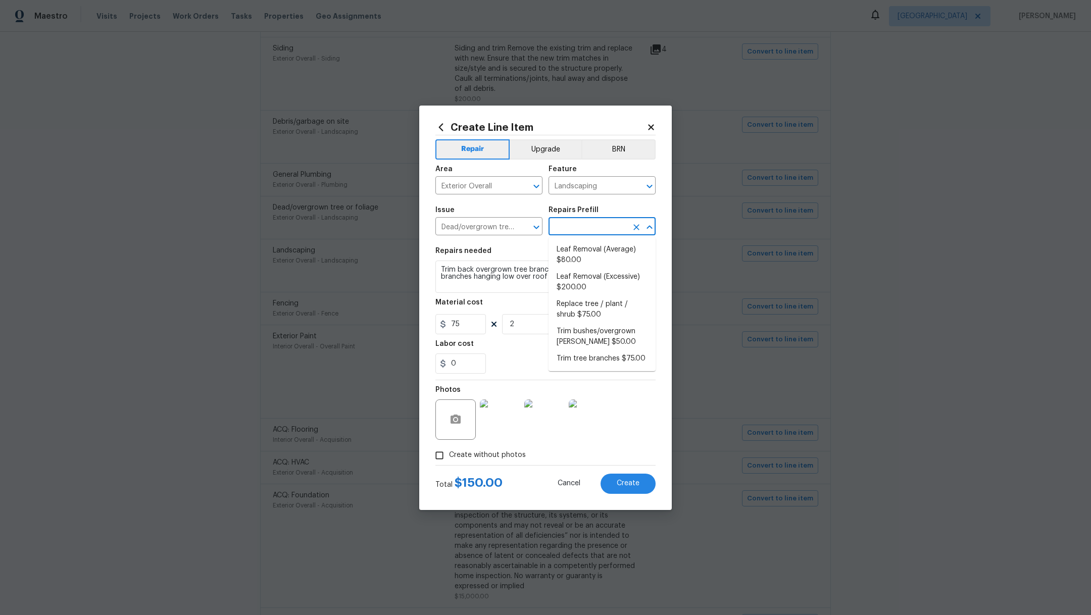
click at [613, 225] on input "text" at bounding box center [588, 228] width 79 height 16
click at [628, 356] on li "Trim tree branches $75.00" at bounding box center [602, 359] width 107 height 17
type input "Trim tree branches $75.00"
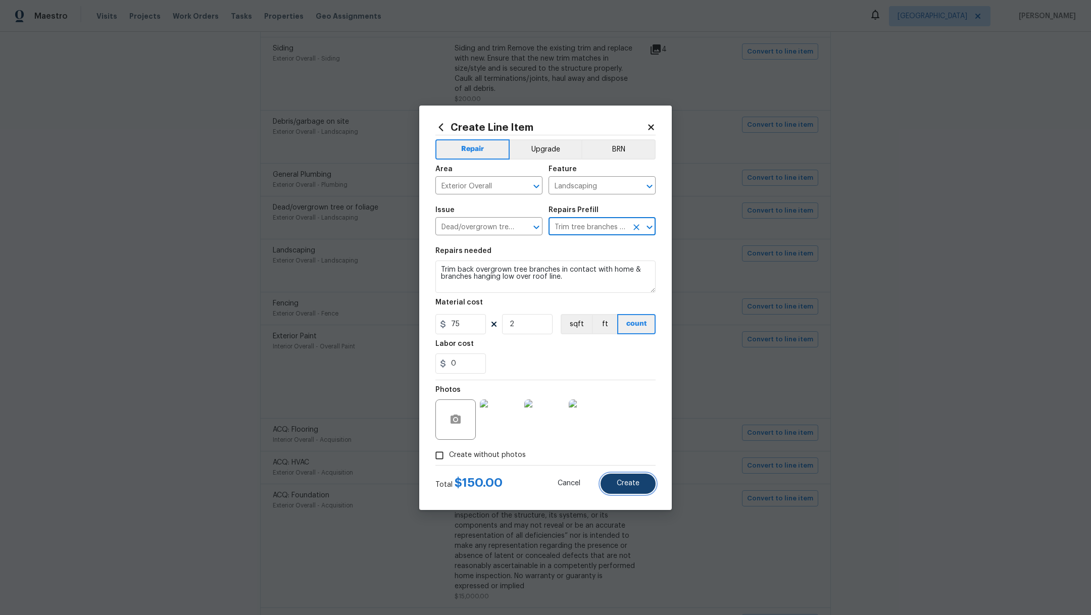
click at [636, 484] on span "Create" at bounding box center [628, 484] width 23 height 8
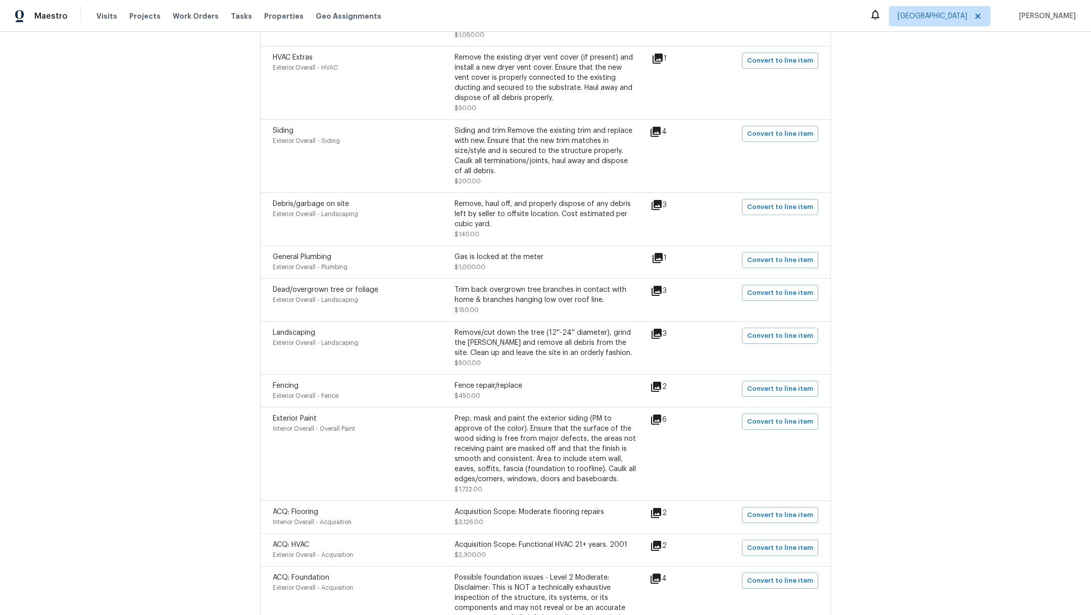
scroll to position [640, 0]
click at [762, 204] on span "Convert to line item" at bounding box center [780, 210] width 66 height 12
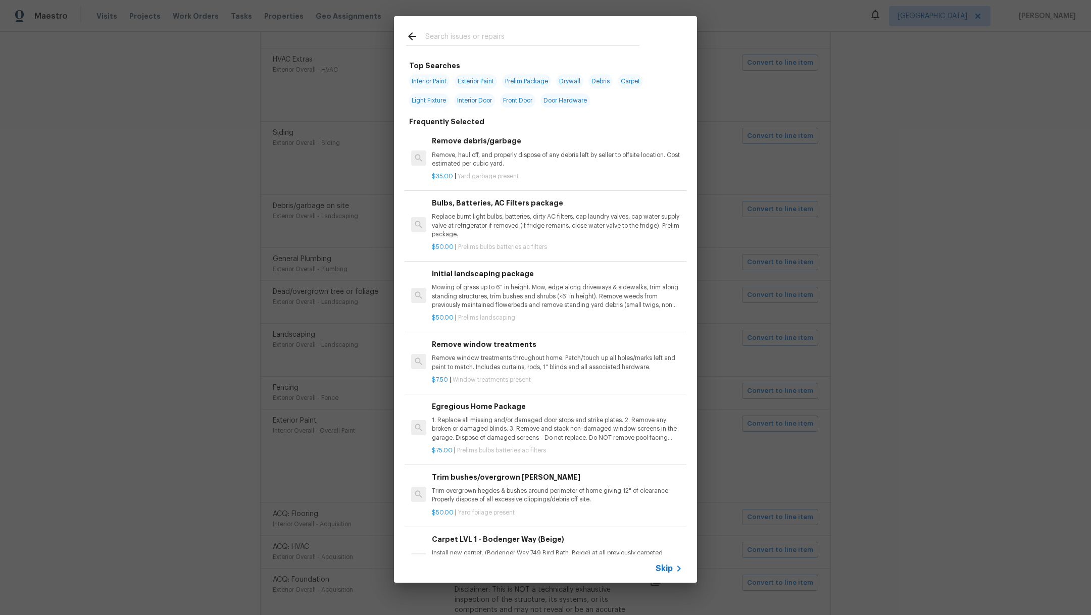
click at [669, 566] on span "Skip" at bounding box center [664, 569] width 17 height 10
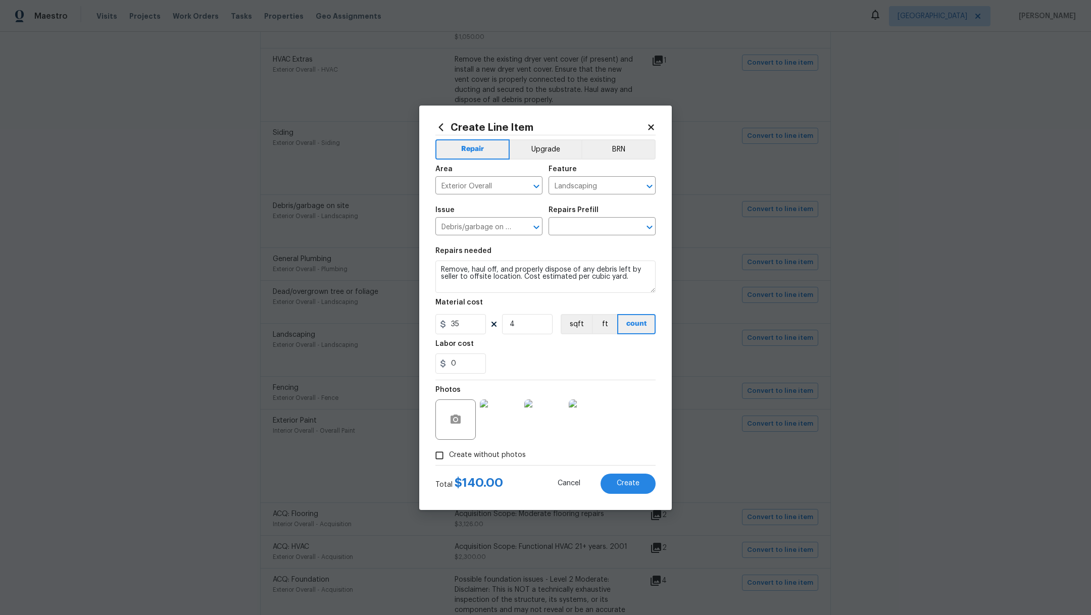
click at [504, 420] on img at bounding box center [500, 420] width 40 height 40
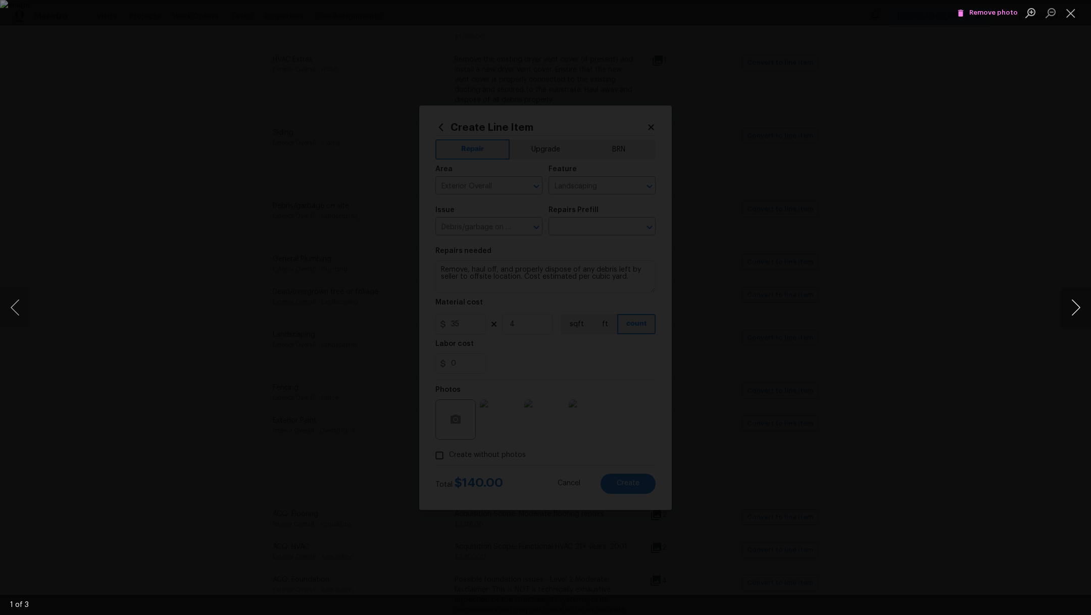
click at [1087, 307] on button "Next image" at bounding box center [1076, 307] width 30 height 40
click at [1072, 20] on button "Close lightbox" at bounding box center [1071, 13] width 20 height 18
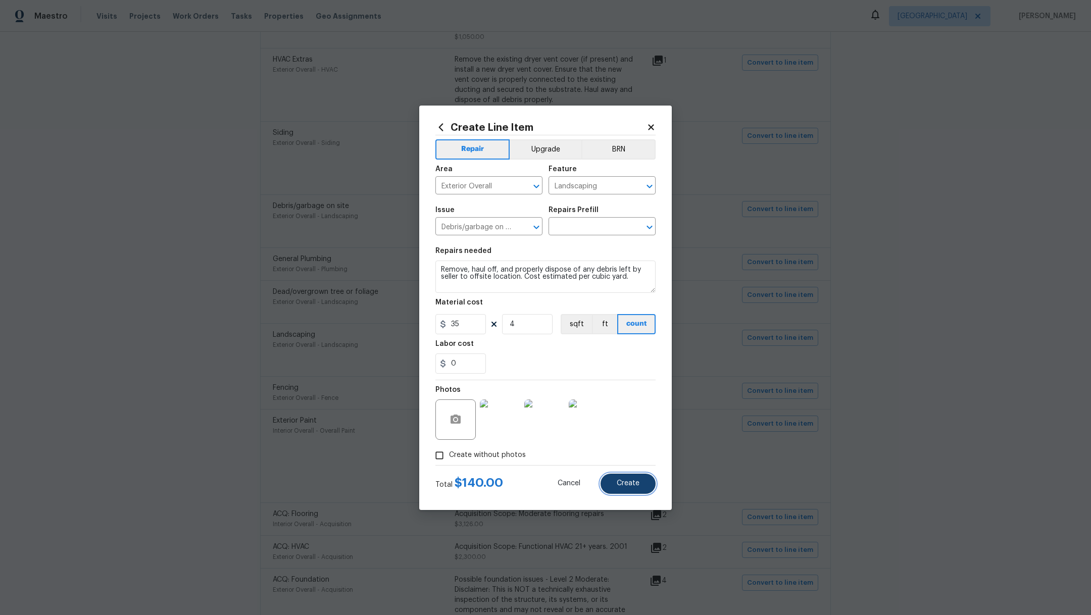
click at [648, 478] on button "Create" at bounding box center [628, 484] width 55 height 20
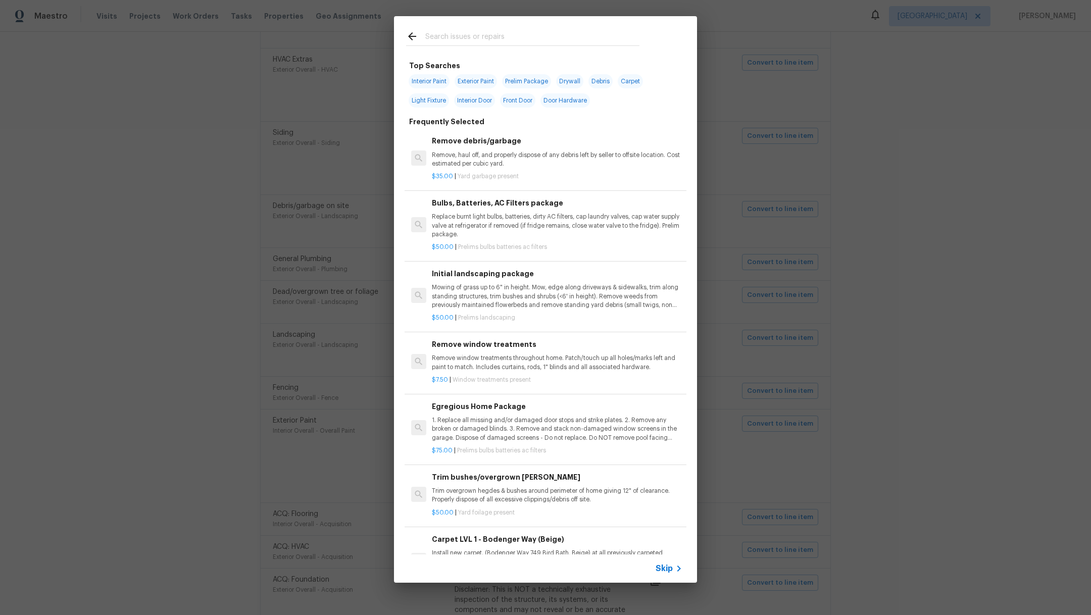
click at [665, 572] on span "Skip" at bounding box center [664, 569] width 17 height 10
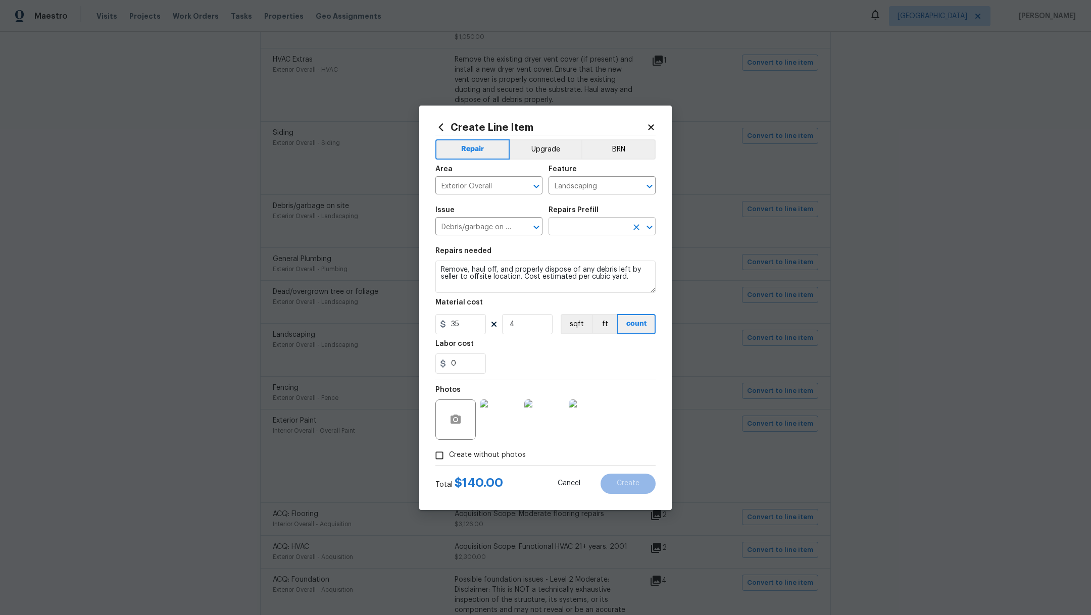
click at [565, 230] on input "text" at bounding box center [588, 228] width 79 height 16
click at [577, 254] on li "Remove debris/garbage $35.00" at bounding box center [602, 254] width 107 height 27
type input "Remove debris/garbage $35.00"
click at [644, 483] on button "Create" at bounding box center [628, 484] width 55 height 20
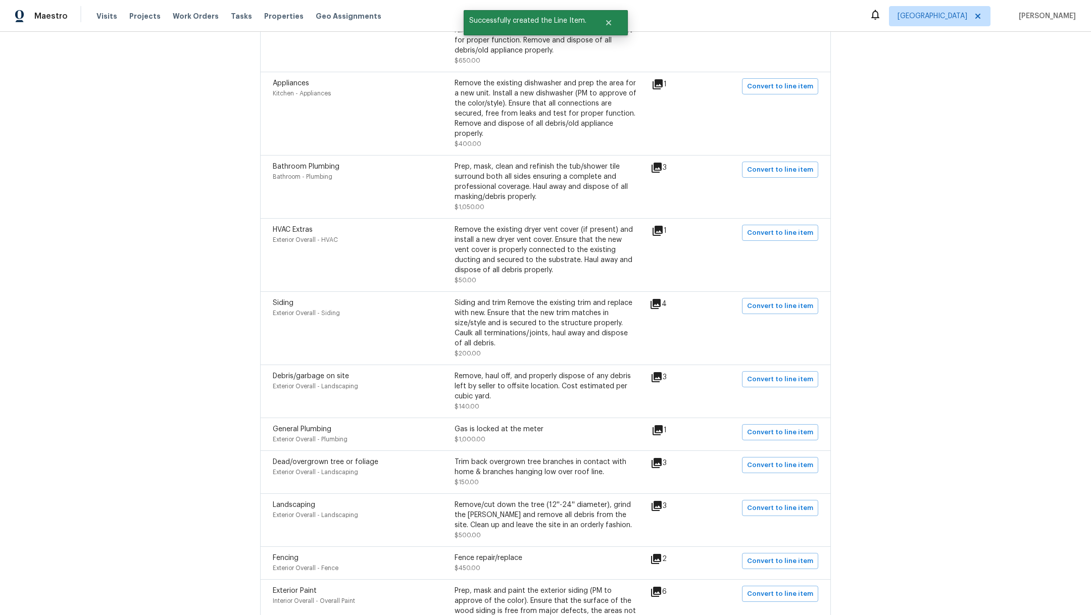
scroll to position [451, 0]
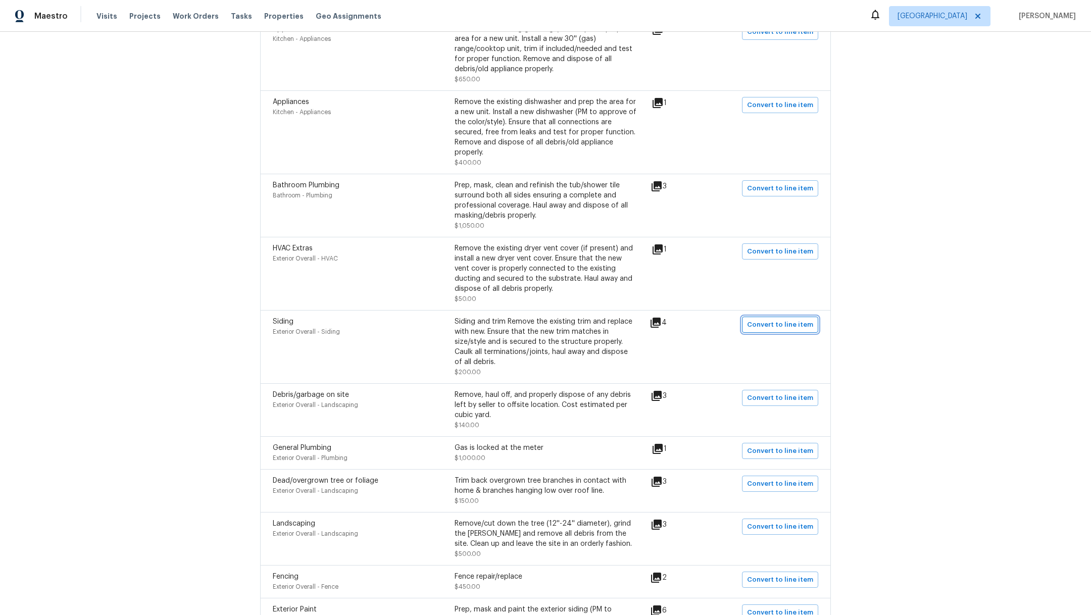
click at [792, 319] on span "Convert to line item" at bounding box center [780, 325] width 66 height 12
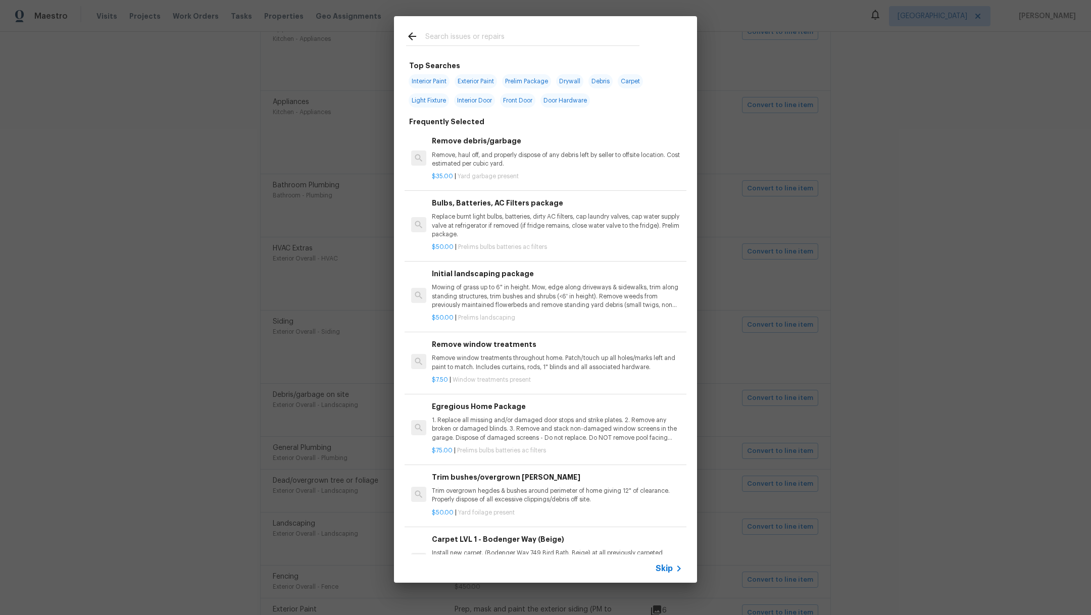
click at [672, 566] on span "Skip" at bounding box center [664, 569] width 17 height 10
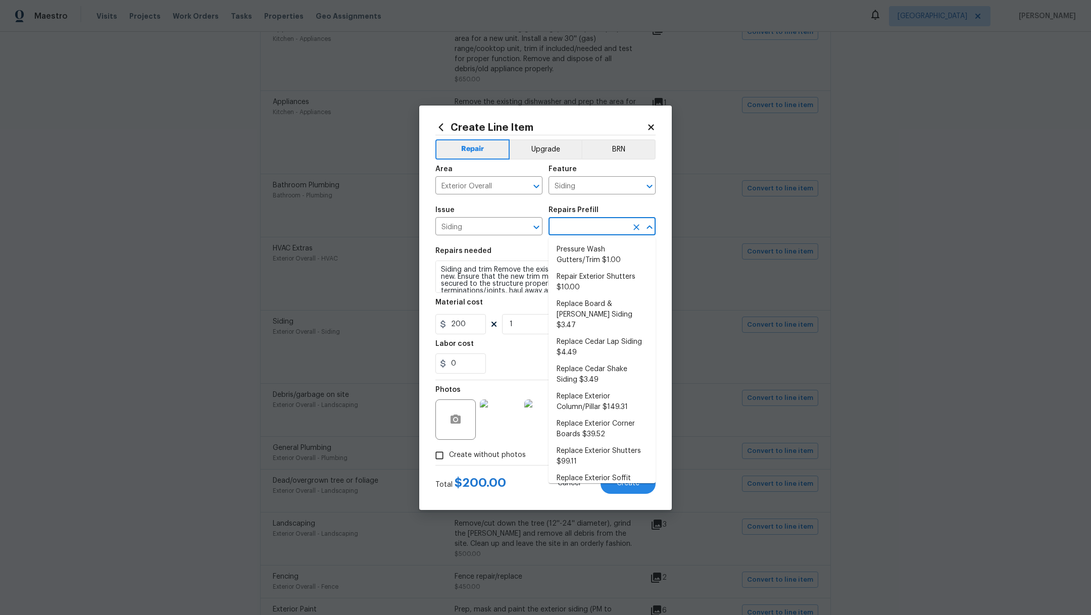
click at [590, 224] on input "text" at bounding box center [588, 228] width 79 height 16
type input "s"
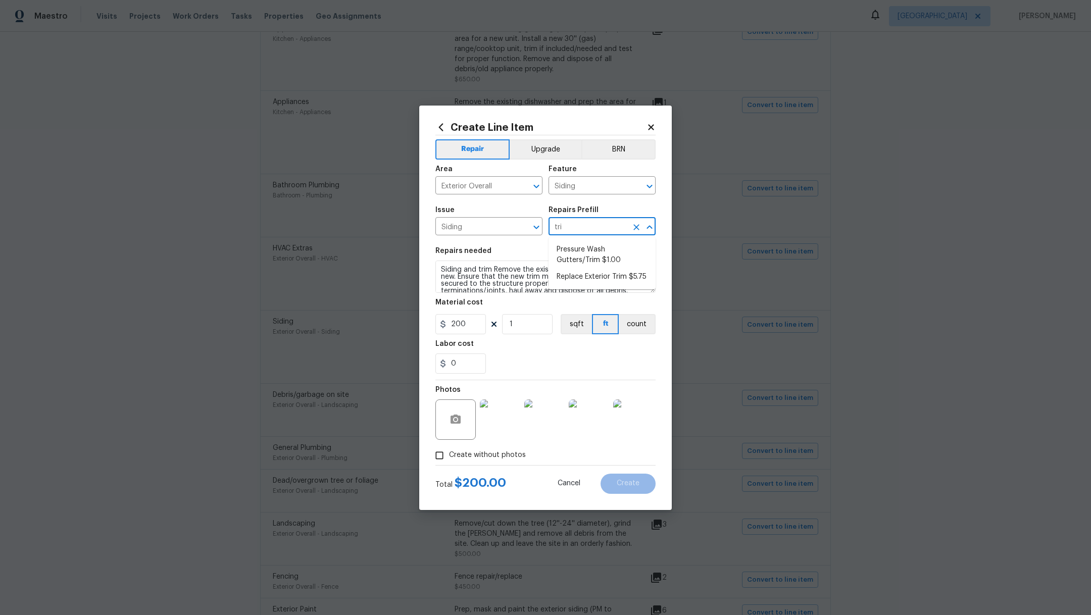
type input "trim"
click at [613, 277] on li "Replace Exterior Trim $5.75" at bounding box center [602, 277] width 107 height 17
type input "Replace Exterior Trim $5.75"
type textarea "Remove the existing trim and replace with new. Ensure that the new trim matches…"
type input "5.75"
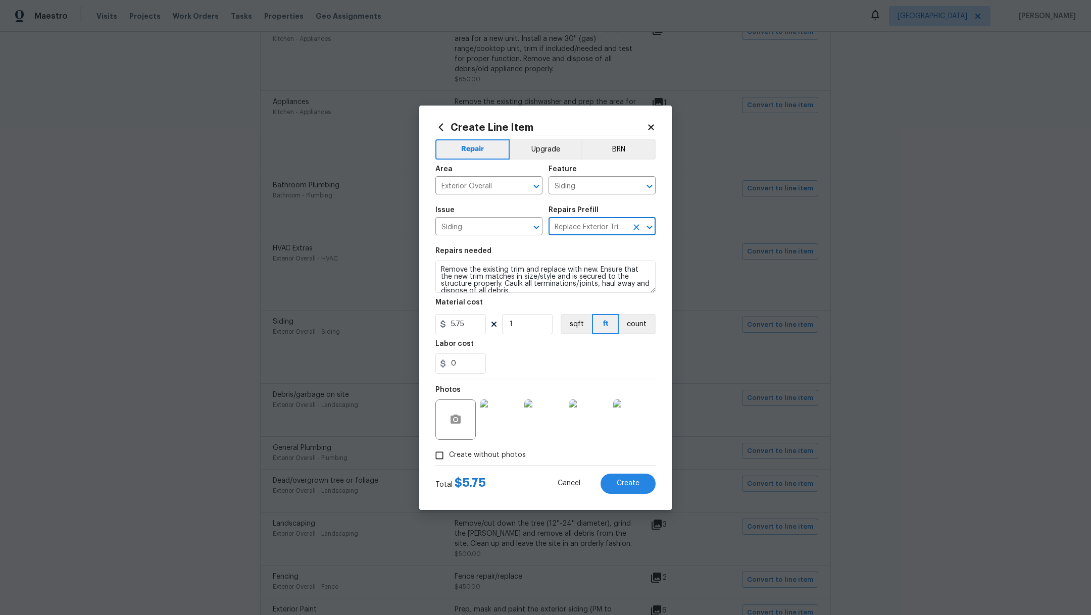
type input "Replace Exterior Trim $5.75"
drag, startPoint x: 477, startPoint y: 325, endPoint x: 383, endPoint y: 324, distance: 94.5
click at [383, 324] on div "Create Line Item Repair Upgrade BRN Area Exterior Overall ​ Feature Siding ​ Is…" at bounding box center [545, 307] width 1091 height 615
type input "200"
click at [551, 369] on div "0" at bounding box center [545, 364] width 220 height 20
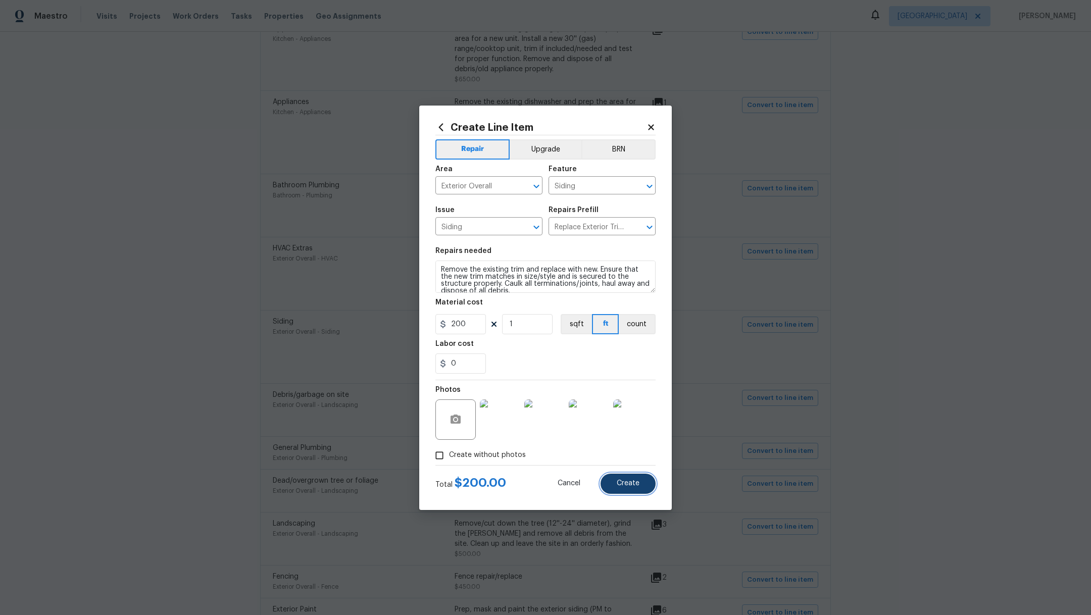
click at [633, 481] on span "Create" at bounding box center [628, 484] width 23 height 8
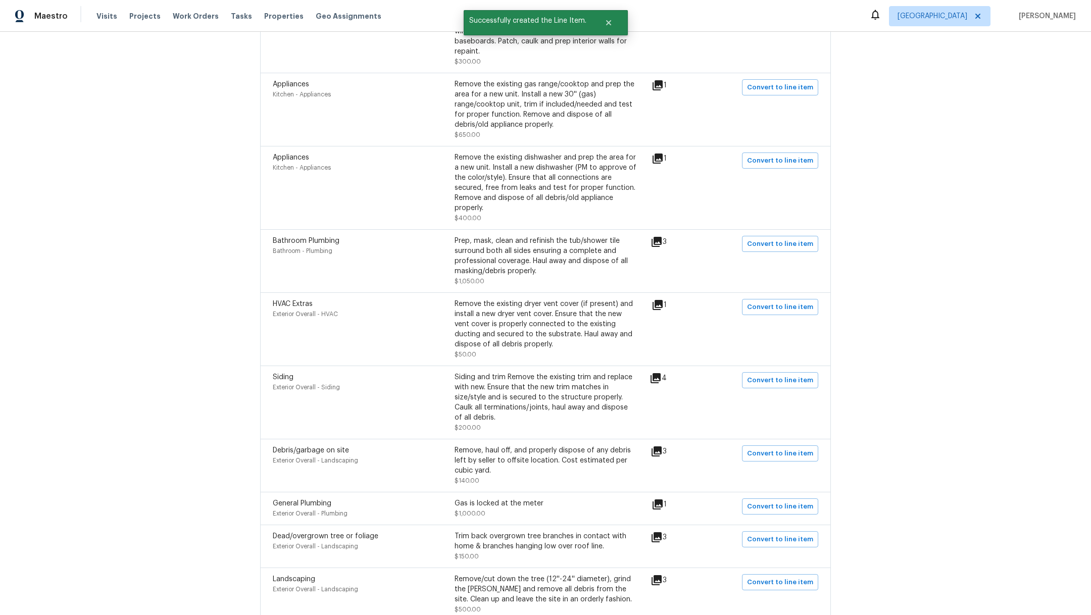
scroll to position [393, 0]
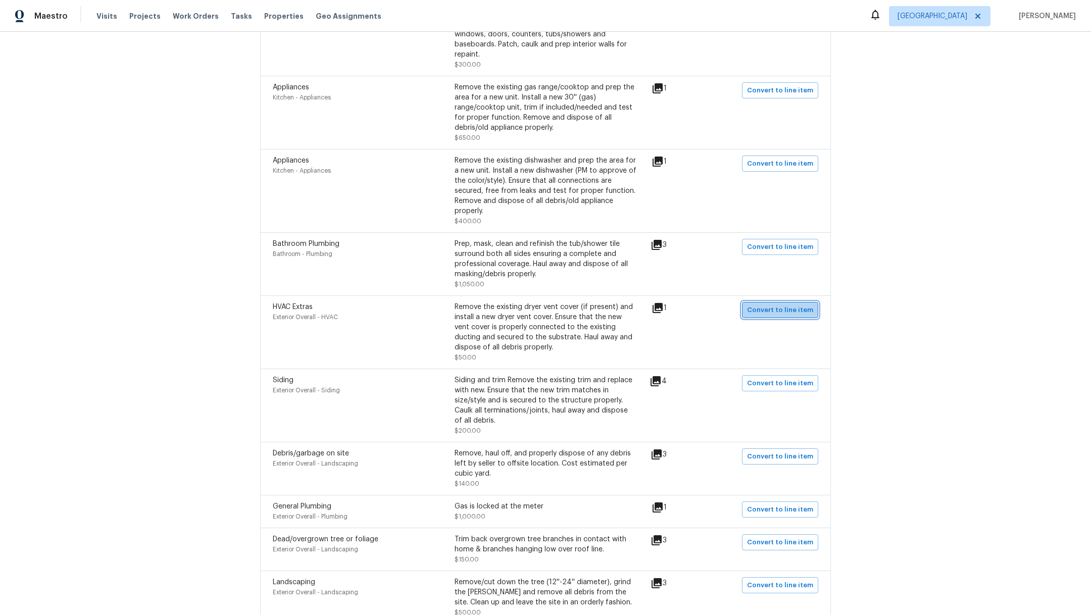
click at [794, 305] on span "Convert to line item" at bounding box center [780, 311] width 66 height 12
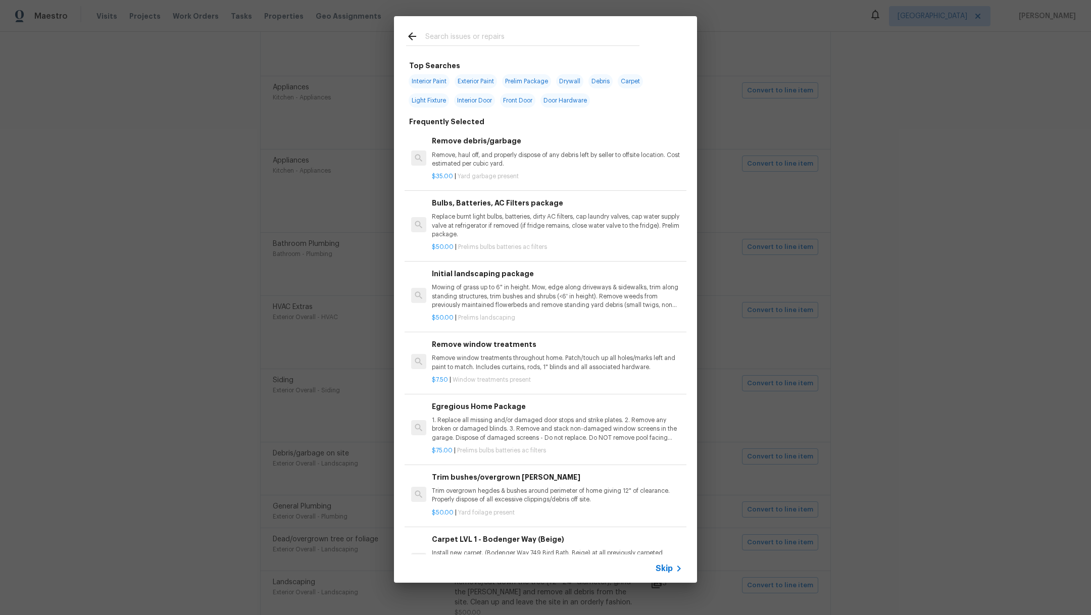
click at [663, 572] on span "Skip" at bounding box center [664, 569] width 17 height 10
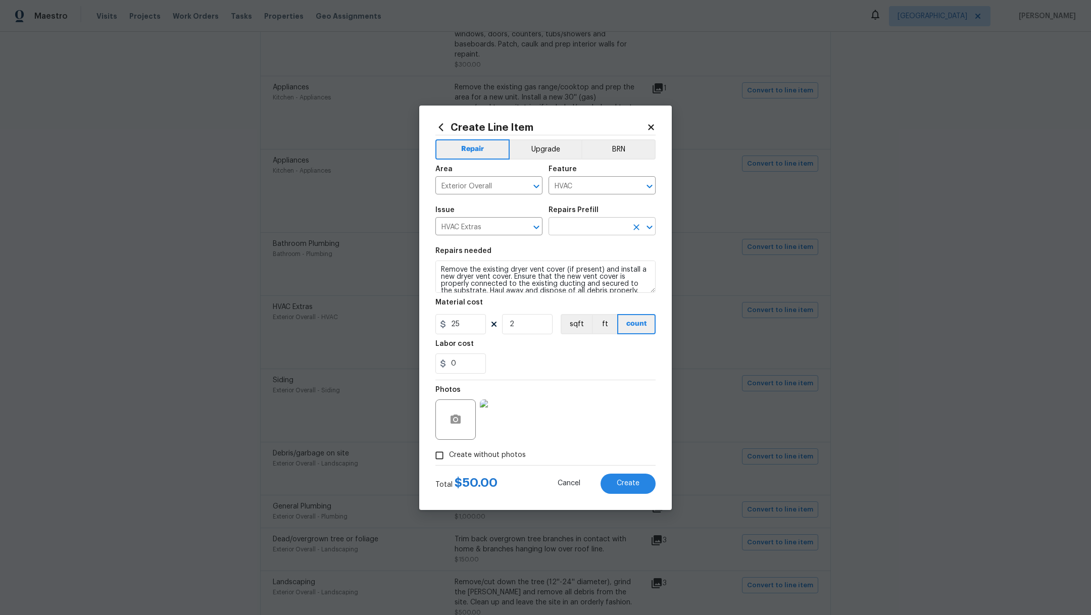
click at [590, 225] on input "text" at bounding box center [588, 228] width 79 height 16
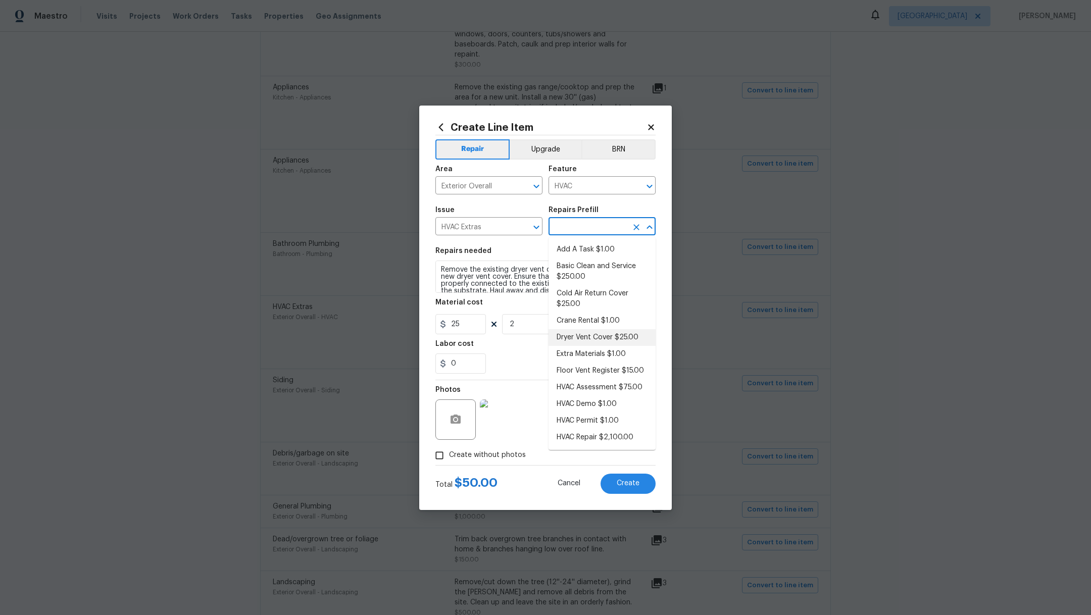
click at [626, 339] on li "Dryer Vent Cover $25.00" at bounding box center [602, 337] width 107 height 17
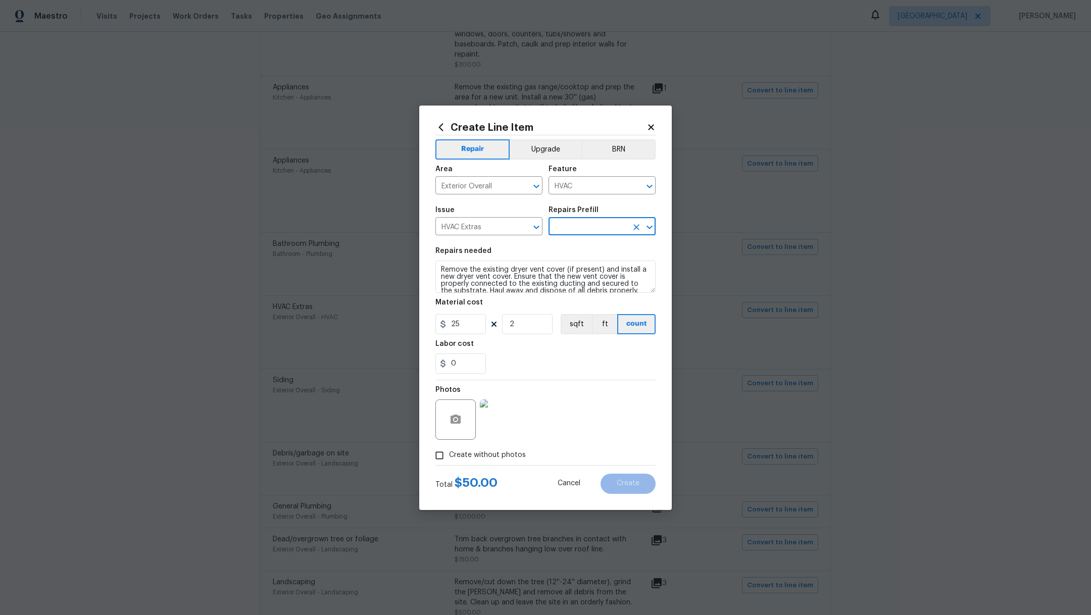
type input "Dryer Vent Cover $25.00"
click at [629, 484] on span "Create" at bounding box center [628, 484] width 23 height 8
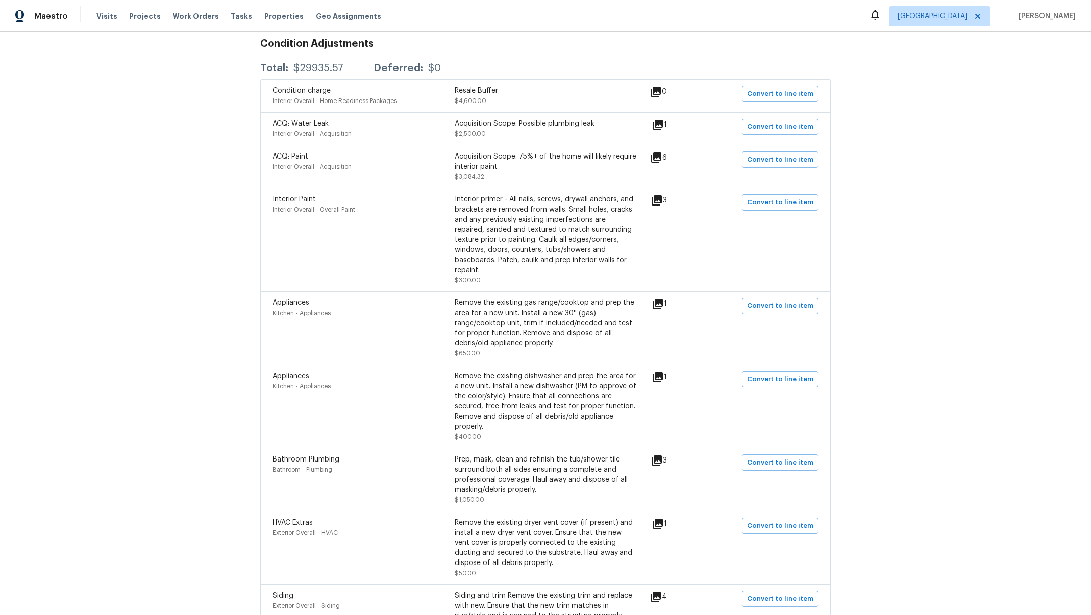
scroll to position [0, 0]
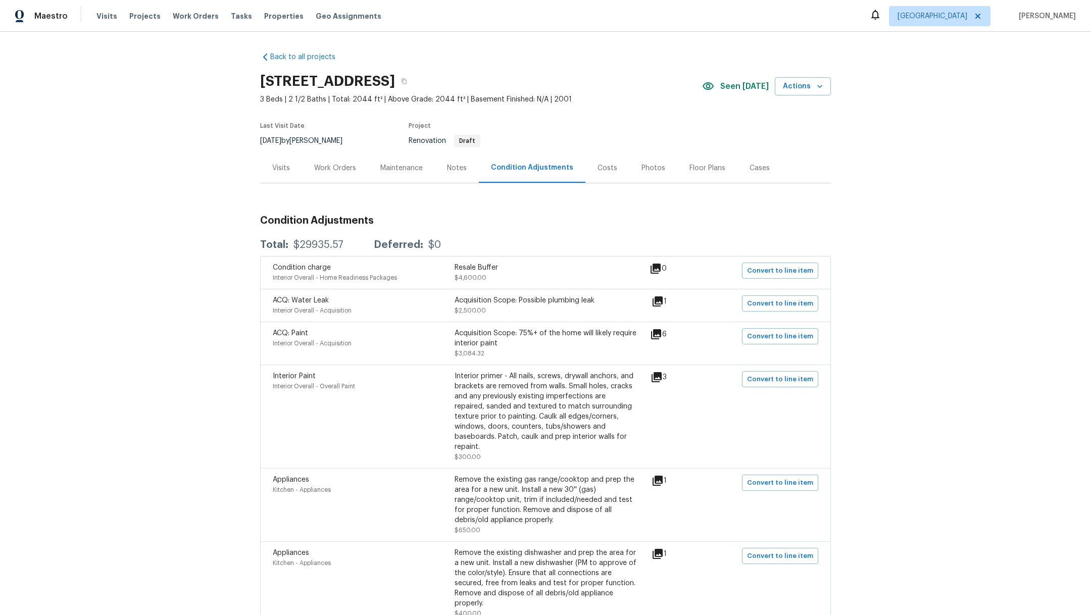
click at [341, 165] on div "Work Orders" at bounding box center [335, 168] width 42 height 10
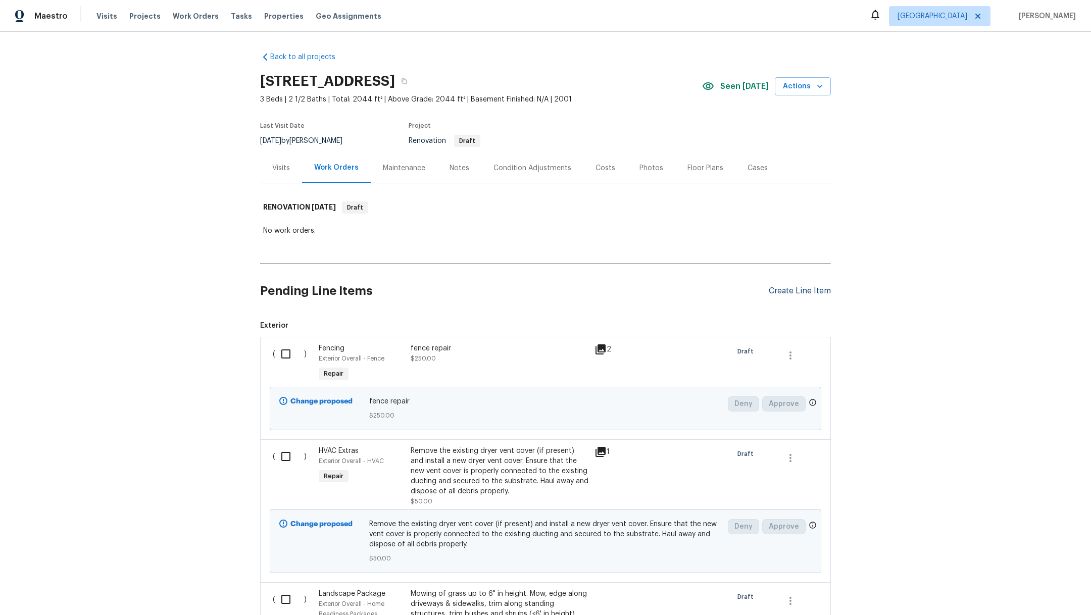
click at [777, 290] on div "Create Line Item" at bounding box center [800, 291] width 62 height 10
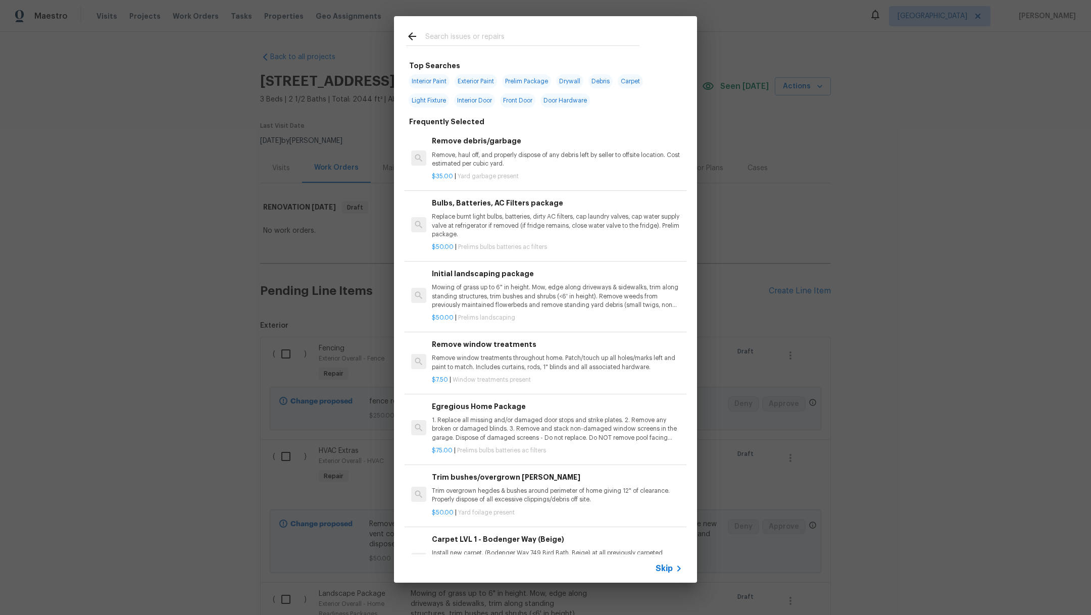
click at [579, 30] on input "text" at bounding box center [532, 37] width 214 height 15
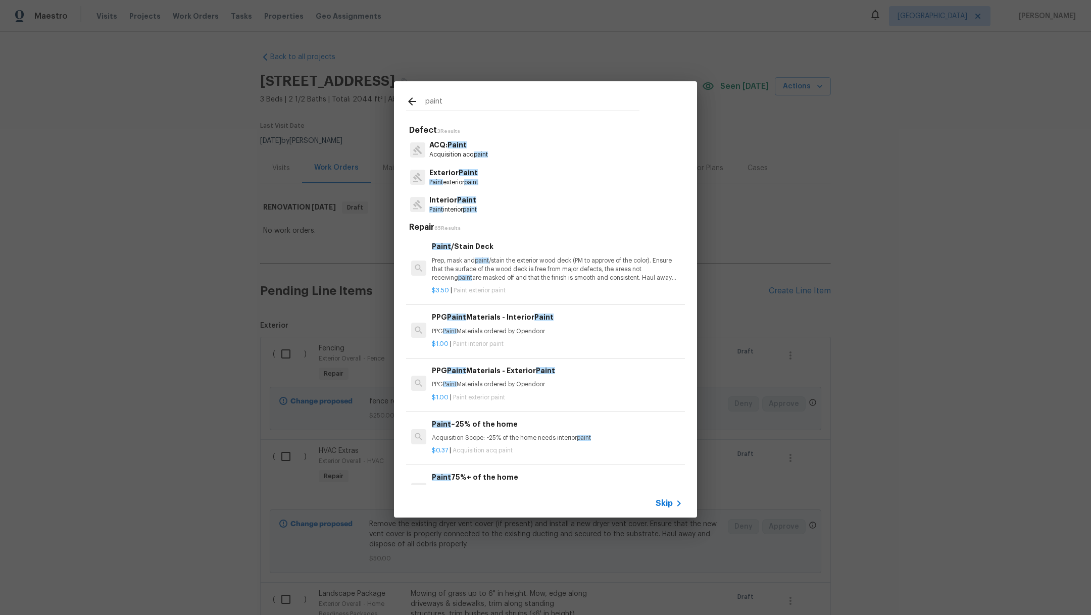
type input "paint"
click at [454, 210] on p "Paint interior paint" at bounding box center [452, 210] width 47 height 9
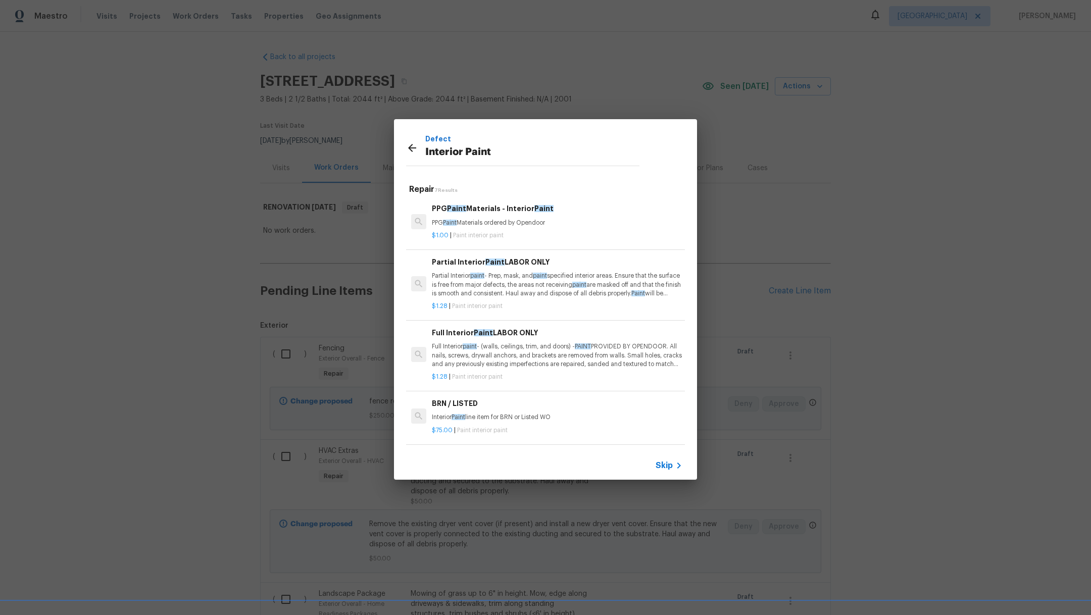
click at [617, 357] on p "Full Interior paint - (walls, ceilings, trim, and doors) - PAINT PROVIDED BY OP…" at bounding box center [557, 355] width 251 height 26
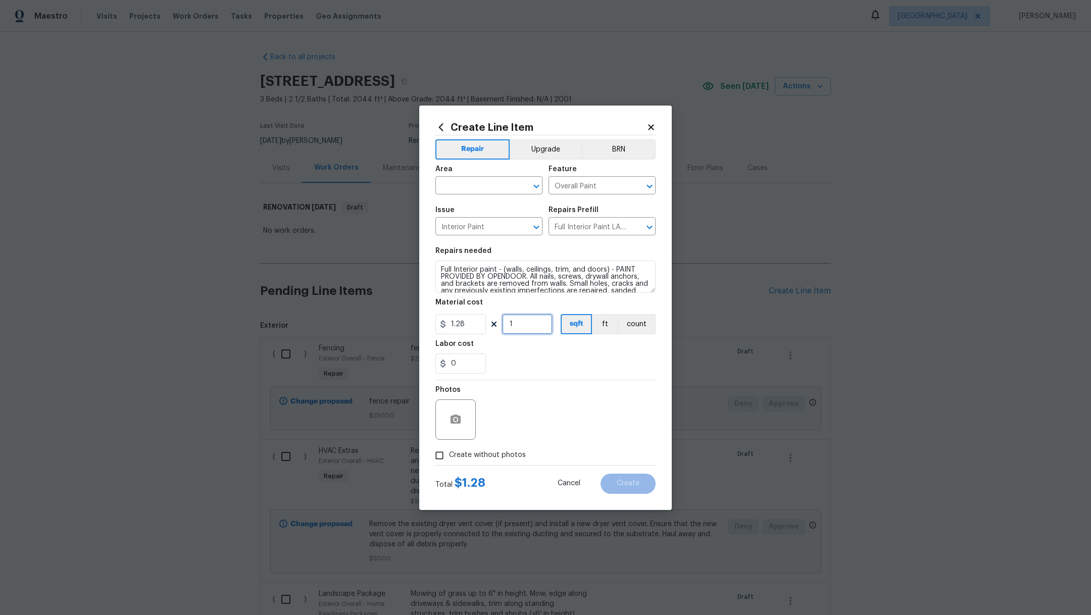
click at [526, 329] on input "1" at bounding box center [527, 324] width 51 height 20
type input "2044"
click at [571, 357] on div "0" at bounding box center [545, 364] width 220 height 20
click at [476, 187] on input "text" at bounding box center [474, 187] width 79 height 16
click at [474, 225] on li "Interior Overall" at bounding box center [488, 225] width 107 height 17
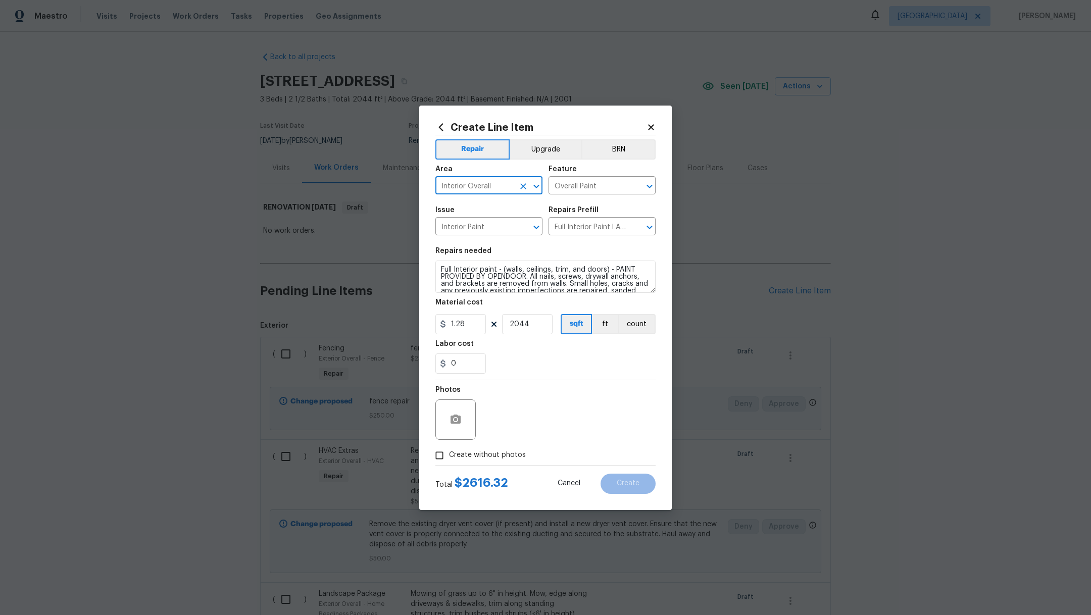
type input "Interior Overall"
click at [507, 452] on span "Create without photos" at bounding box center [487, 455] width 77 height 11
click at [449, 452] on input "Create without photos" at bounding box center [439, 455] width 19 height 19
checkbox input "true"
click at [574, 416] on textarea at bounding box center [570, 420] width 172 height 40
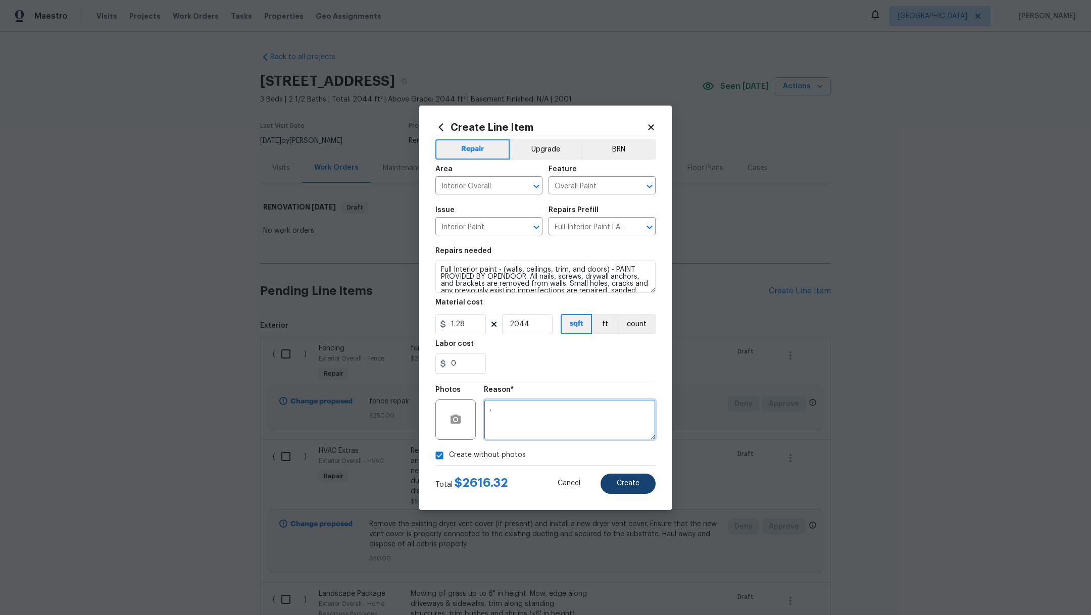
type textarea ","
click at [622, 488] on button "Create" at bounding box center [628, 484] width 55 height 20
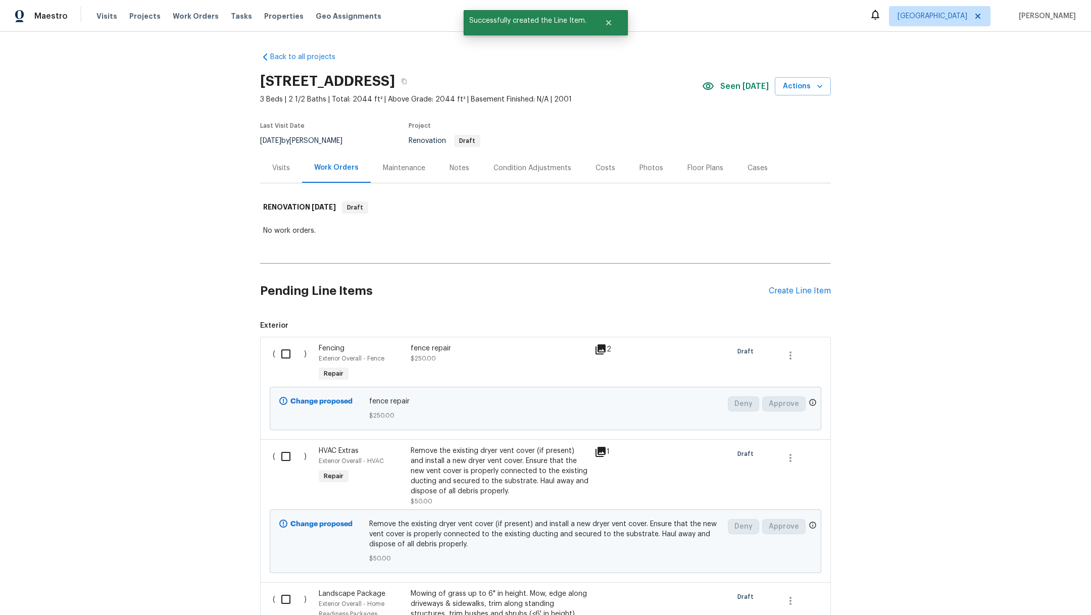
click at [793, 292] on div "Create Line Item" at bounding box center [800, 291] width 62 height 10
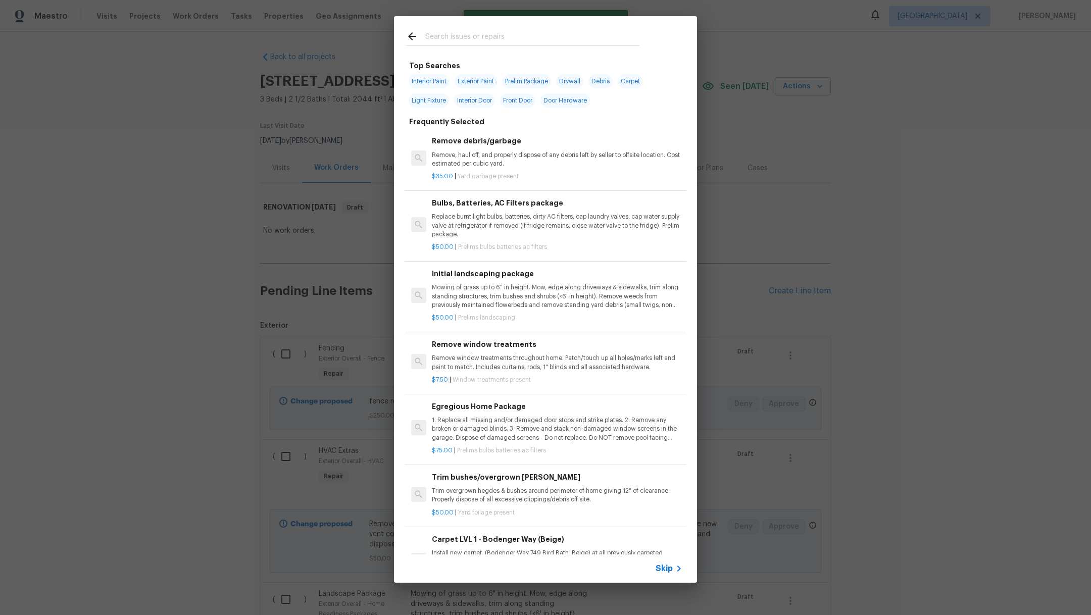
click at [444, 35] on input "text" at bounding box center [532, 37] width 214 height 15
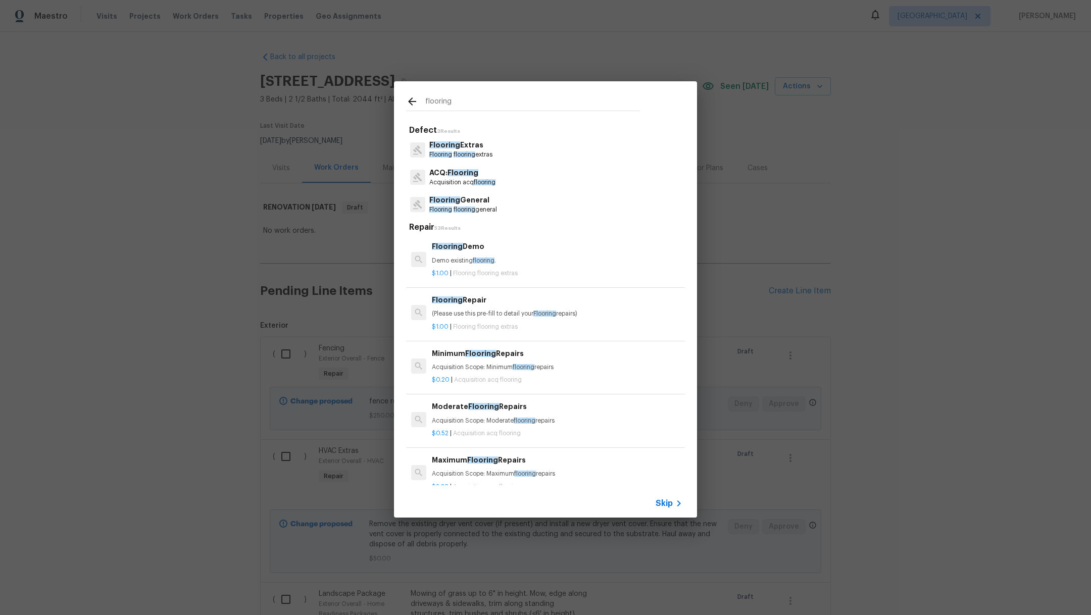
type input "flooring"
click at [474, 210] on span "flooring" at bounding box center [465, 210] width 22 height 6
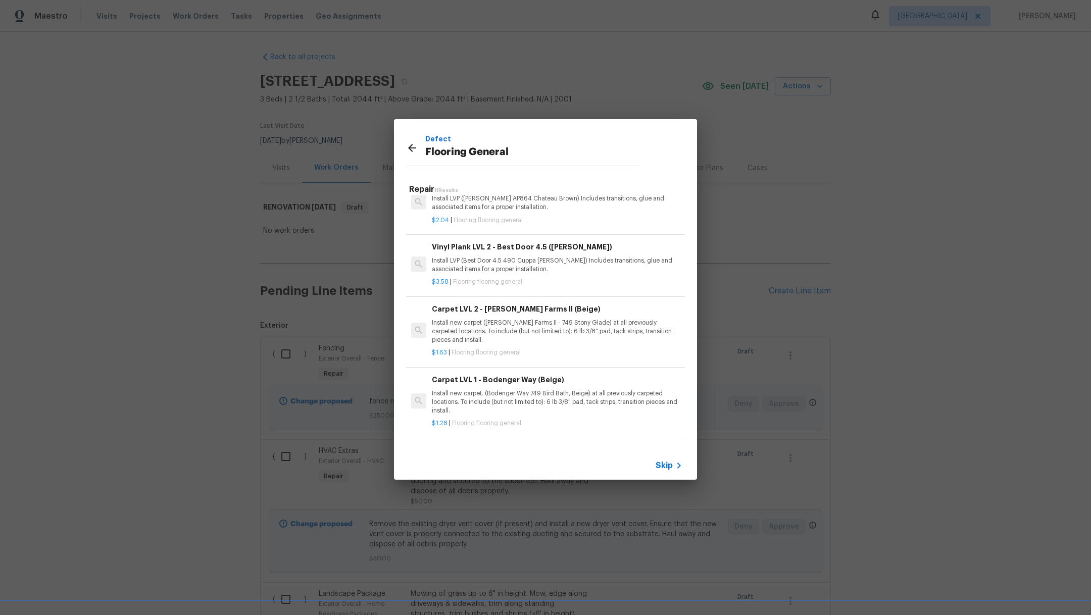
scroll to position [276, 0]
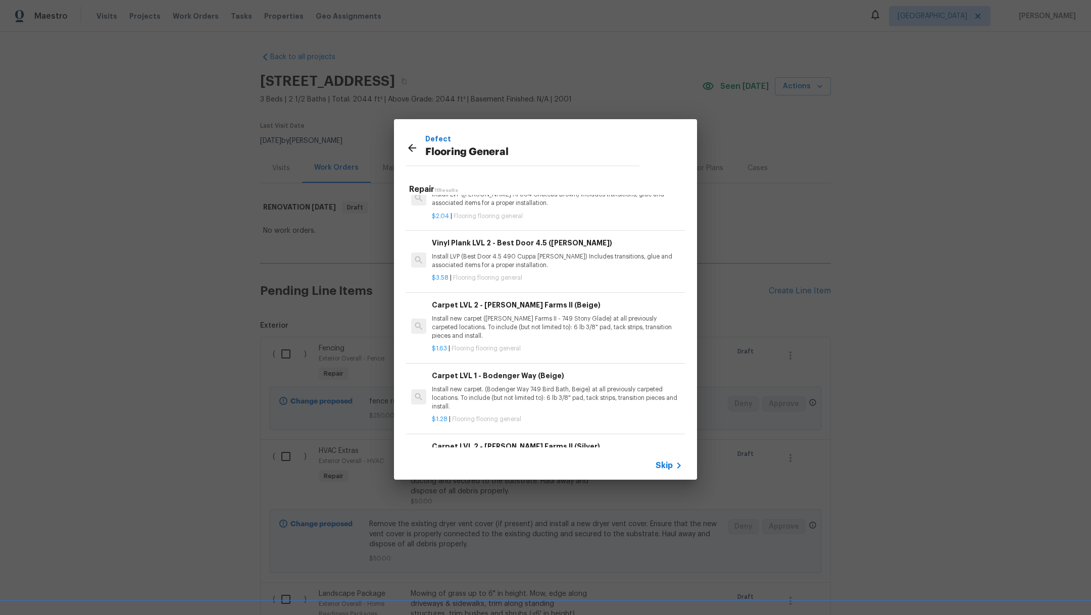
click at [580, 405] on p "Install new carpet. (Bodenger Way 749 Bird Bath, Beige) at all previously carpe…" at bounding box center [557, 398] width 251 height 26
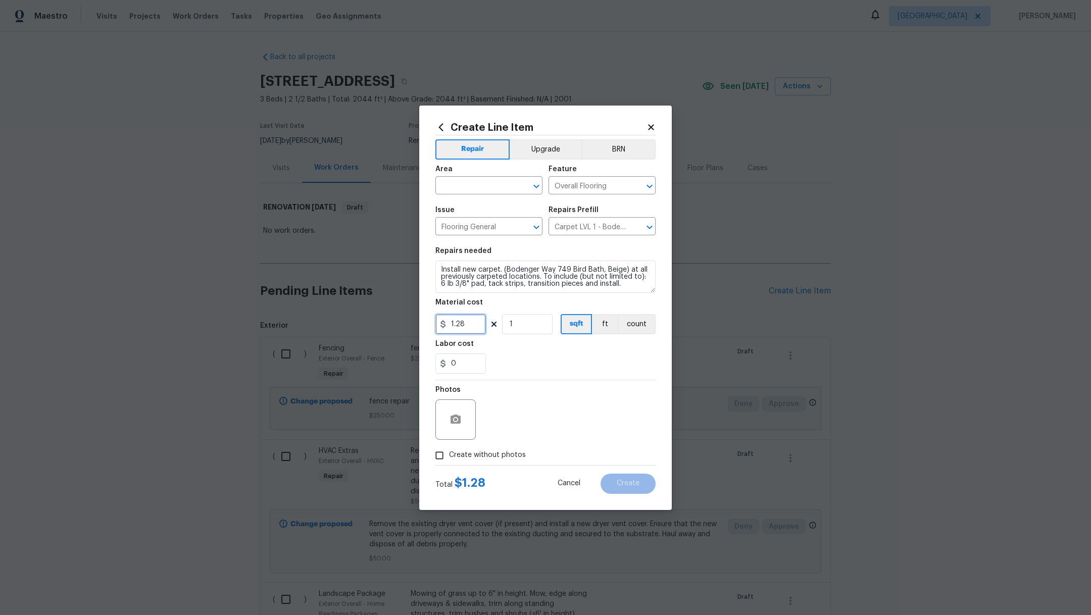
click at [473, 327] on input "1.28" at bounding box center [460, 324] width 51 height 20
type input "1.36"
click at [532, 321] on input "1" at bounding box center [527, 324] width 51 height 20
type input "1600"
drag, startPoint x: 618, startPoint y: 358, endPoint x: 618, endPoint y: 367, distance: 9.6
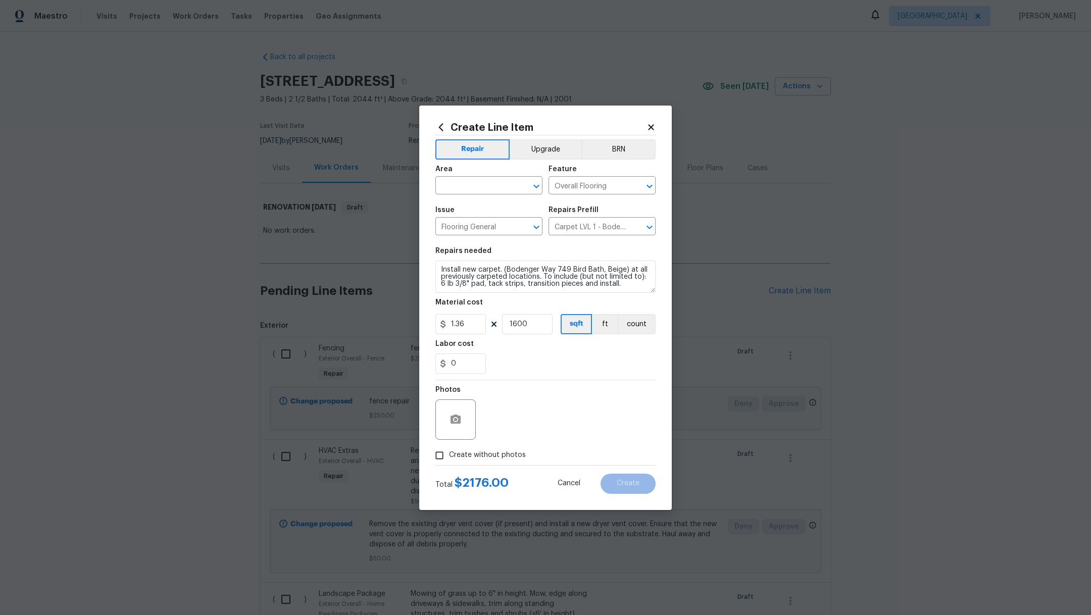
click at [618, 358] on div "0" at bounding box center [545, 364] width 220 height 20
click at [464, 452] on span "Create without photos" at bounding box center [487, 455] width 77 height 11
click at [449, 452] on input "Create without photos" at bounding box center [439, 455] width 19 height 19
checkbox input "true"
click at [572, 434] on textarea at bounding box center [570, 420] width 172 height 40
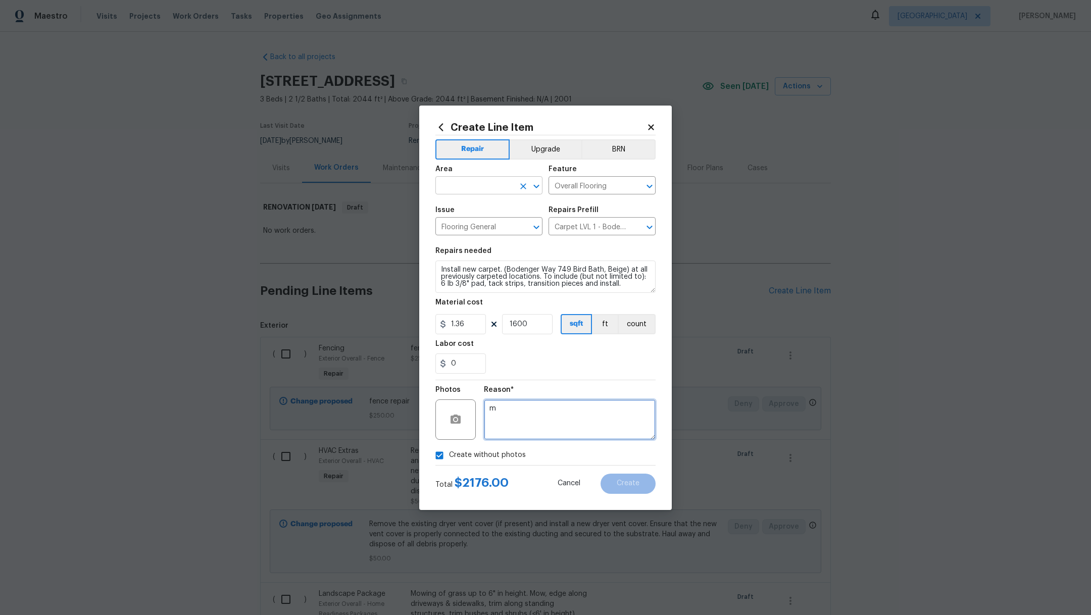
type textarea "m"
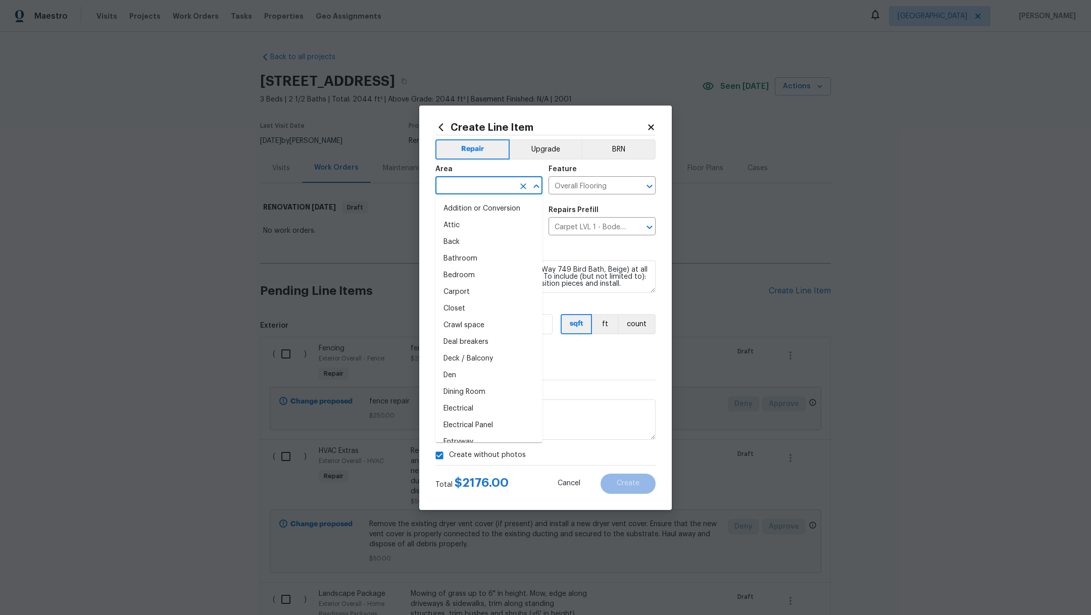
click at [467, 187] on input "text" at bounding box center [474, 187] width 79 height 16
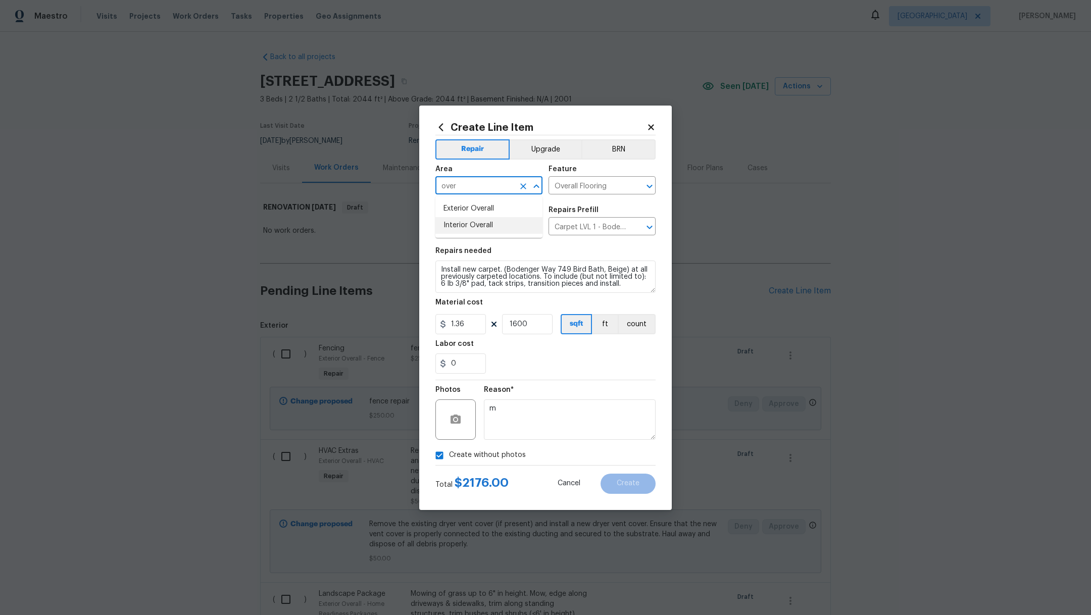
click at [474, 225] on li "Interior Overall" at bounding box center [488, 225] width 107 height 17
type input "Interior Overall"
click at [614, 486] on button "Create" at bounding box center [628, 484] width 55 height 20
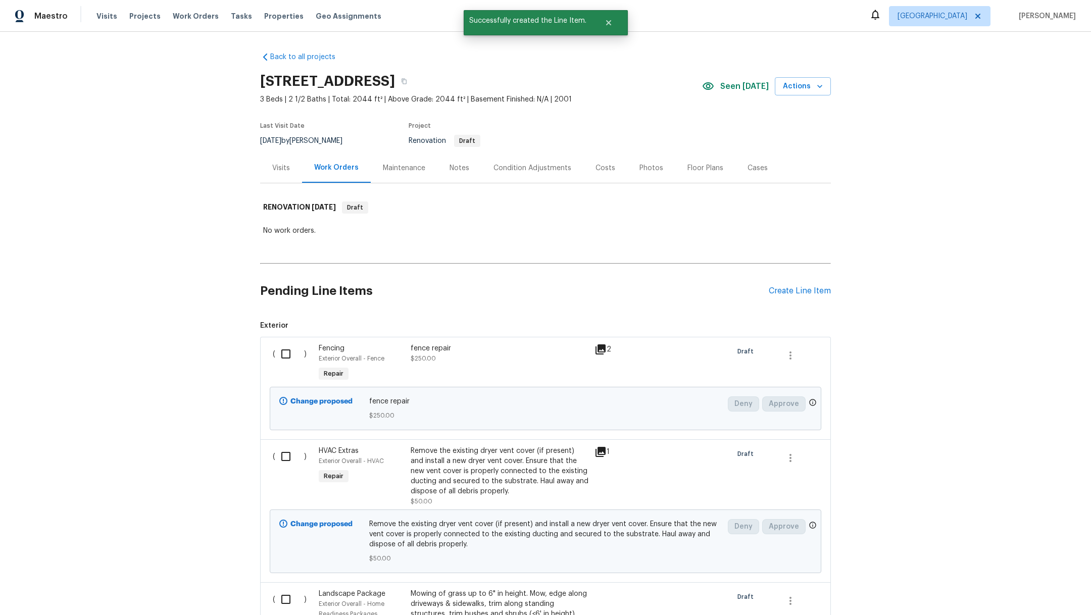
click at [602, 171] on div "Costs" at bounding box center [606, 168] width 20 height 10
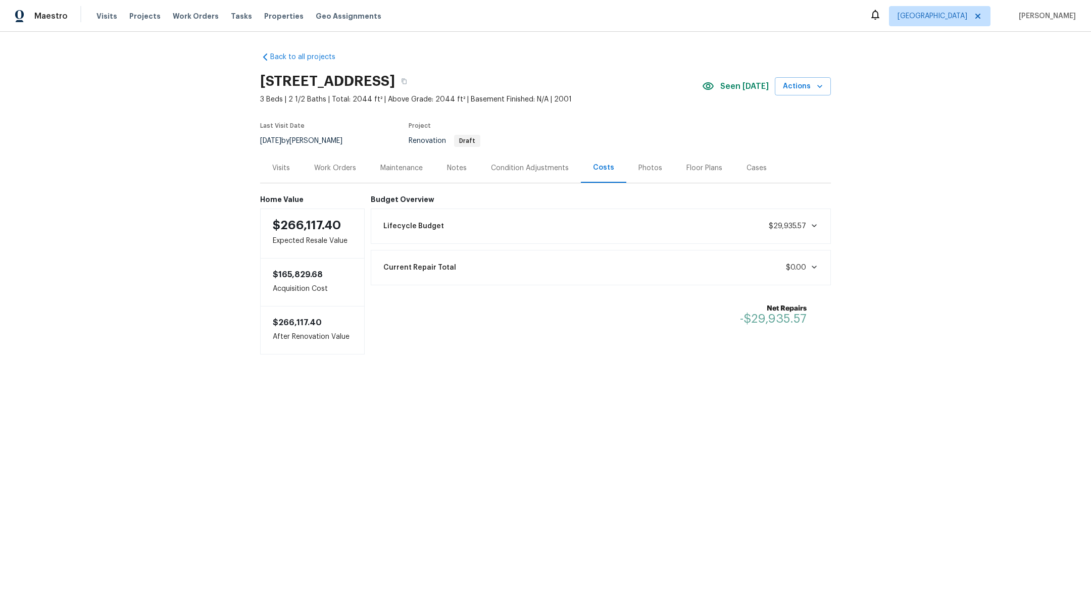
click at [317, 171] on div "Work Orders" at bounding box center [335, 168] width 42 height 10
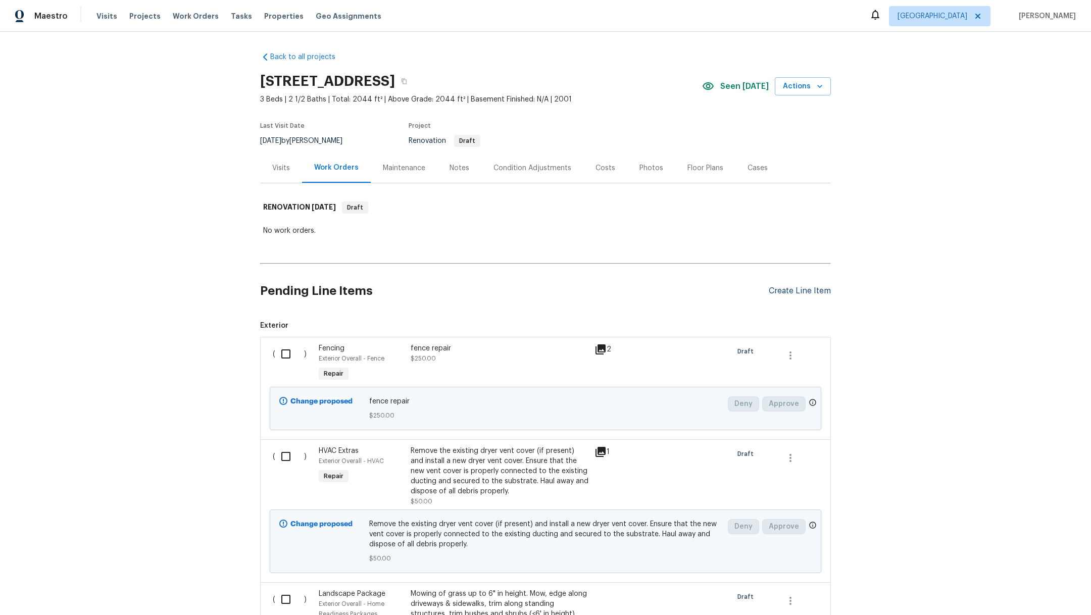
click at [781, 290] on div "Create Line Item" at bounding box center [800, 291] width 62 height 10
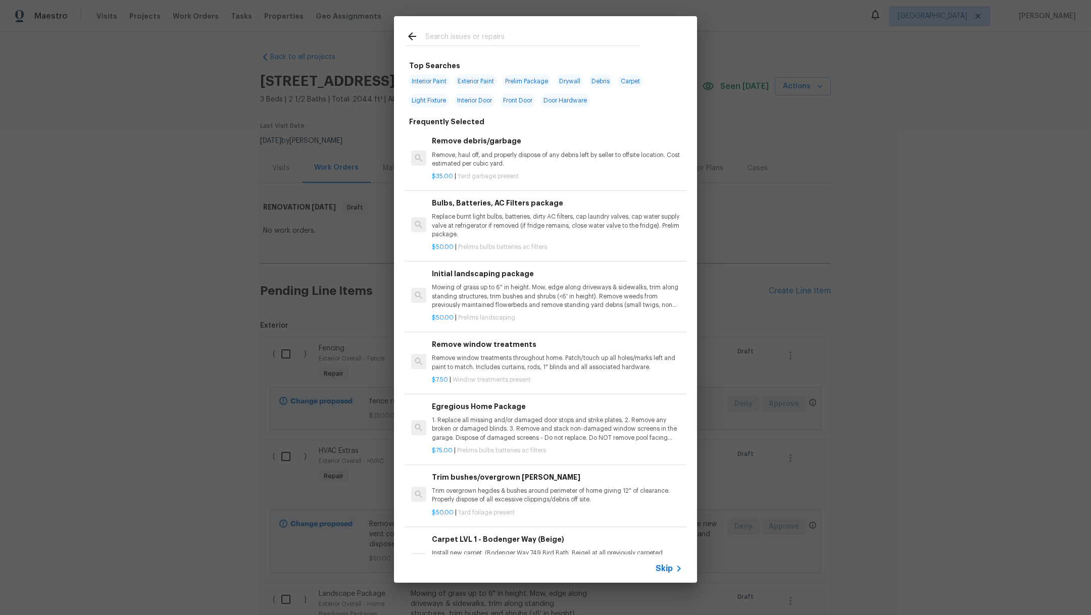
click at [437, 39] on input "text" at bounding box center [532, 37] width 214 height 15
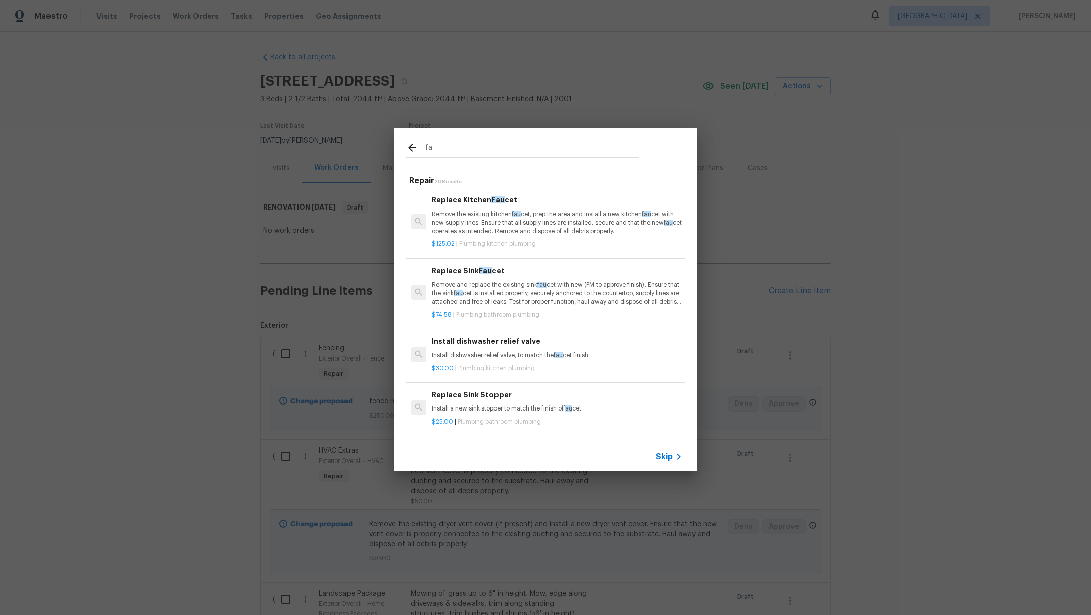
type input "f"
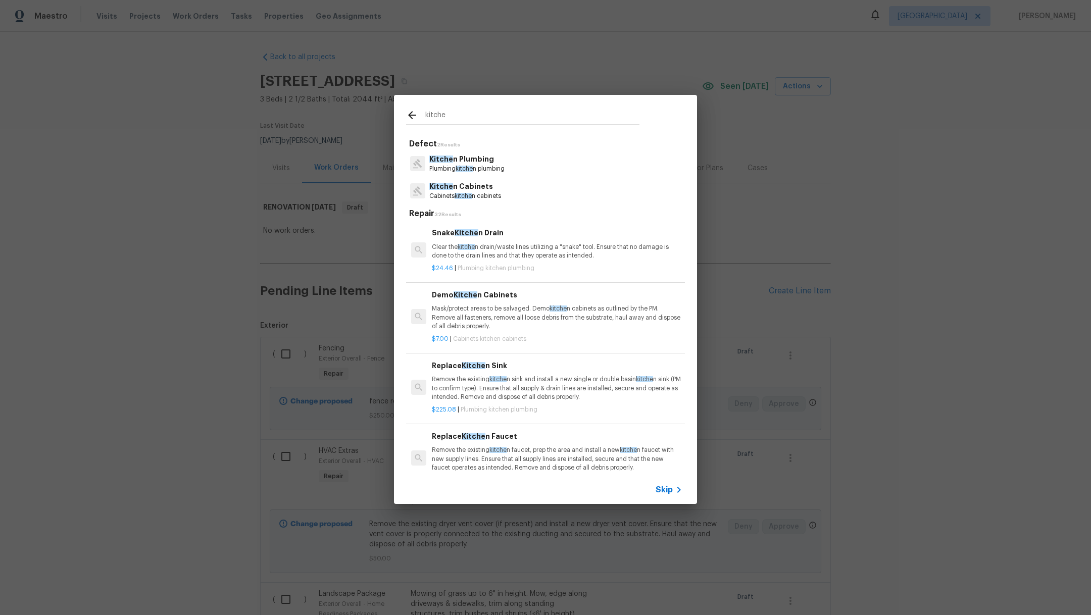
type input "kitche"
click at [468, 161] on p "Kitche n Plumbing" at bounding box center [466, 159] width 75 height 11
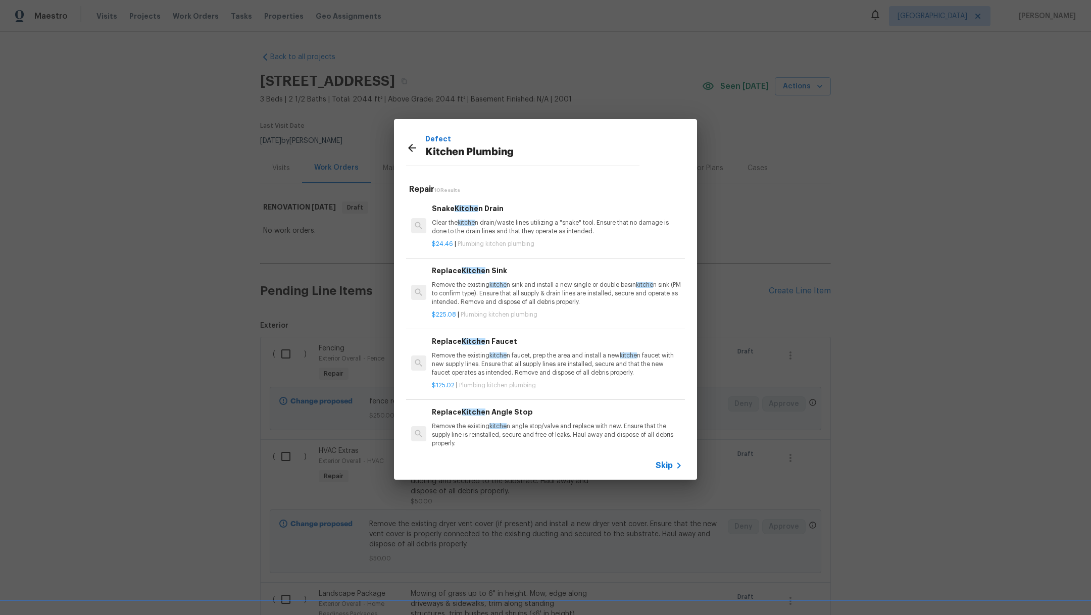
click at [558, 357] on p "Remove the existing kitche n faucet, prep the area and install a new kitche n f…" at bounding box center [557, 365] width 251 height 26
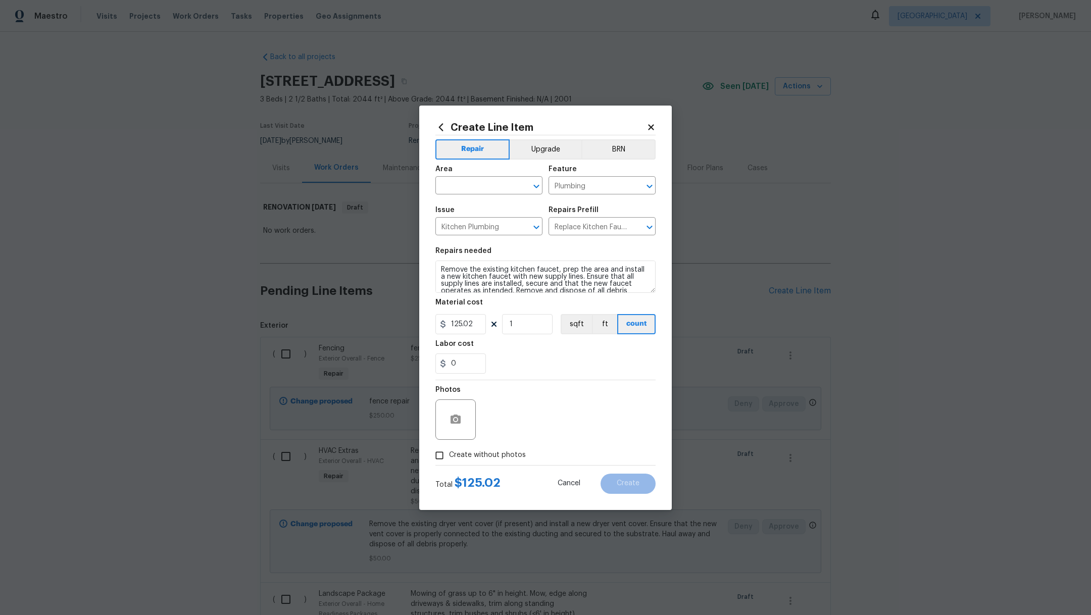
click at [491, 455] on span "Create without photos" at bounding box center [487, 455] width 77 height 11
click at [449, 455] on input "Create without photos" at bounding box center [439, 455] width 19 height 19
checkbox input "true"
click at [542, 439] on textarea at bounding box center [570, 420] width 172 height 40
type textarea "."
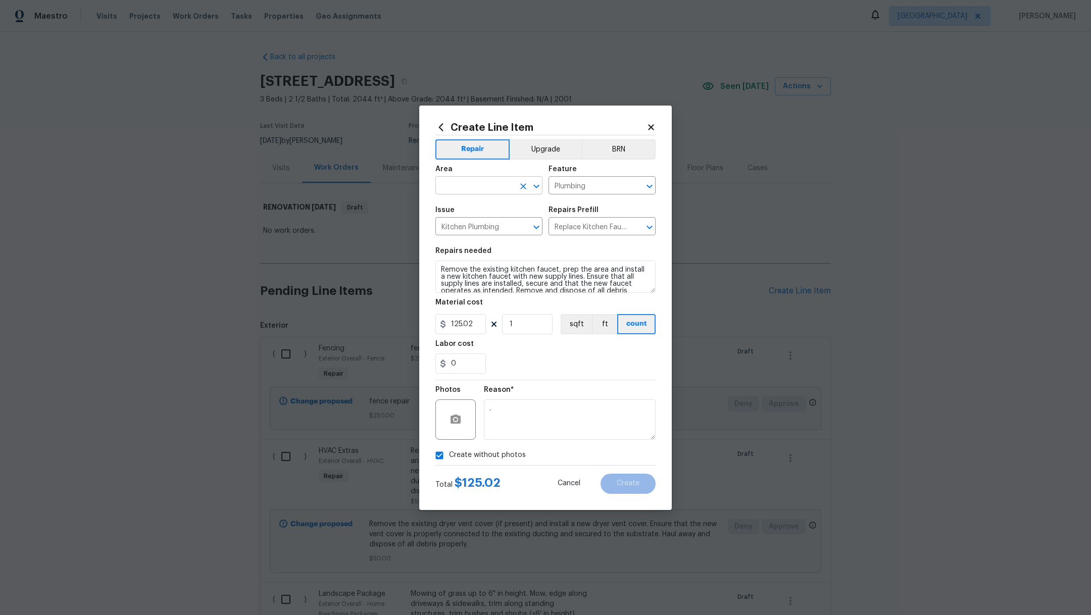
click at [459, 191] on input "text" at bounding box center [474, 187] width 79 height 16
click at [460, 207] on li "Kitchen" at bounding box center [488, 209] width 107 height 17
type input "Kitchen"
click at [633, 487] on span "Create" at bounding box center [628, 484] width 23 height 8
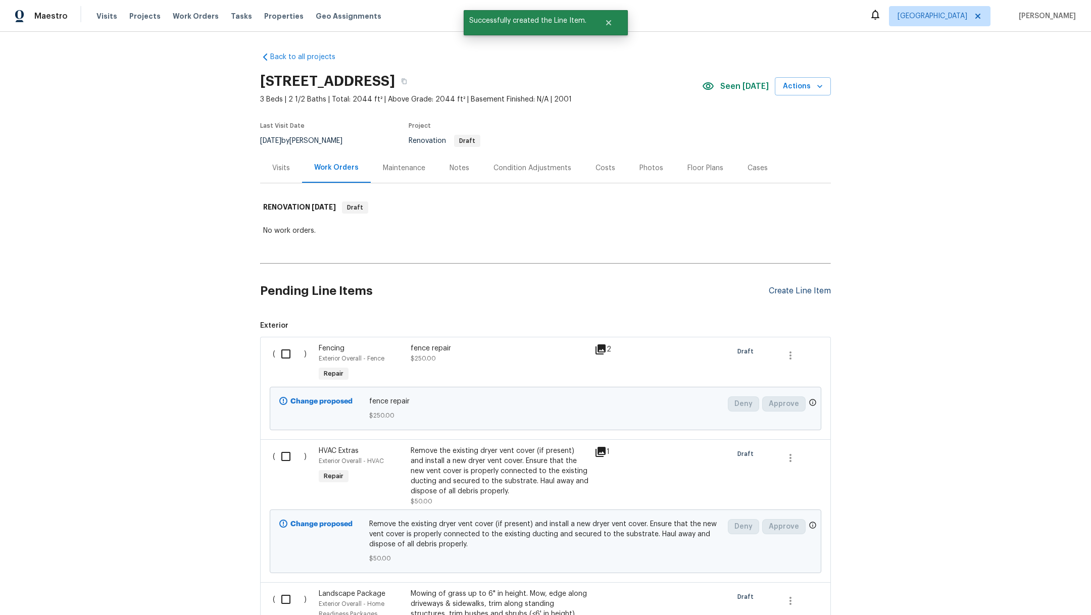
click at [777, 289] on div "Create Line Item" at bounding box center [800, 291] width 62 height 10
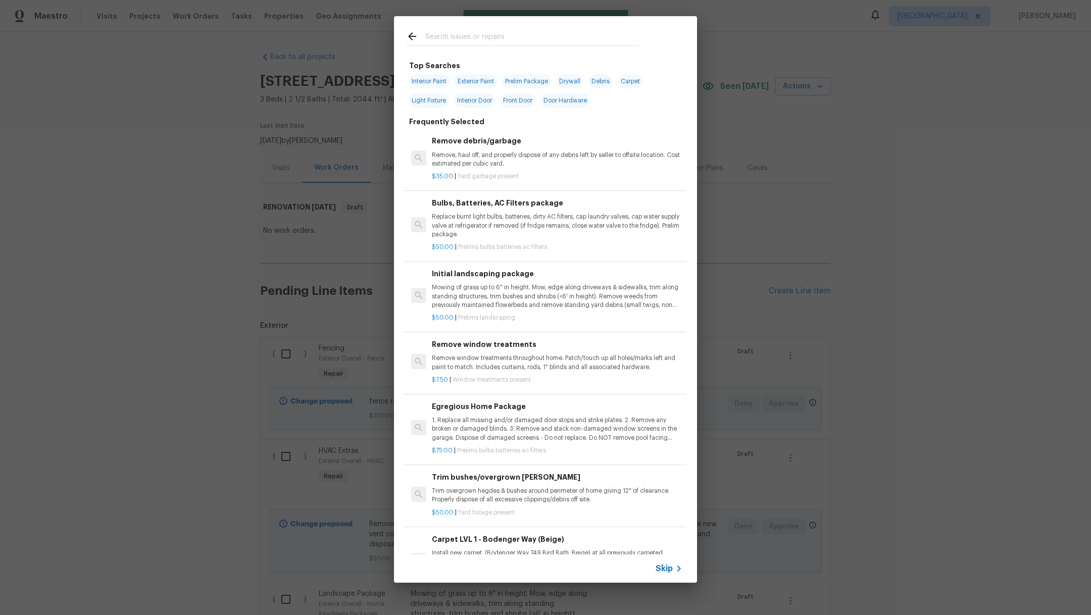
click at [474, 33] on input "text" at bounding box center [532, 37] width 214 height 15
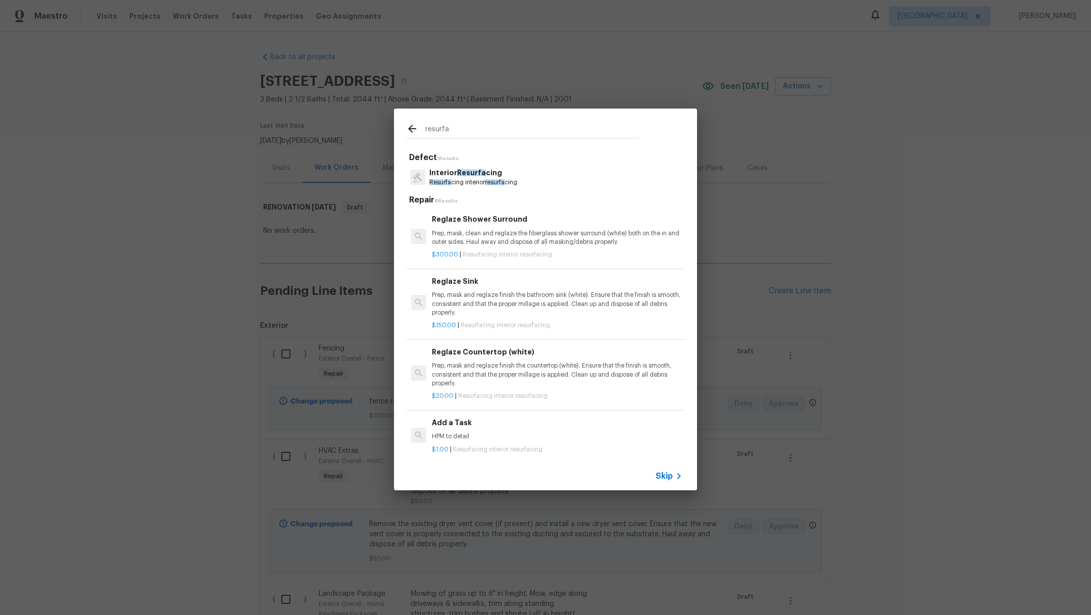
type input "resurfa"
click at [493, 180] on span "resurfa" at bounding box center [495, 182] width 20 height 6
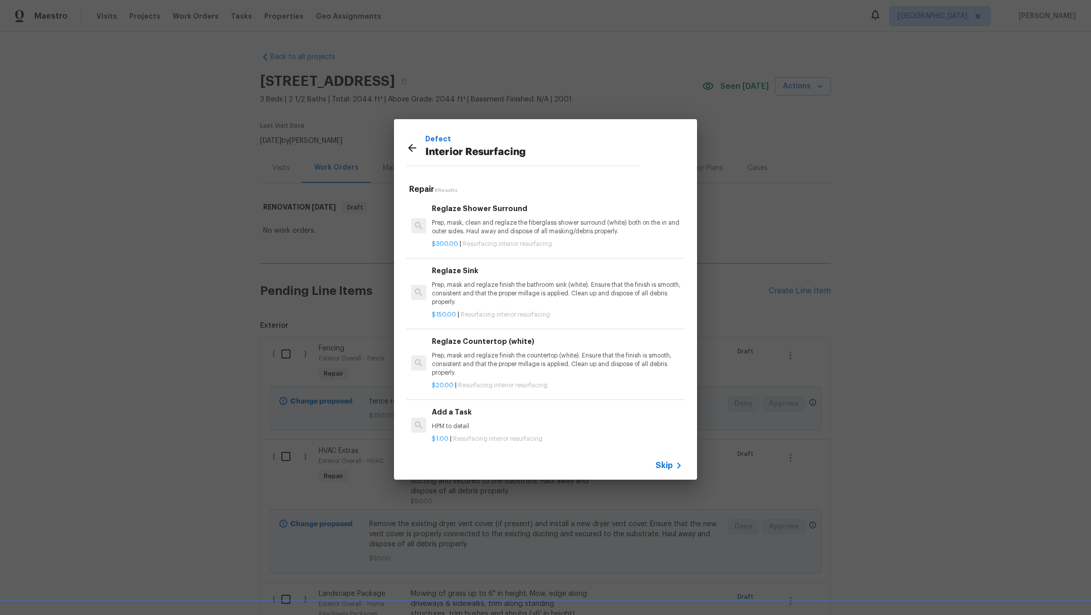
click at [492, 417] on h6 "Add a Task" at bounding box center [557, 412] width 251 height 11
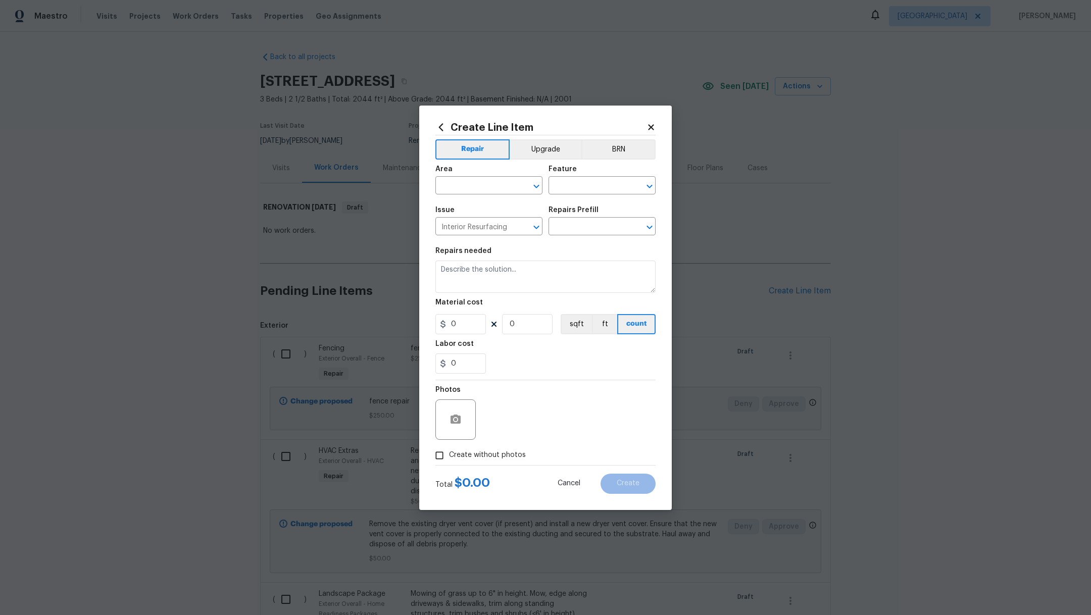
type input "Add a Task $1.00"
type textarea "HPM to detail"
type input "1"
drag, startPoint x: 514, startPoint y: 275, endPoint x: 394, endPoint y: 265, distance: 121.2
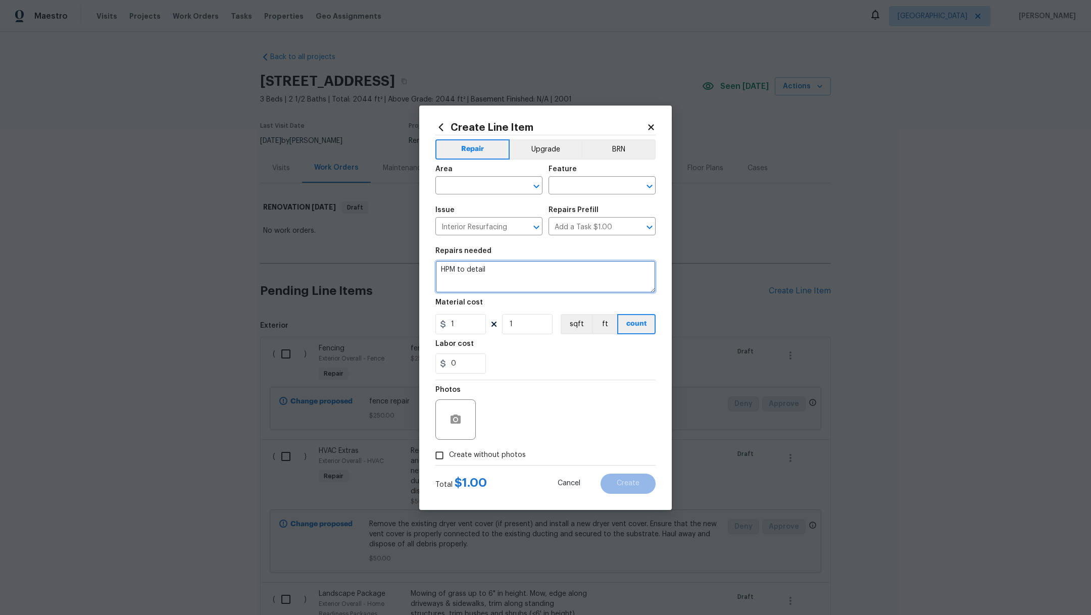
click at [393, 265] on div "Create Line Item Repair Upgrade BRN Area ​ Feature ​ Issue Interior Resurfacing…" at bounding box center [545, 307] width 1091 height 615
type textarea "Resurface main bath sinks, kitchen tops and kitchen sink"
click at [451, 319] on input "1" at bounding box center [460, 324] width 51 height 20
drag, startPoint x: 461, startPoint y: 325, endPoint x: 435, endPoint y: 325, distance: 26.3
click at [435, 325] on input "1" at bounding box center [460, 324] width 51 height 20
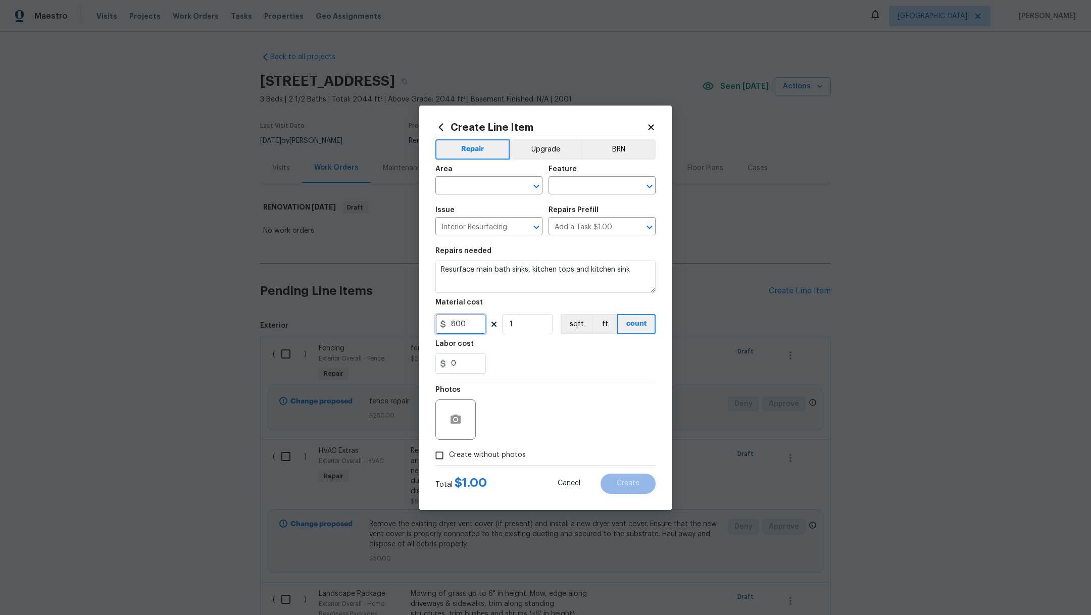
type input "800"
click at [560, 362] on div "0" at bounding box center [545, 364] width 220 height 20
click at [483, 455] on span "Create without photos" at bounding box center [487, 455] width 77 height 11
click at [449, 455] on input "Create without photos" at bounding box center [439, 455] width 19 height 19
checkbox input "true"
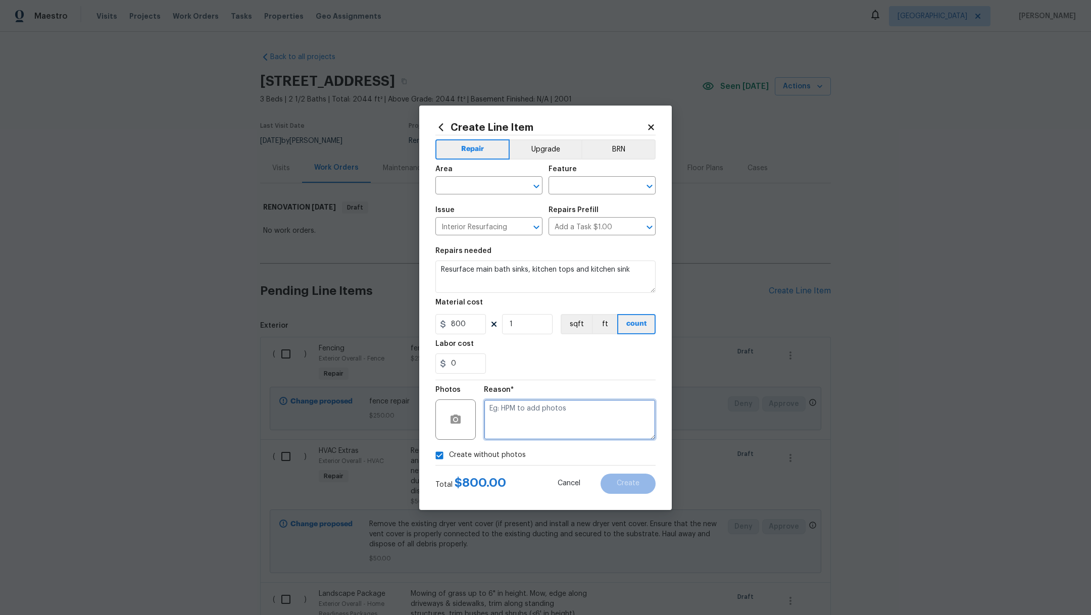
click at [521, 430] on textarea at bounding box center [570, 420] width 172 height 40
type textarea "."
click at [477, 197] on span "Area ​" at bounding box center [488, 180] width 107 height 41
click at [479, 184] on input "text" at bounding box center [474, 187] width 79 height 16
click at [499, 231] on li "Interior Overall" at bounding box center [488, 225] width 107 height 17
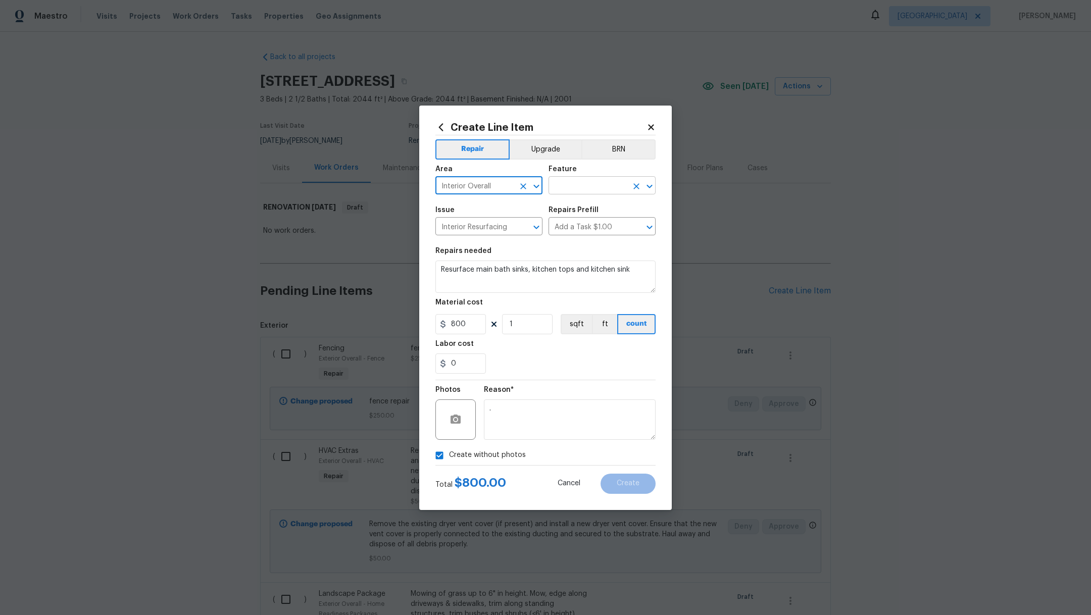
type input "Interior Overall"
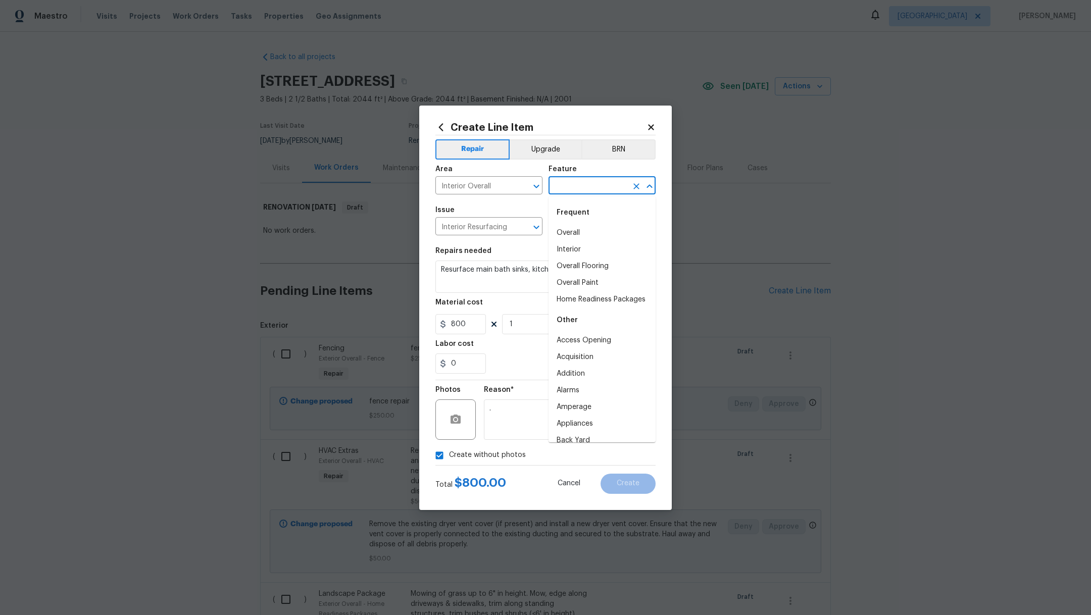
click at [566, 190] on input "text" at bounding box center [588, 187] width 79 height 16
type input "r"
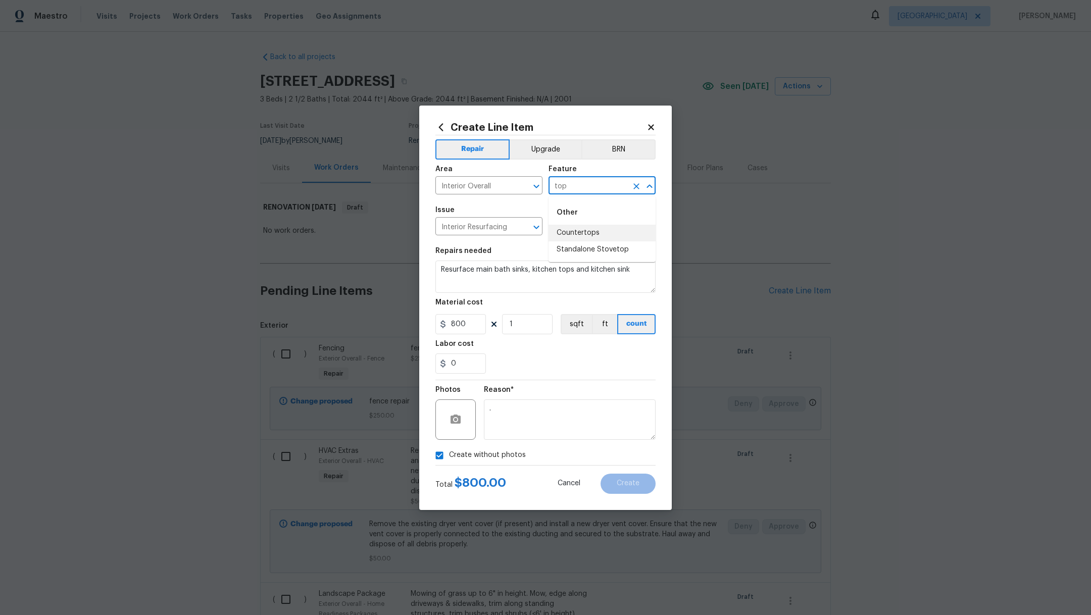
click at [583, 232] on li "Countertops" at bounding box center [602, 233] width 107 height 17
type input "Countertops"
click at [609, 486] on button "Create" at bounding box center [628, 484] width 55 height 20
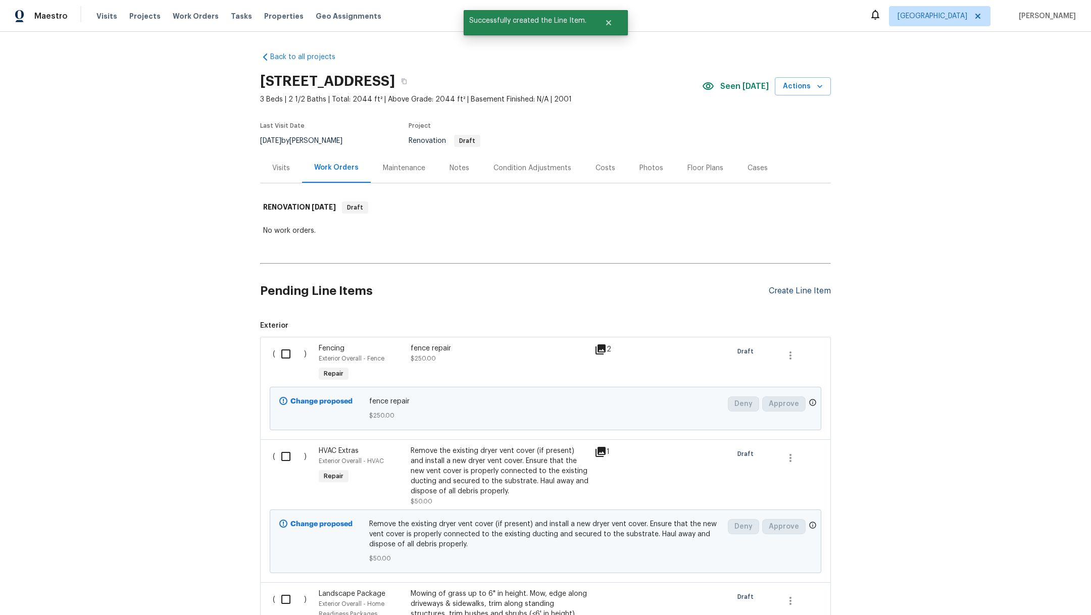
click at [801, 289] on div "Create Line Item" at bounding box center [800, 291] width 62 height 10
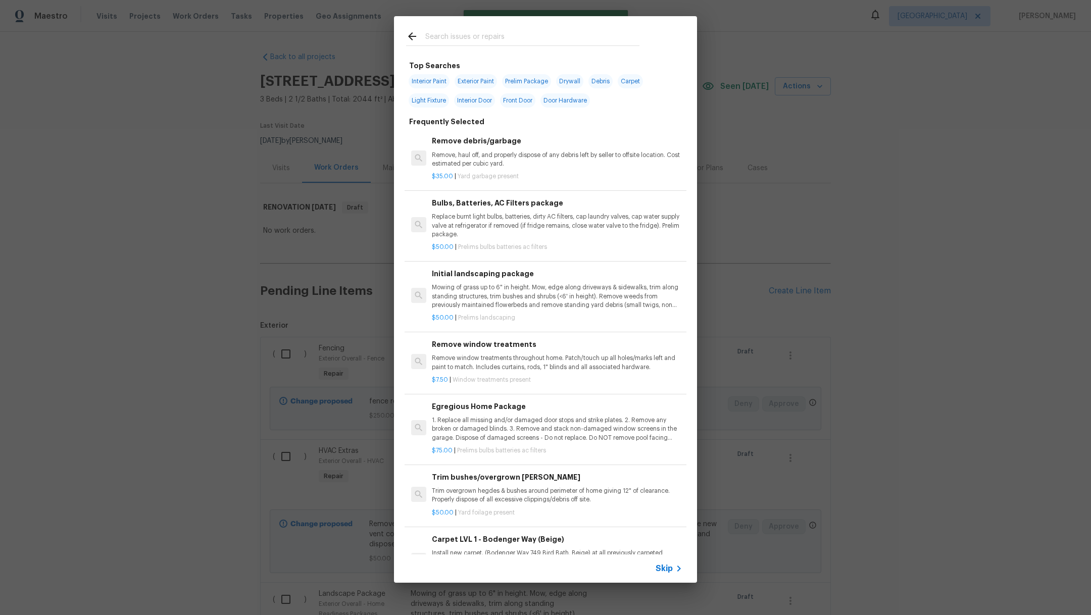
click at [451, 39] on input "text" at bounding box center [532, 37] width 214 height 15
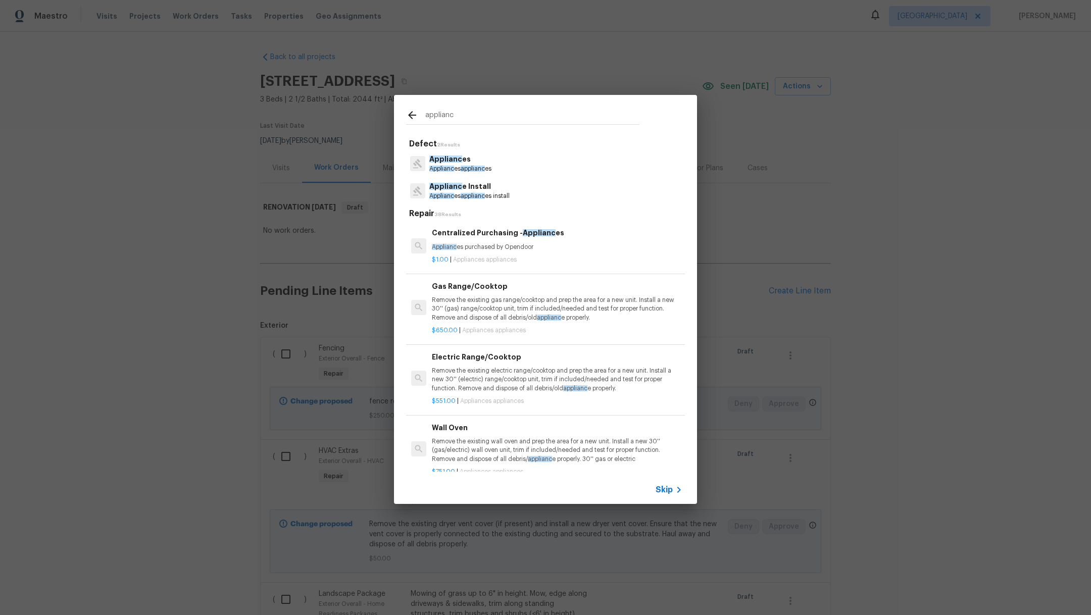
type input "applianc"
click at [470, 196] on span "applianc" at bounding box center [473, 196] width 24 height 6
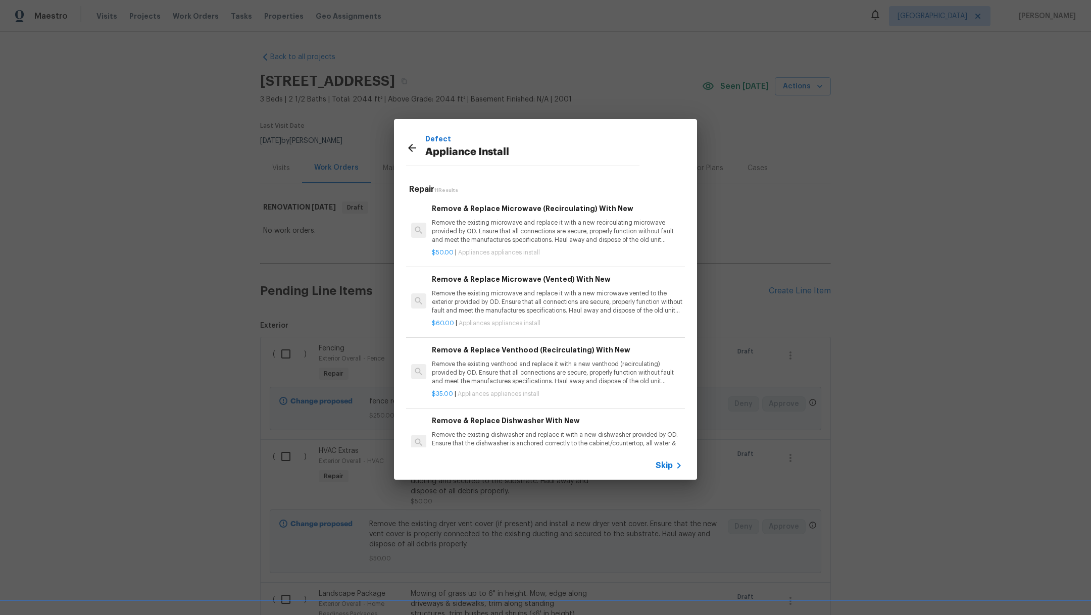
click at [595, 425] on h6 "Remove & Replace Dishwasher With New" at bounding box center [557, 420] width 251 height 11
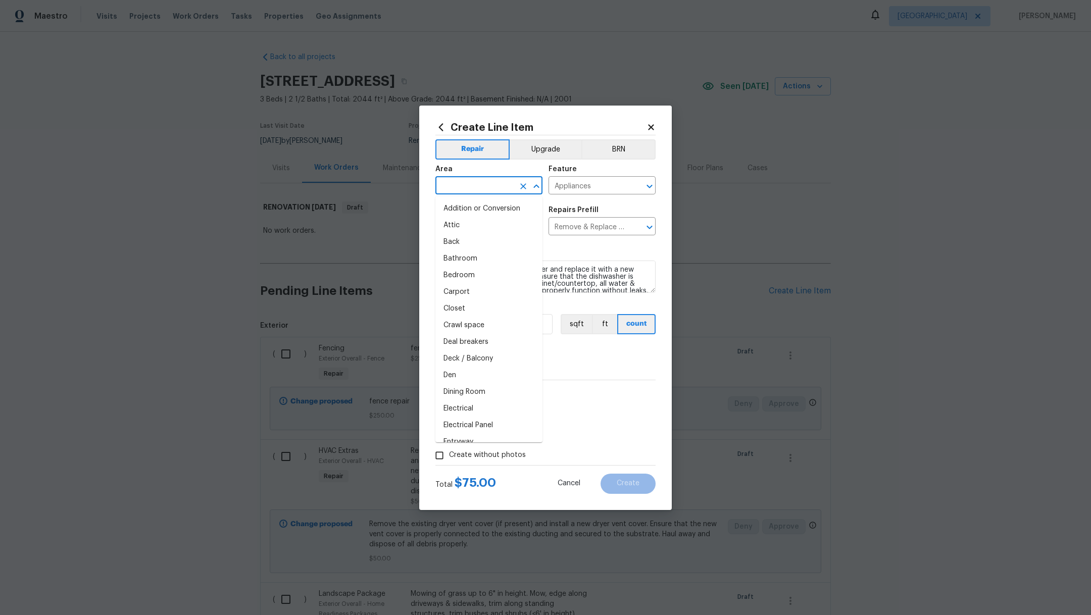
click at [474, 181] on input "text" at bounding box center [474, 187] width 79 height 16
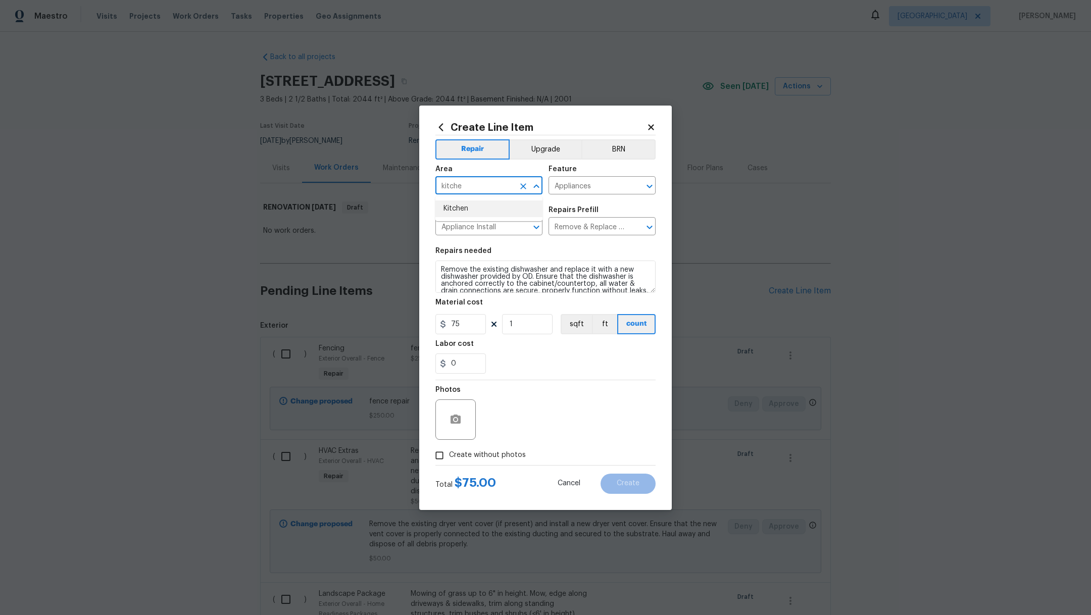
click at [476, 205] on li "Kitchen" at bounding box center [488, 209] width 107 height 17
type input "Kitchen"
click at [506, 455] on span "Create without photos" at bounding box center [487, 455] width 77 height 11
click at [449, 455] on input "Create without photos" at bounding box center [439, 455] width 19 height 19
checkbox input "true"
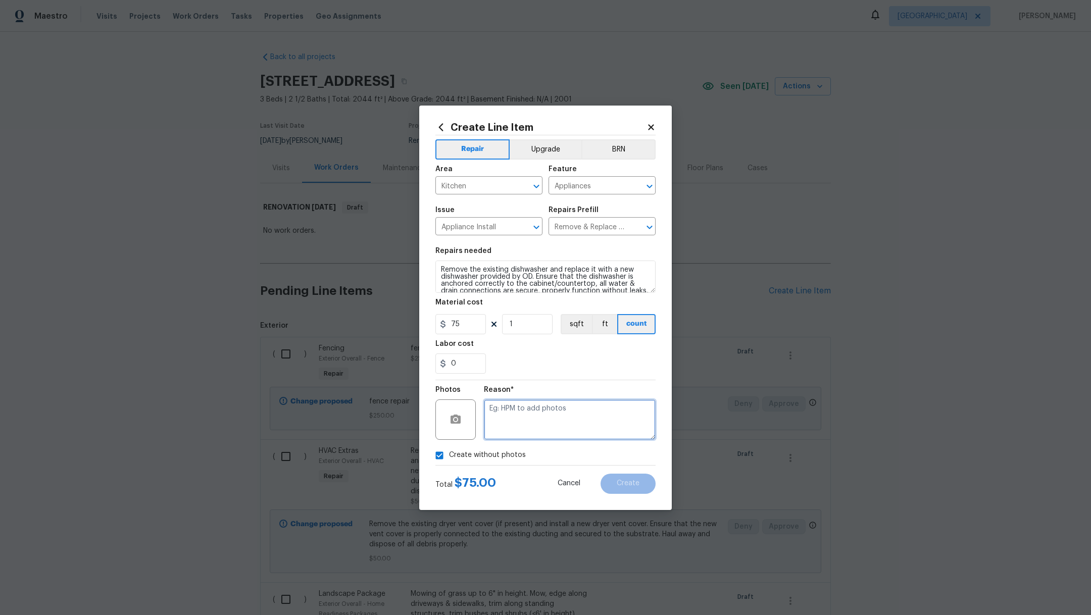
click at [592, 418] on textarea at bounding box center [570, 420] width 172 height 40
type textarea ","
click at [648, 492] on button "Create" at bounding box center [628, 484] width 55 height 20
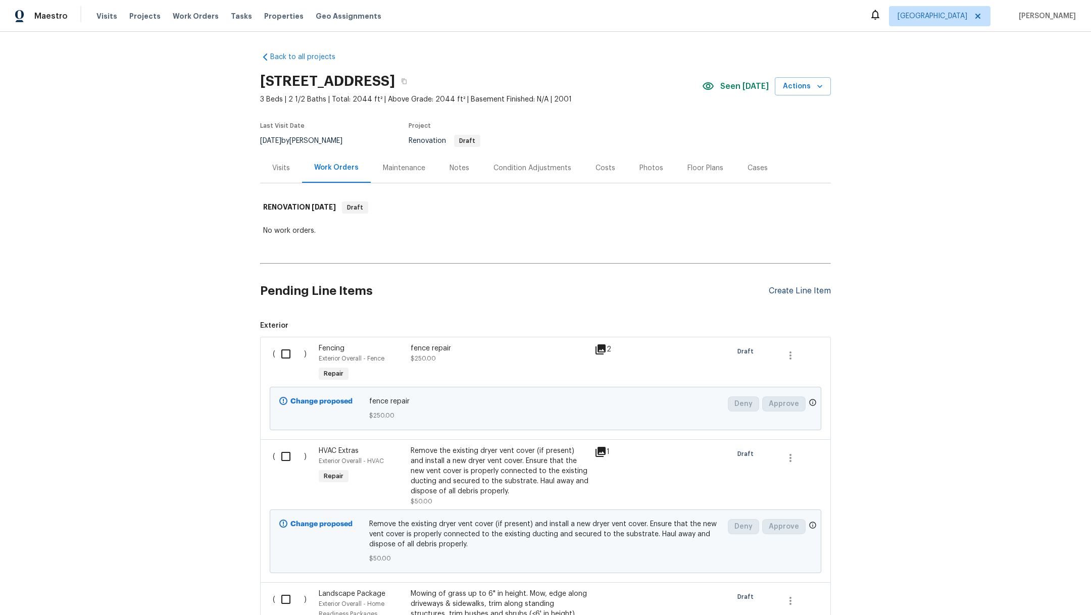
click at [787, 291] on div "Create Line Item" at bounding box center [800, 291] width 62 height 10
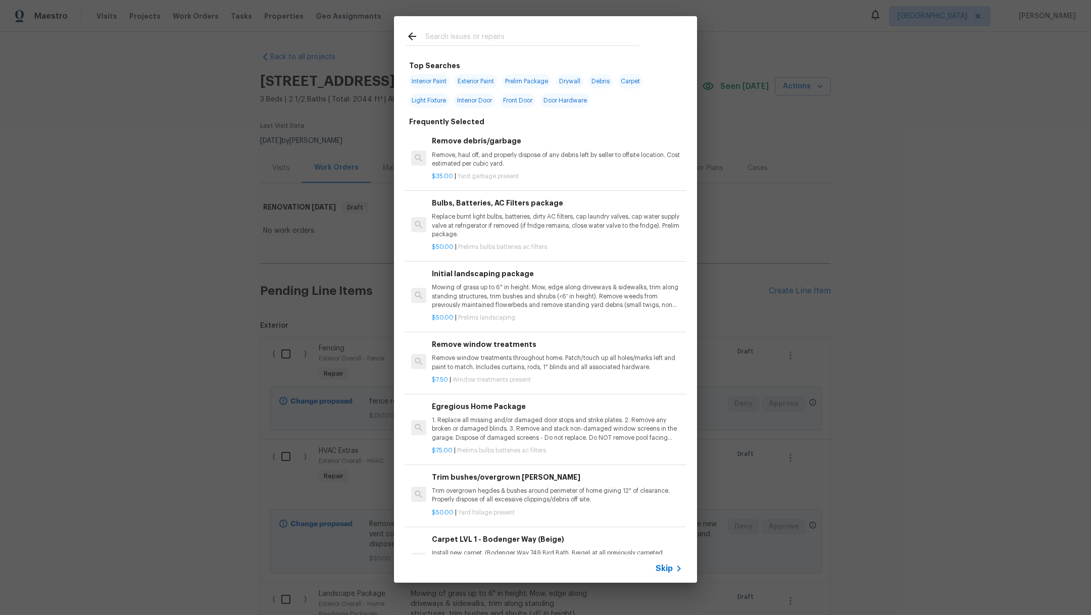
click at [470, 38] on input "text" at bounding box center [532, 37] width 214 height 15
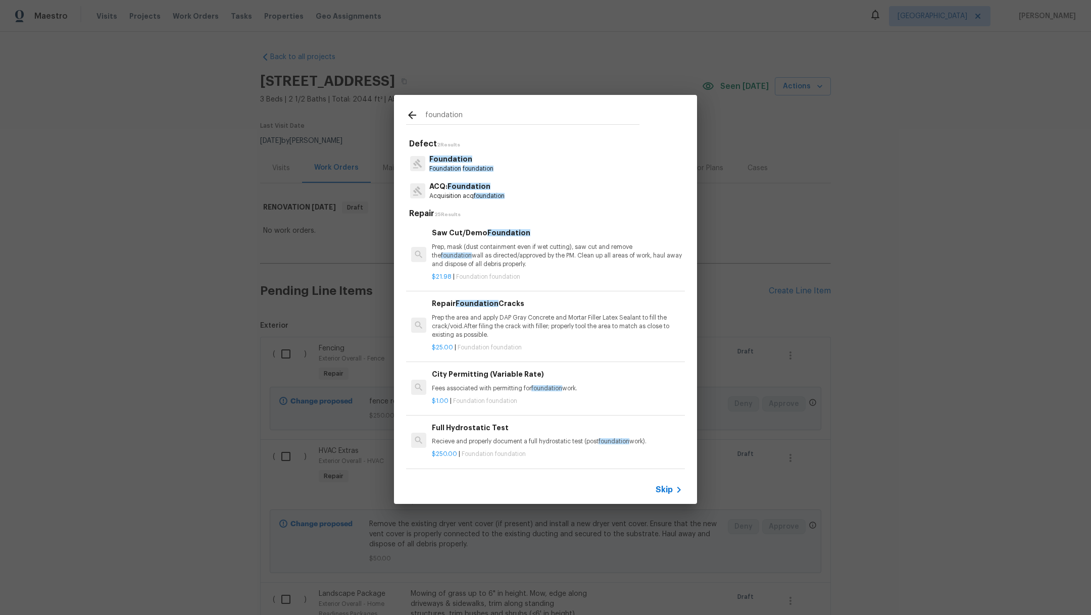
type input "foundation"
click at [479, 166] on span "foundation" at bounding box center [478, 169] width 31 height 6
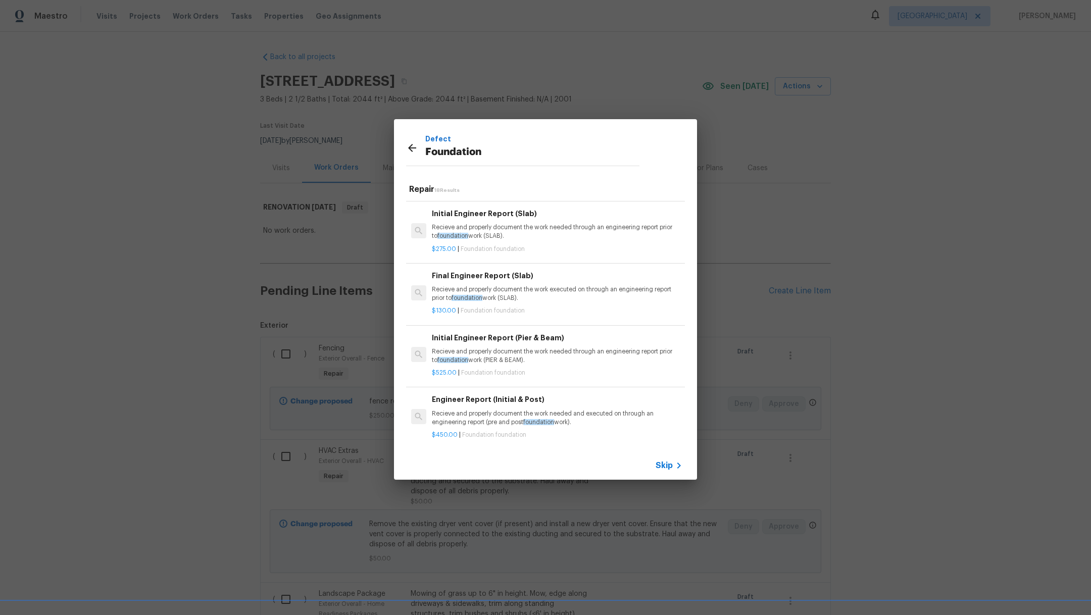
scroll to position [242, 0]
click at [585, 225] on p "Recieve and properly document the work needed through an engineering report pri…" at bounding box center [557, 233] width 251 height 17
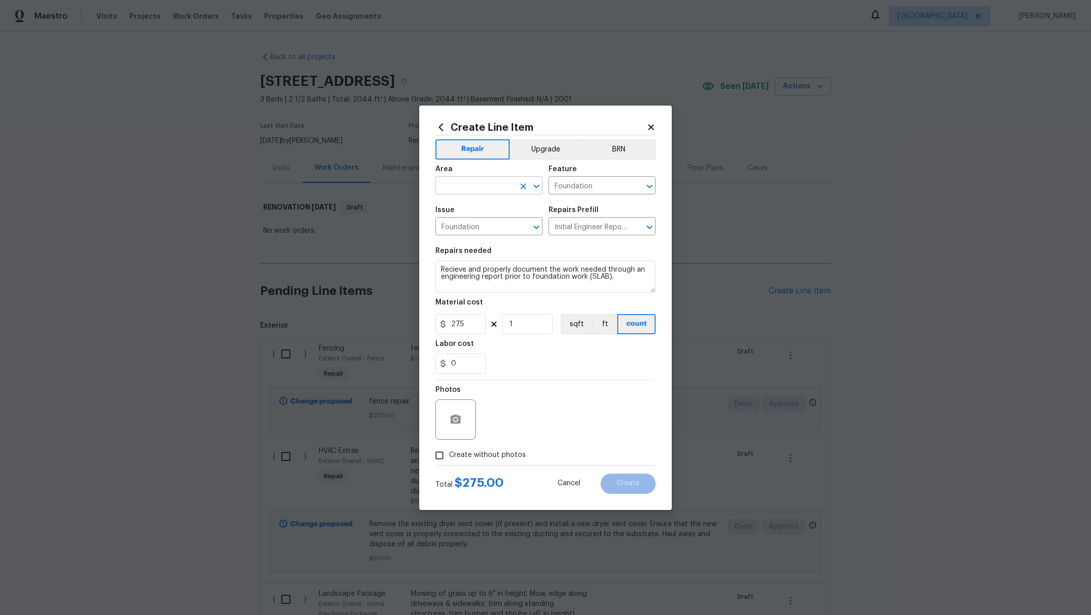
click at [463, 191] on input "text" at bounding box center [474, 187] width 79 height 16
click at [474, 214] on li "Exterior Overall" at bounding box center [488, 209] width 107 height 17
type input "Exterior Overall"
click at [486, 453] on span "Create without photos" at bounding box center [487, 455] width 77 height 11
click at [449, 453] on input "Create without photos" at bounding box center [439, 455] width 19 height 19
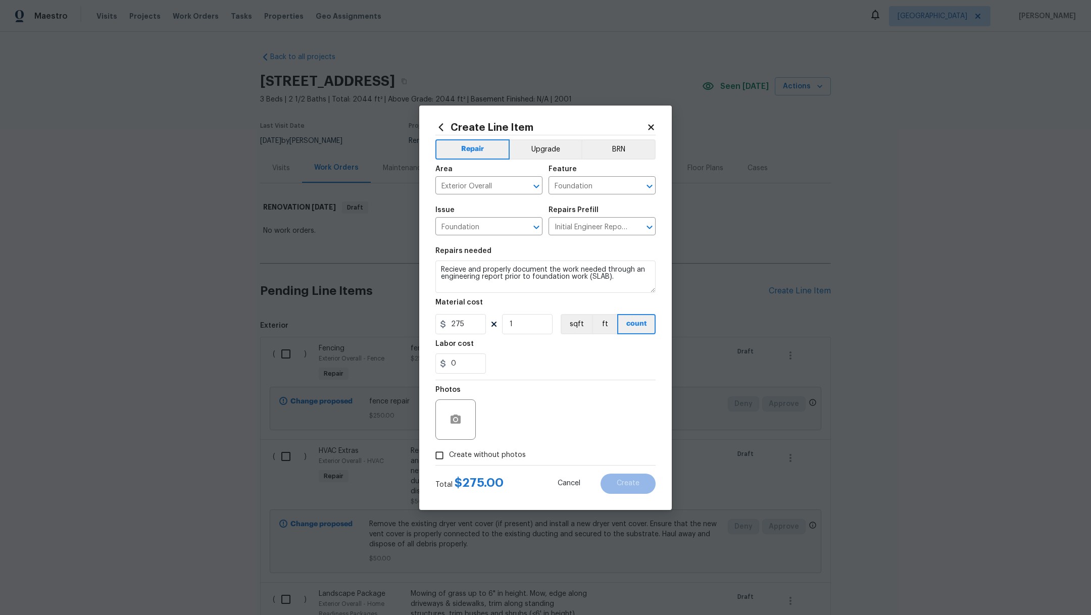
checkbox input "true"
click at [533, 419] on textarea at bounding box center [570, 420] width 172 height 40
type textarea "."
click at [630, 485] on span "Create" at bounding box center [628, 484] width 23 height 8
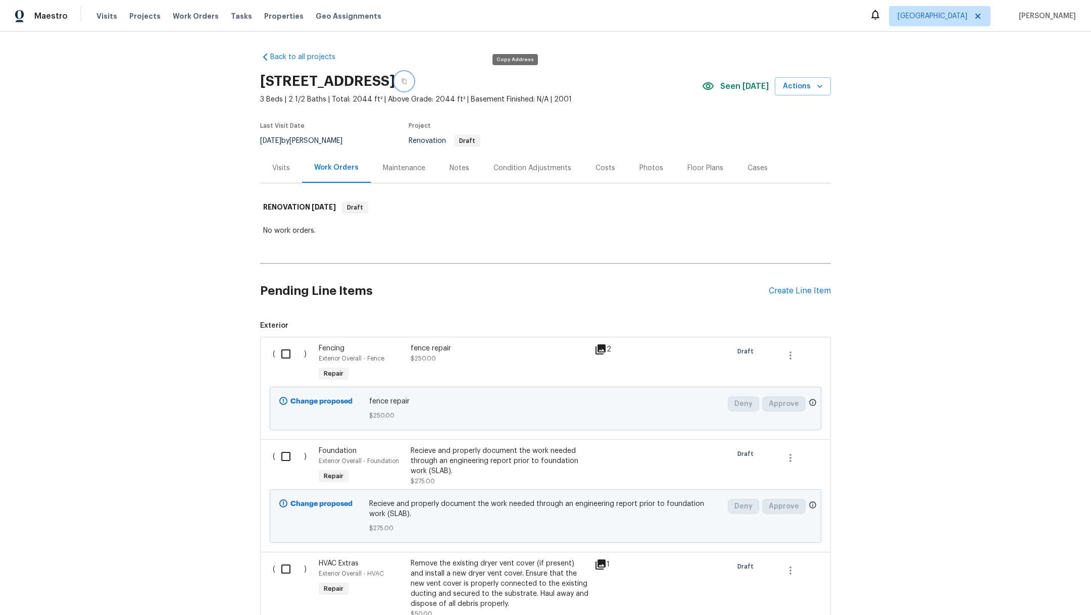
click at [407, 84] on icon "button" at bounding box center [404, 82] width 5 height 6
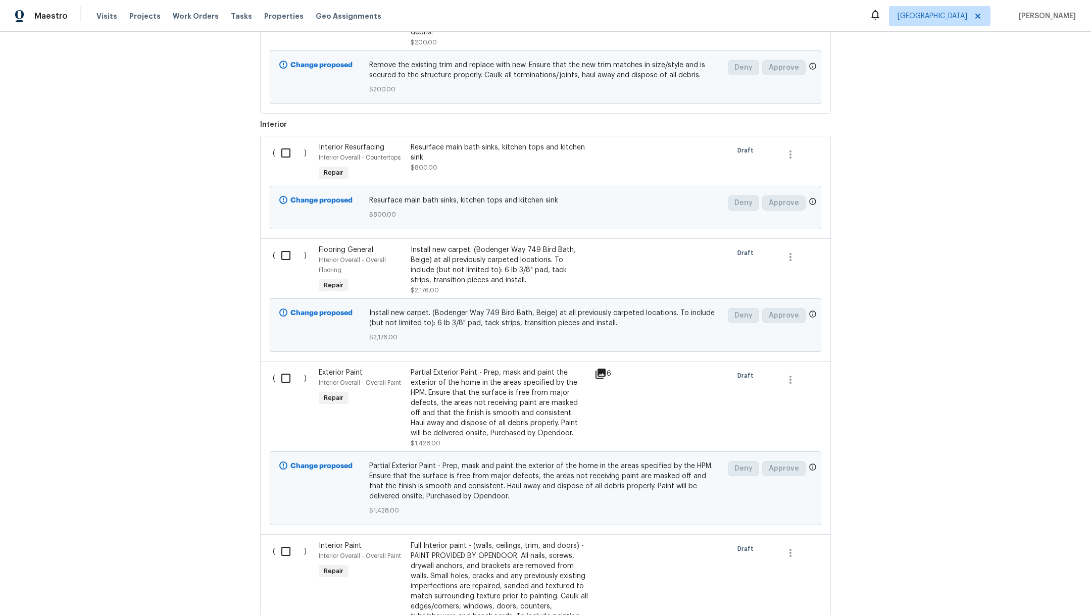
scroll to position [1453, 0]
click at [436, 415] on div "Partial Exterior Paint - Prep, mask and paint the exterior of the home in the a…" at bounding box center [500, 401] width 178 height 71
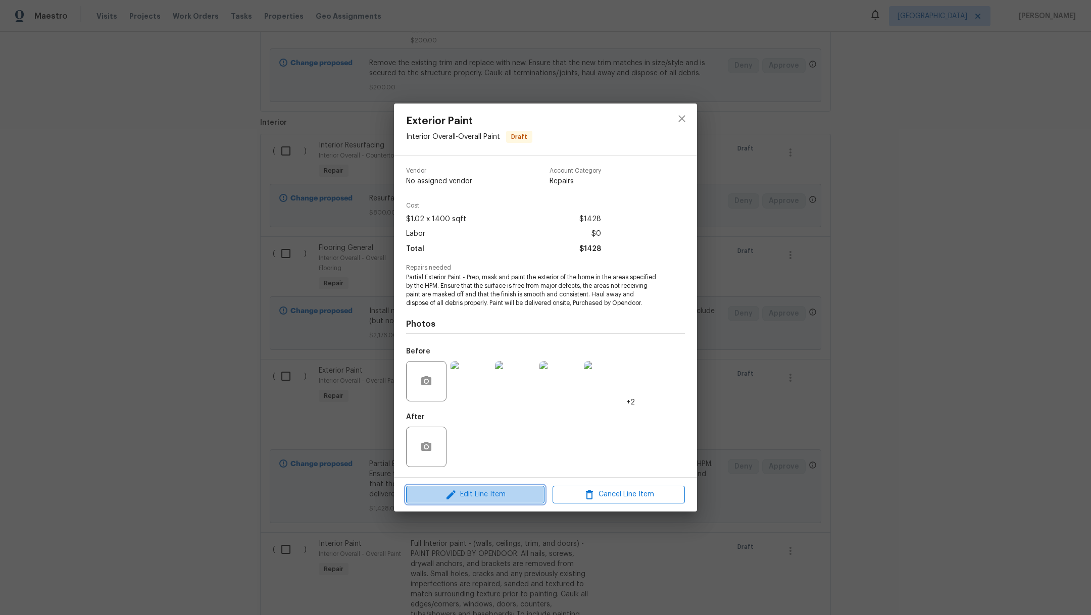
click at [479, 501] on span "Edit Line Item" at bounding box center [475, 494] width 132 height 13
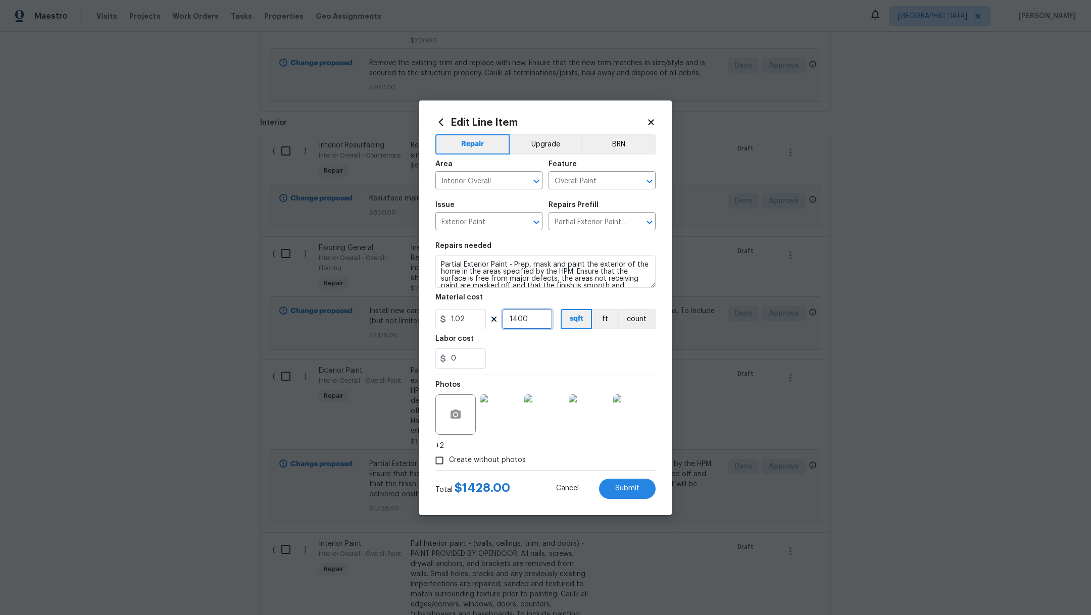
drag, startPoint x: 531, startPoint y: 320, endPoint x: 471, endPoint y: 299, distance: 64.2
click at [472, 299] on figure "Material cost 1.02 1400 sqft ft count" at bounding box center [545, 311] width 220 height 35
type input "1600"
click at [530, 363] on div "0" at bounding box center [545, 359] width 220 height 20
click at [628, 496] on button "Submit" at bounding box center [627, 489] width 57 height 20
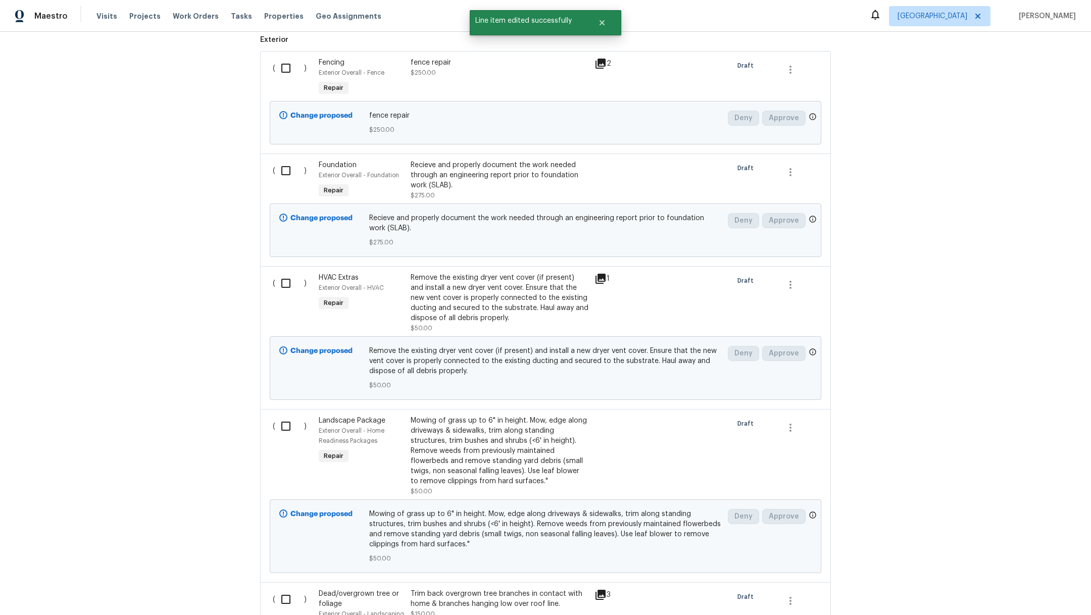
scroll to position [0, 0]
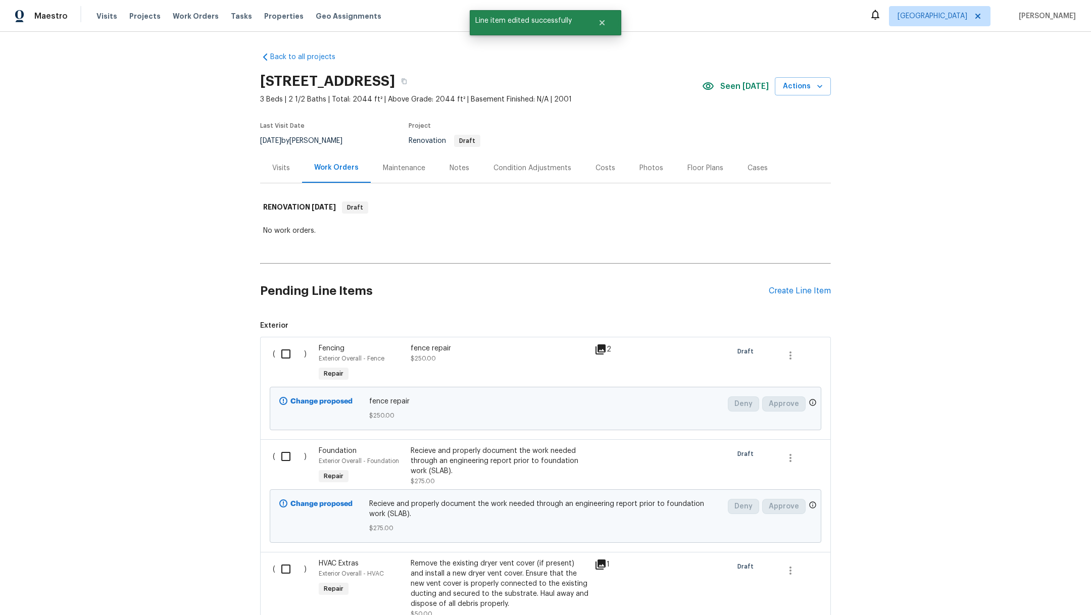
click at [511, 168] on div "Condition Adjustments" at bounding box center [533, 168] width 78 height 10
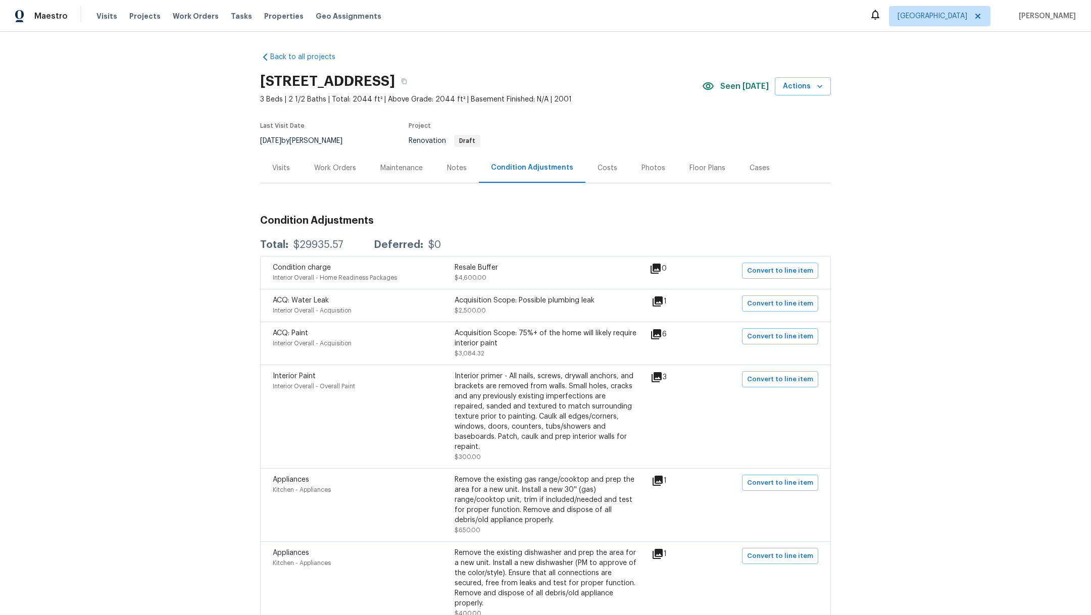
click at [338, 169] on div "Work Orders" at bounding box center [335, 168] width 42 height 10
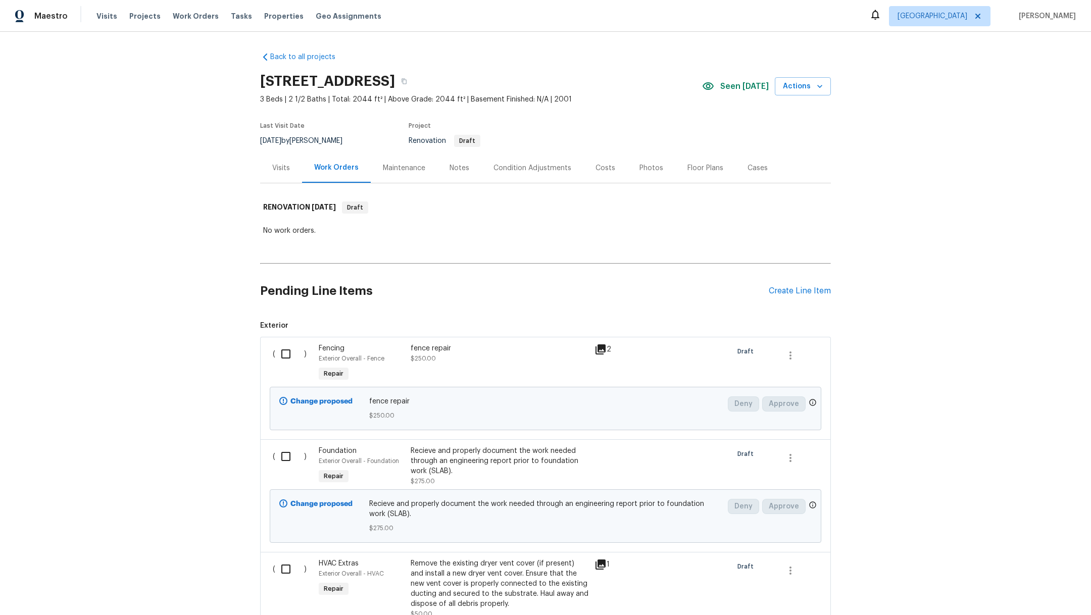
click at [596, 170] on div "Costs" at bounding box center [606, 168] width 20 height 10
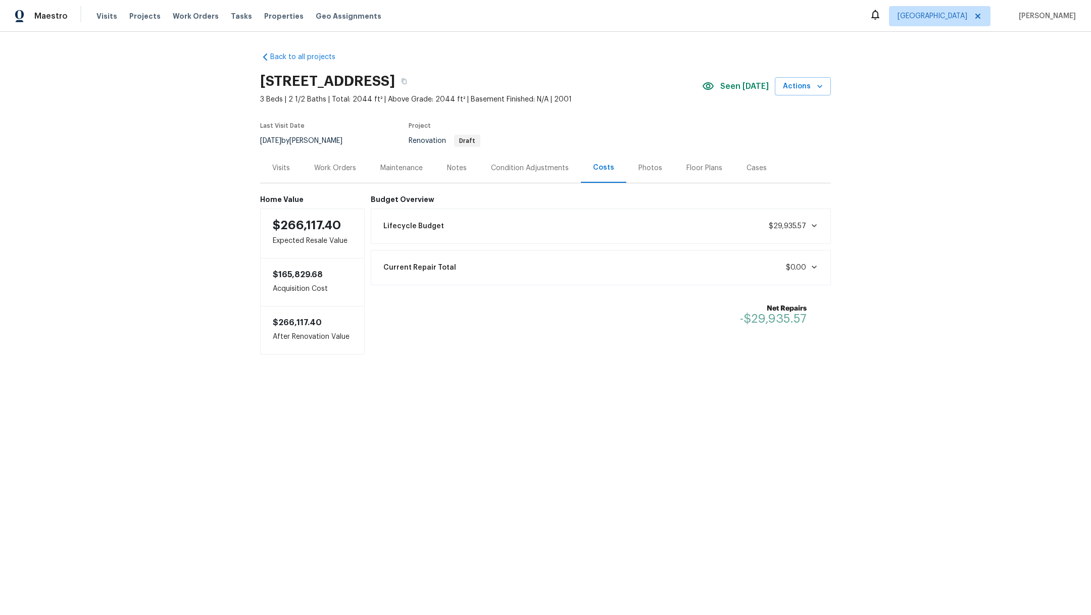
click at [452, 174] on div "Notes" at bounding box center [457, 168] width 44 height 30
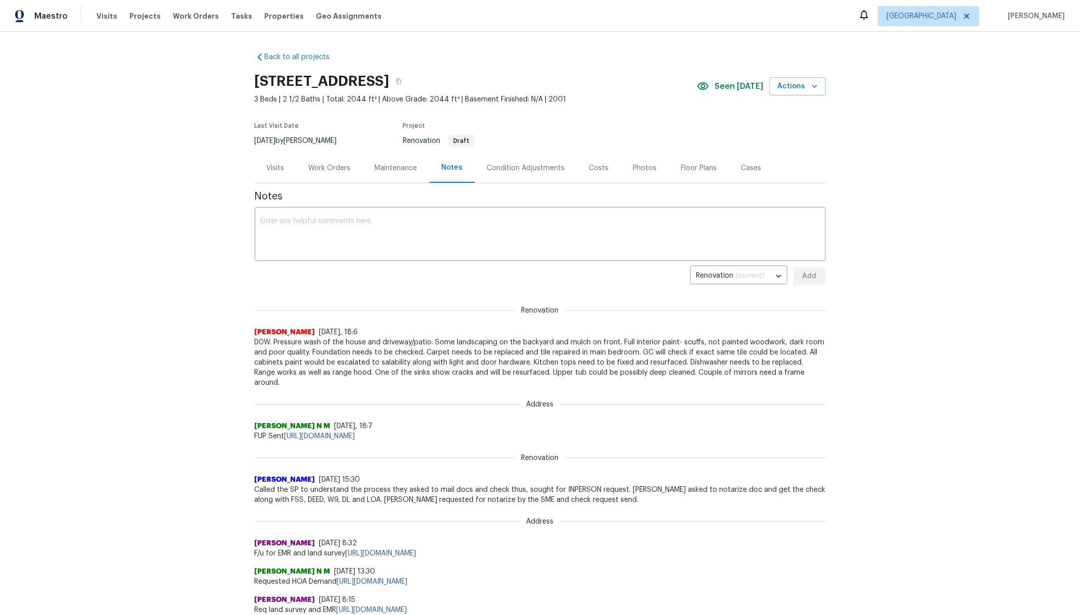
click at [334, 163] on div "Work Orders" at bounding box center [330, 168] width 42 height 10
